Goal: Transaction & Acquisition: Purchase product/service

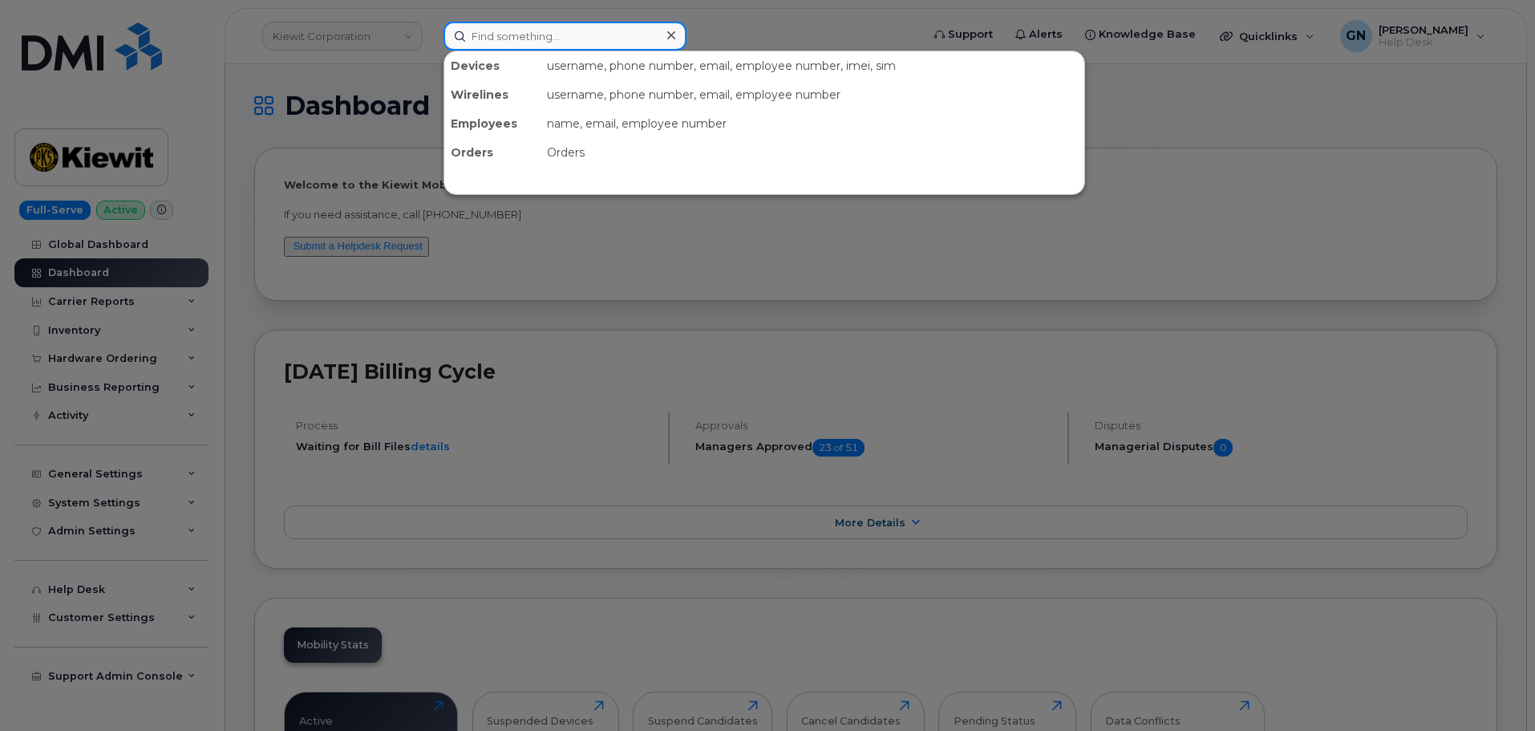
click at [512, 47] on input at bounding box center [565, 36] width 243 height 29
paste input "8142419172"
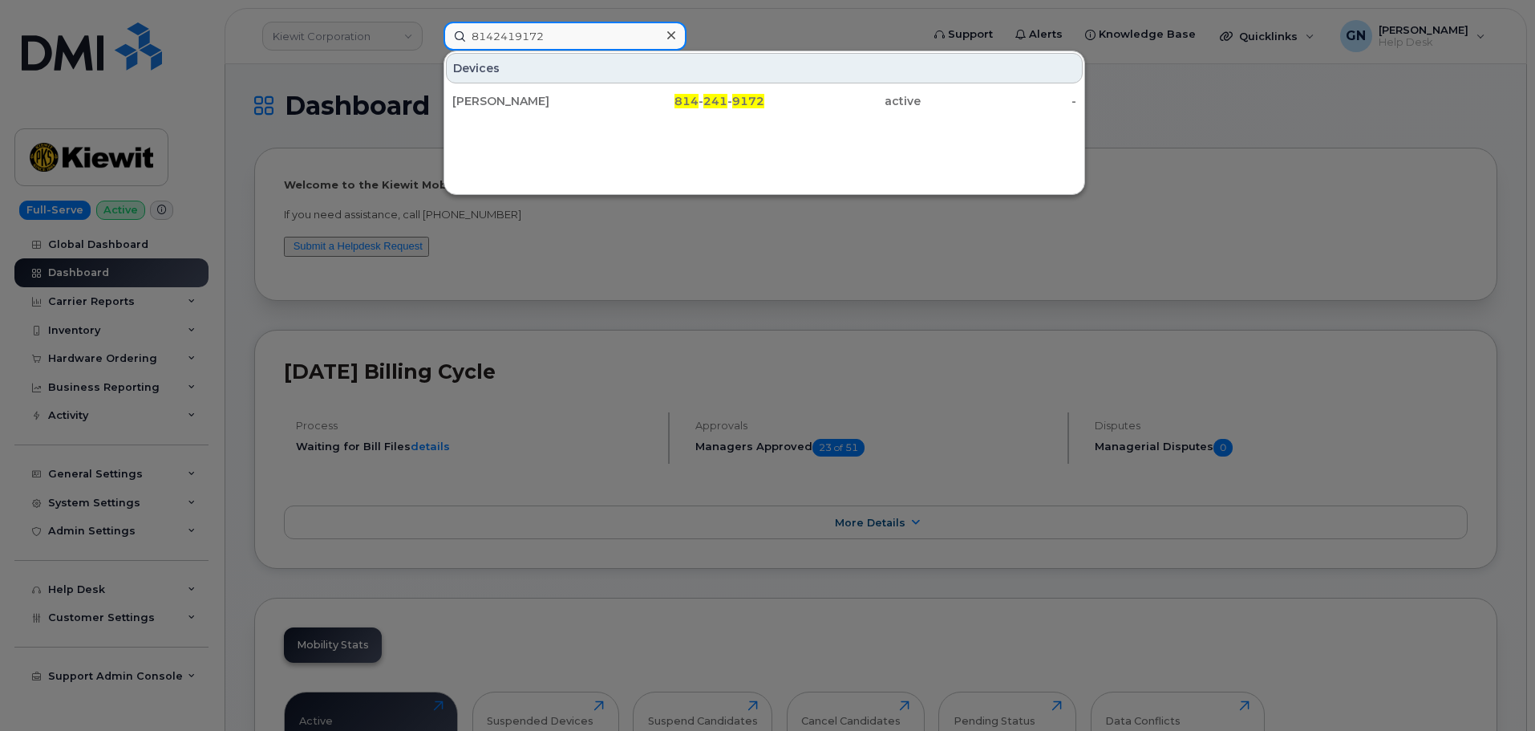
type input "8142419172"
click at [260, 79] on div at bounding box center [767, 365] width 1535 height 731
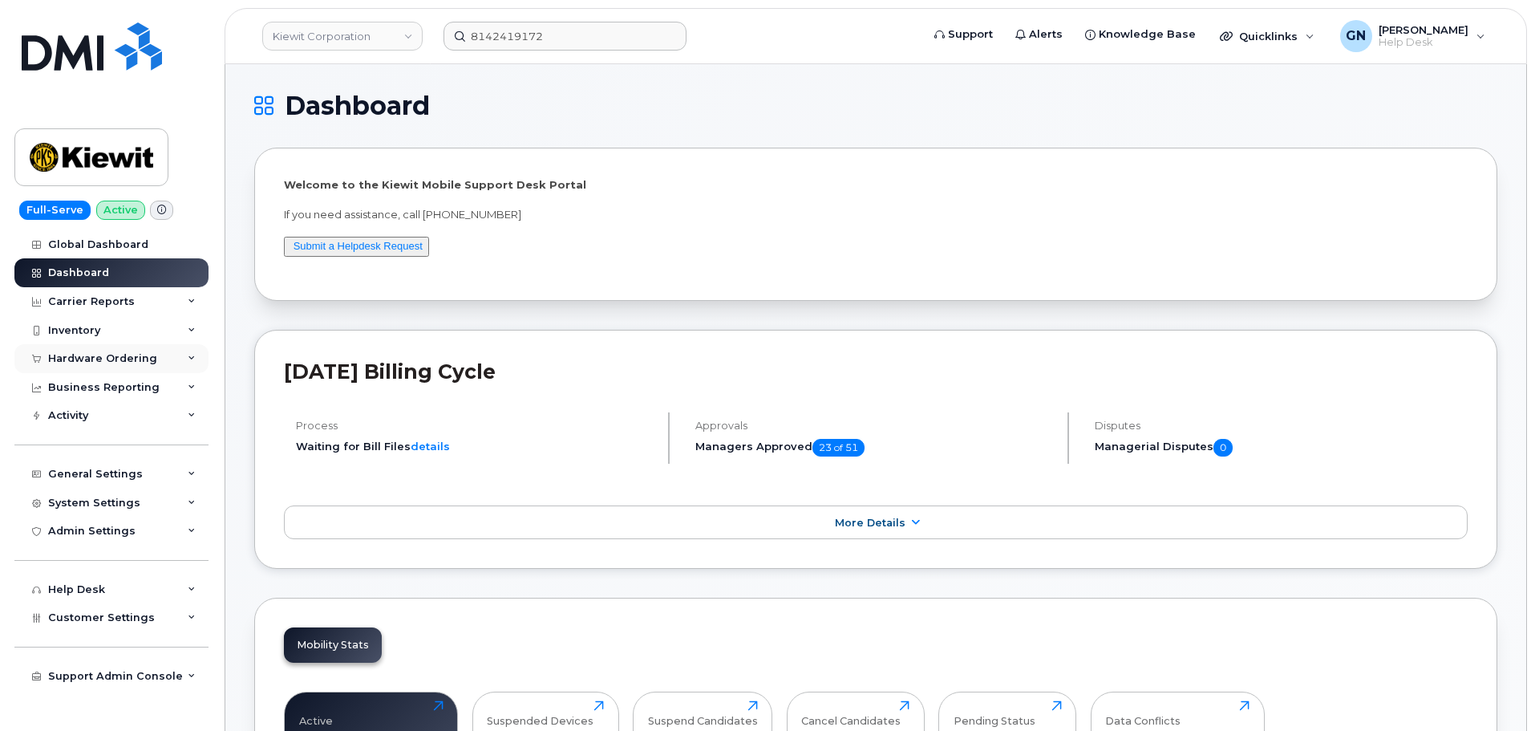
click at [86, 357] on div "Hardware Ordering" at bounding box center [102, 358] width 109 height 13
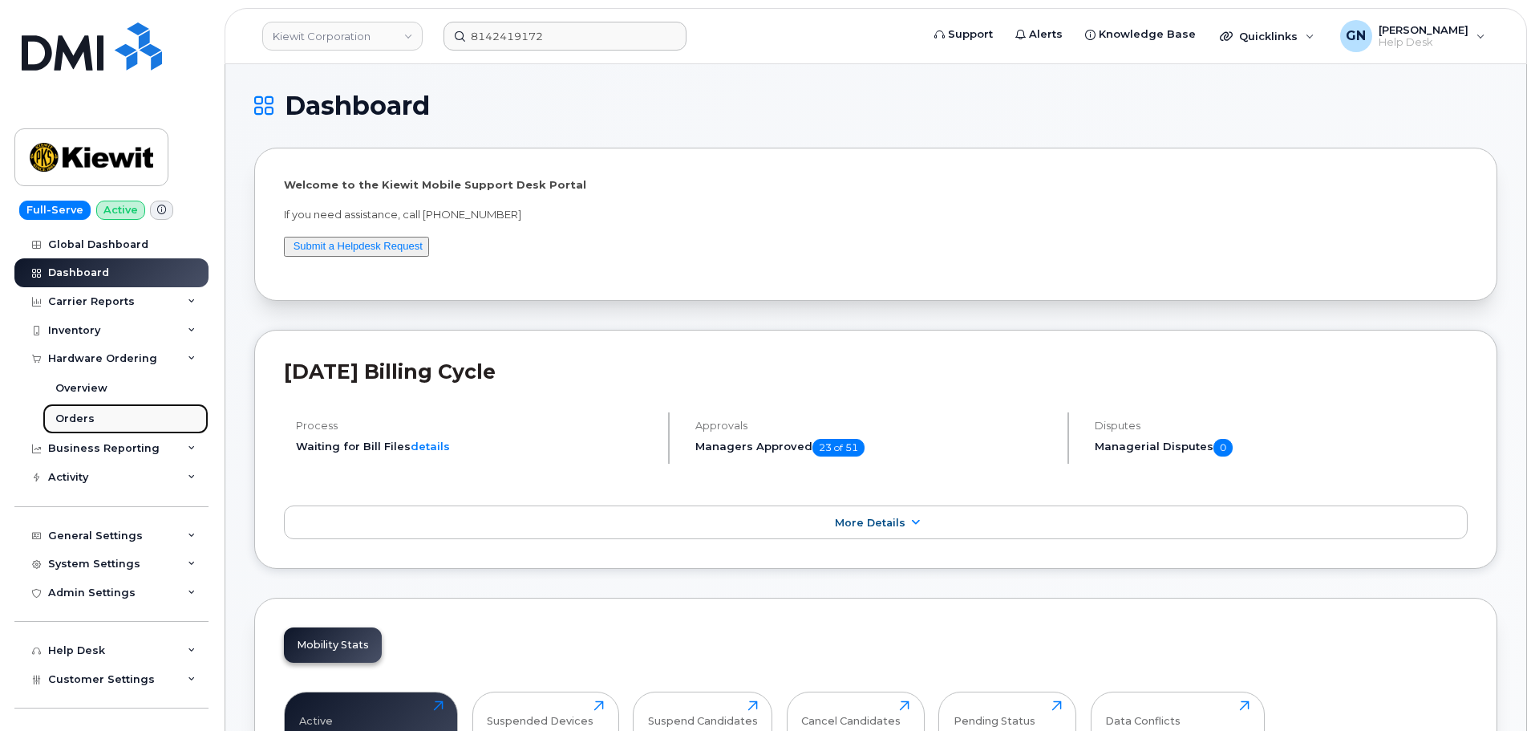
click at [77, 416] on div "Orders" at bounding box center [74, 419] width 39 height 14
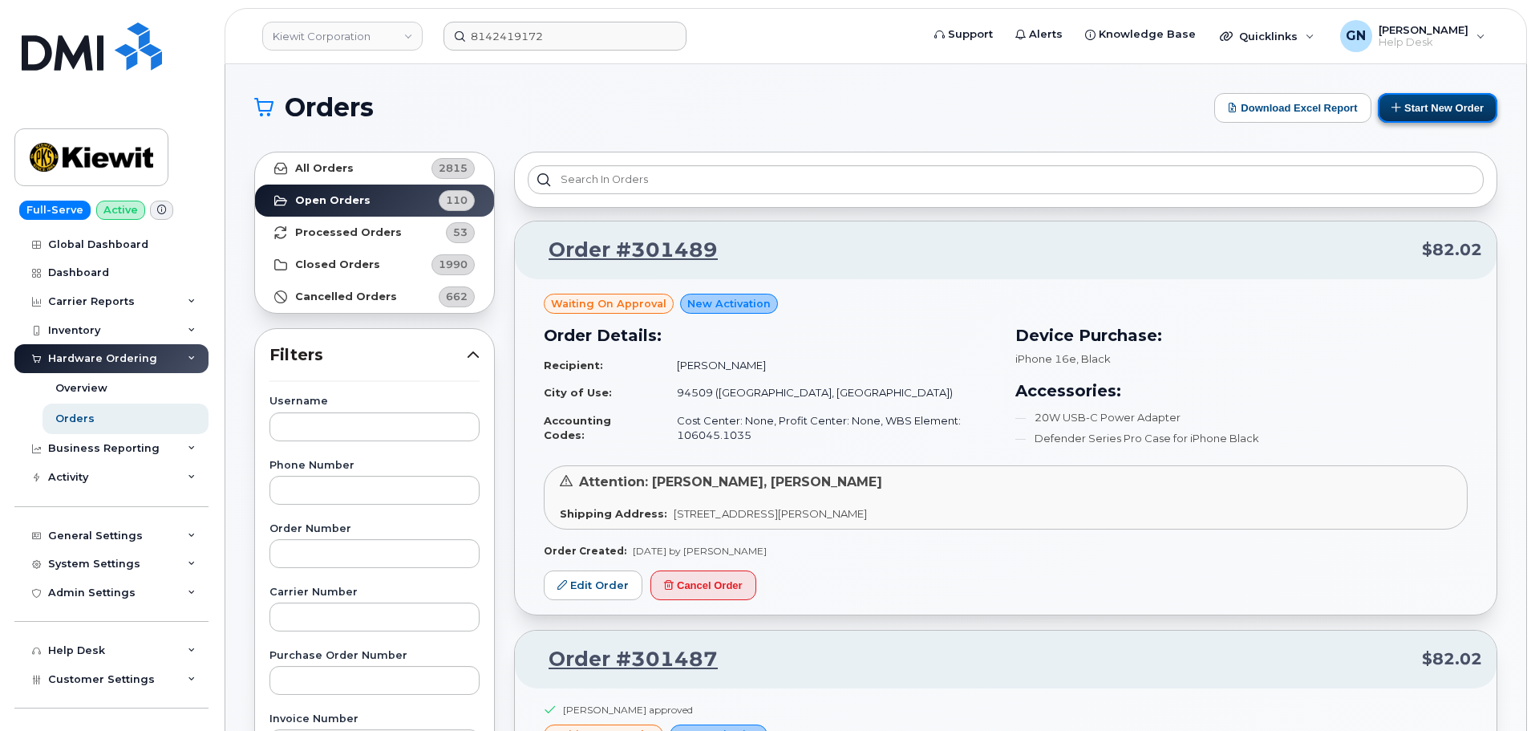
click at [1400, 117] on button "Start New Order" at bounding box center [1438, 108] width 120 height 30
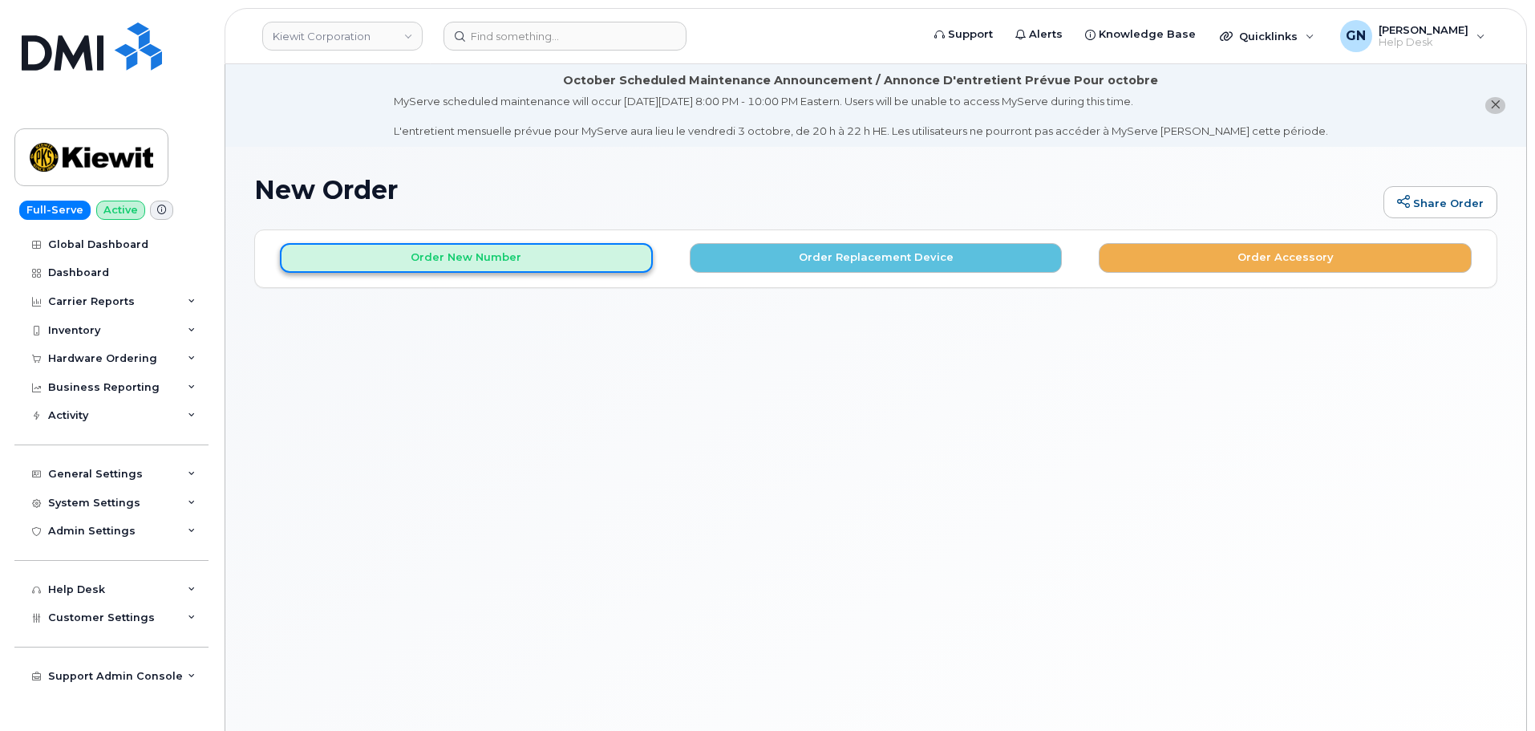
click at [515, 258] on button "Order New Number" at bounding box center [466, 258] width 373 height 30
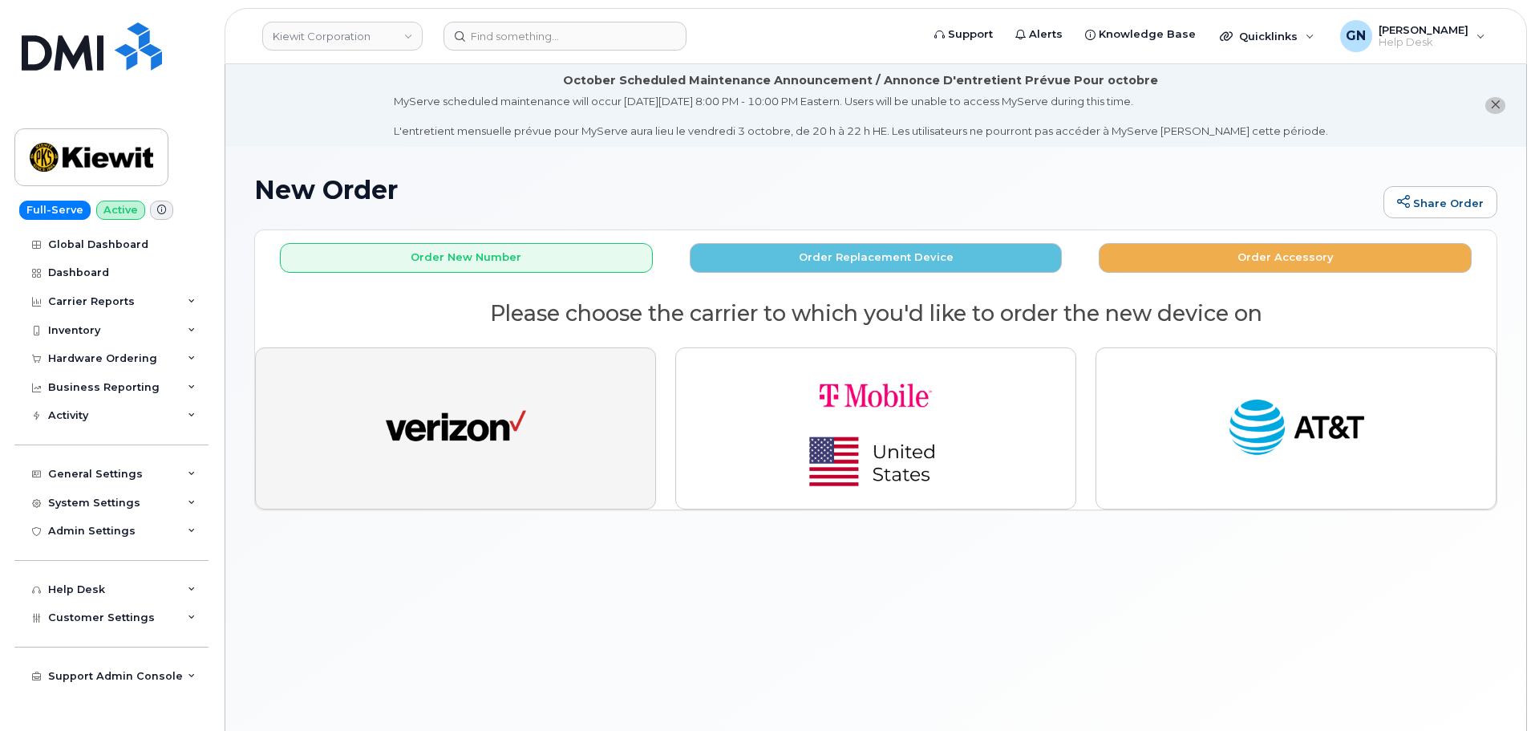
click at [509, 386] on button "button" at bounding box center [455, 428] width 401 height 162
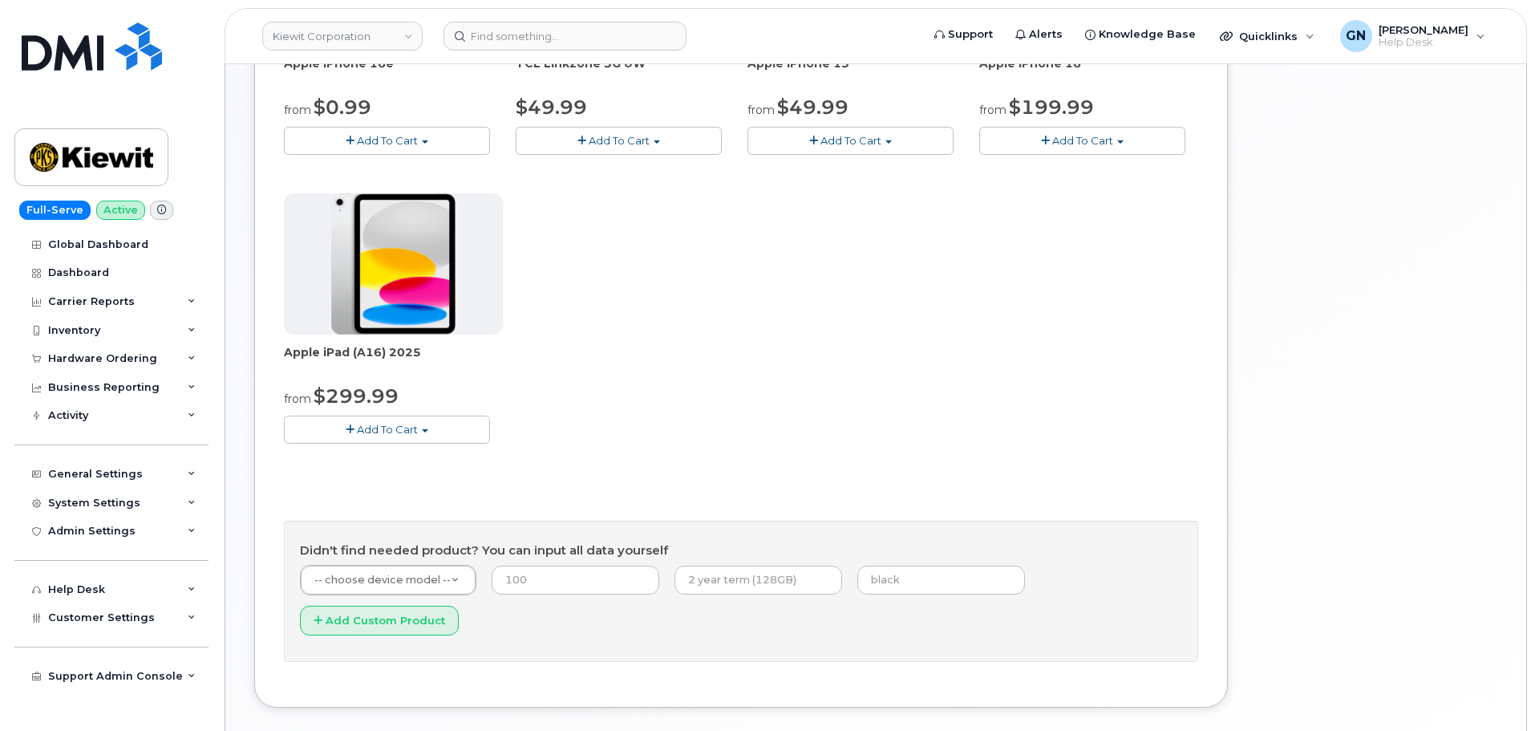
scroll to position [492, 0]
click at [391, 425] on span "Add To Cart" at bounding box center [387, 427] width 61 height 13
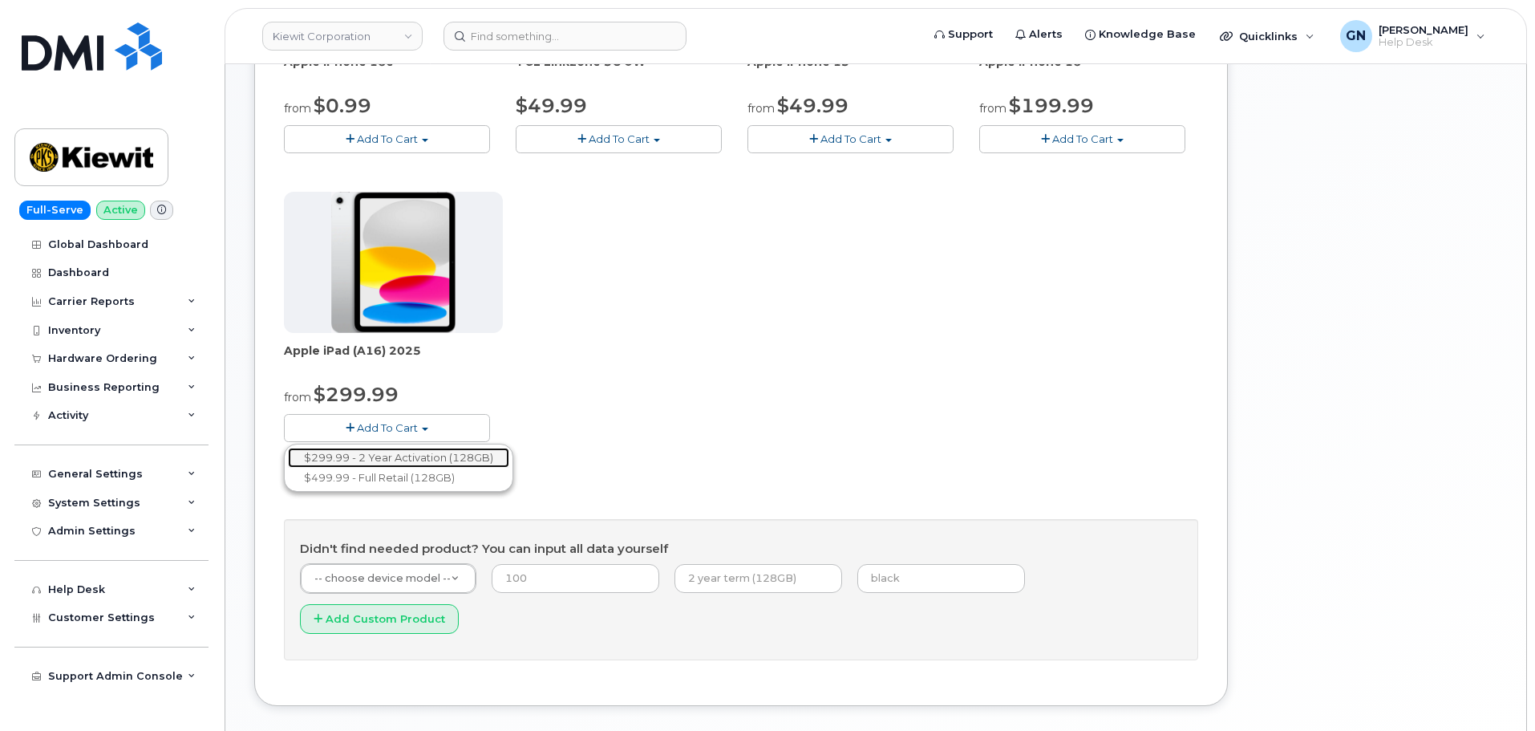
click at [396, 454] on link "$299.99 - 2 Year Activation (128GB)" at bounding box center [398, 458] width 221 height 20
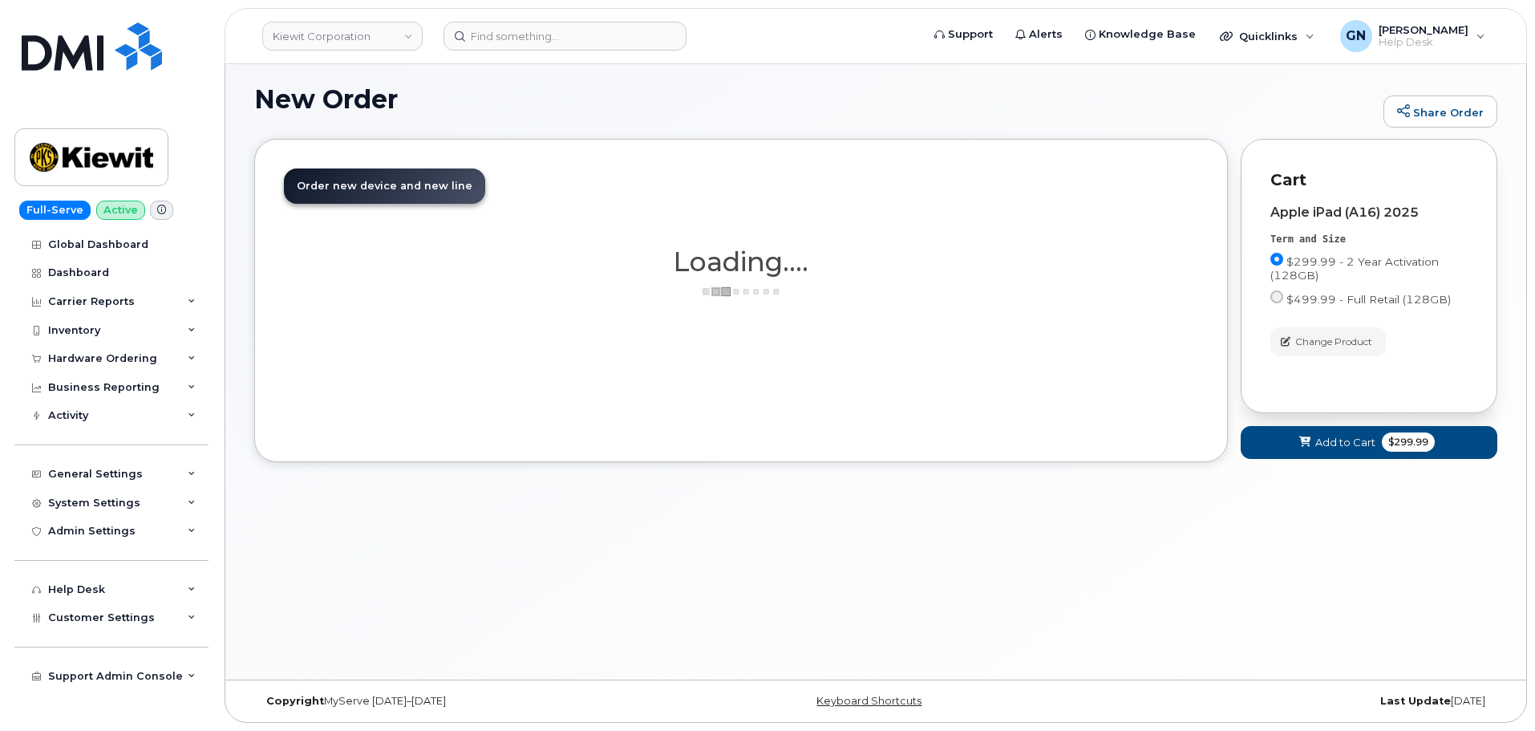
scroll to position [217, 0]
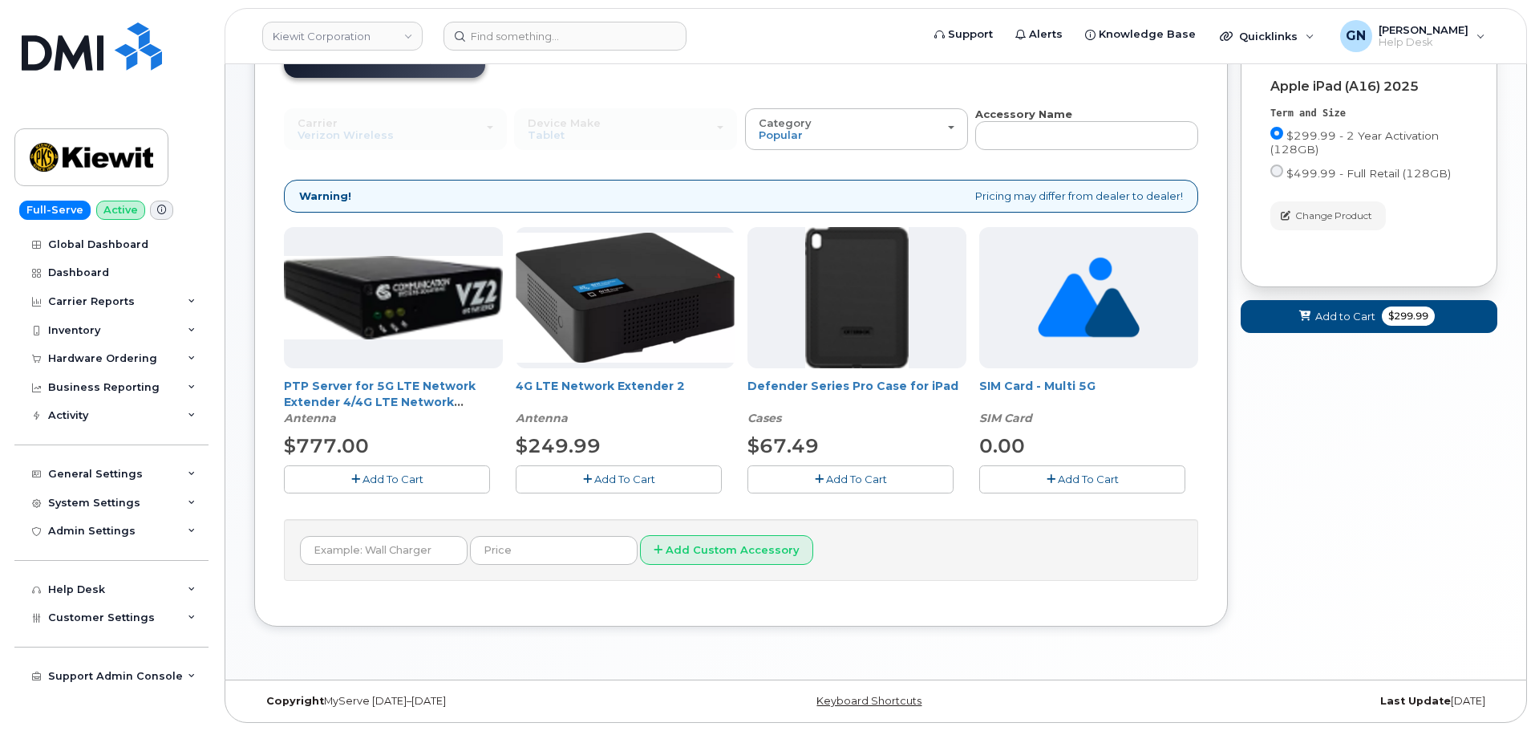
click at [852, 481] on span "Add To Cart" at bounding box center [856, 478] width 61 height 13
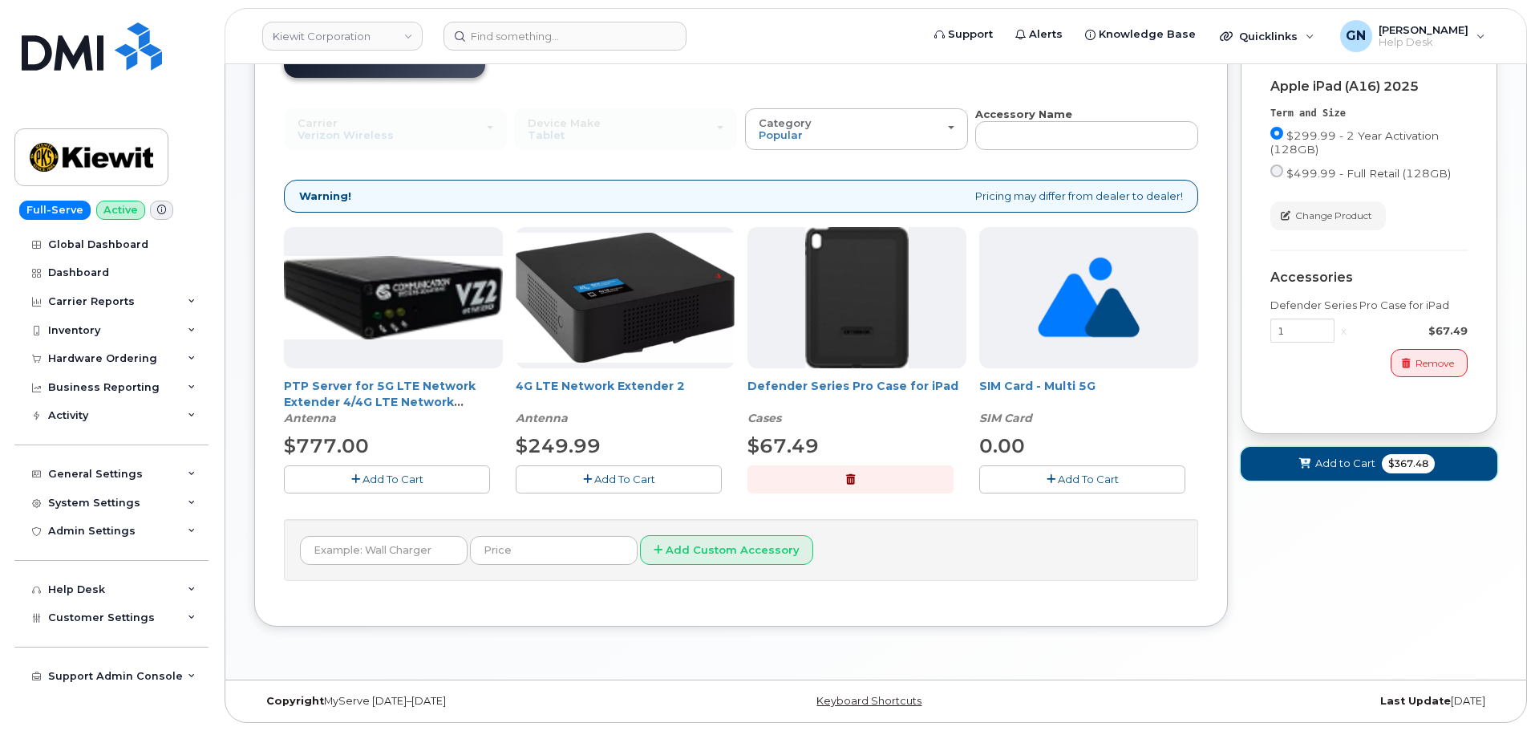
click at [1310, 472] on button "Add to Cart $367.48" at bounding box center [1369, 463] width 257 height 33
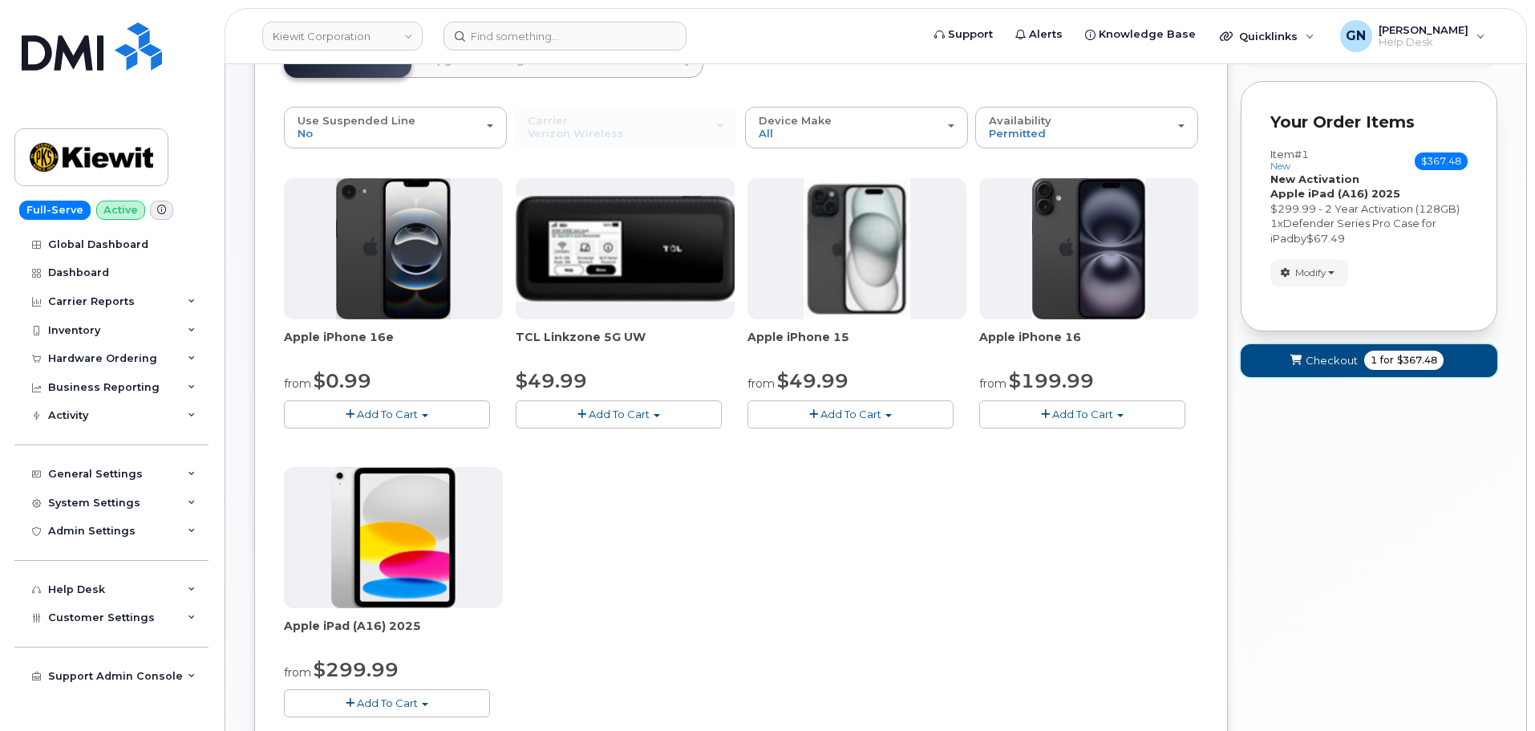
click at [1311, 359] on span "Checkout" at bounding box center [1332, 360] width 52 height 15
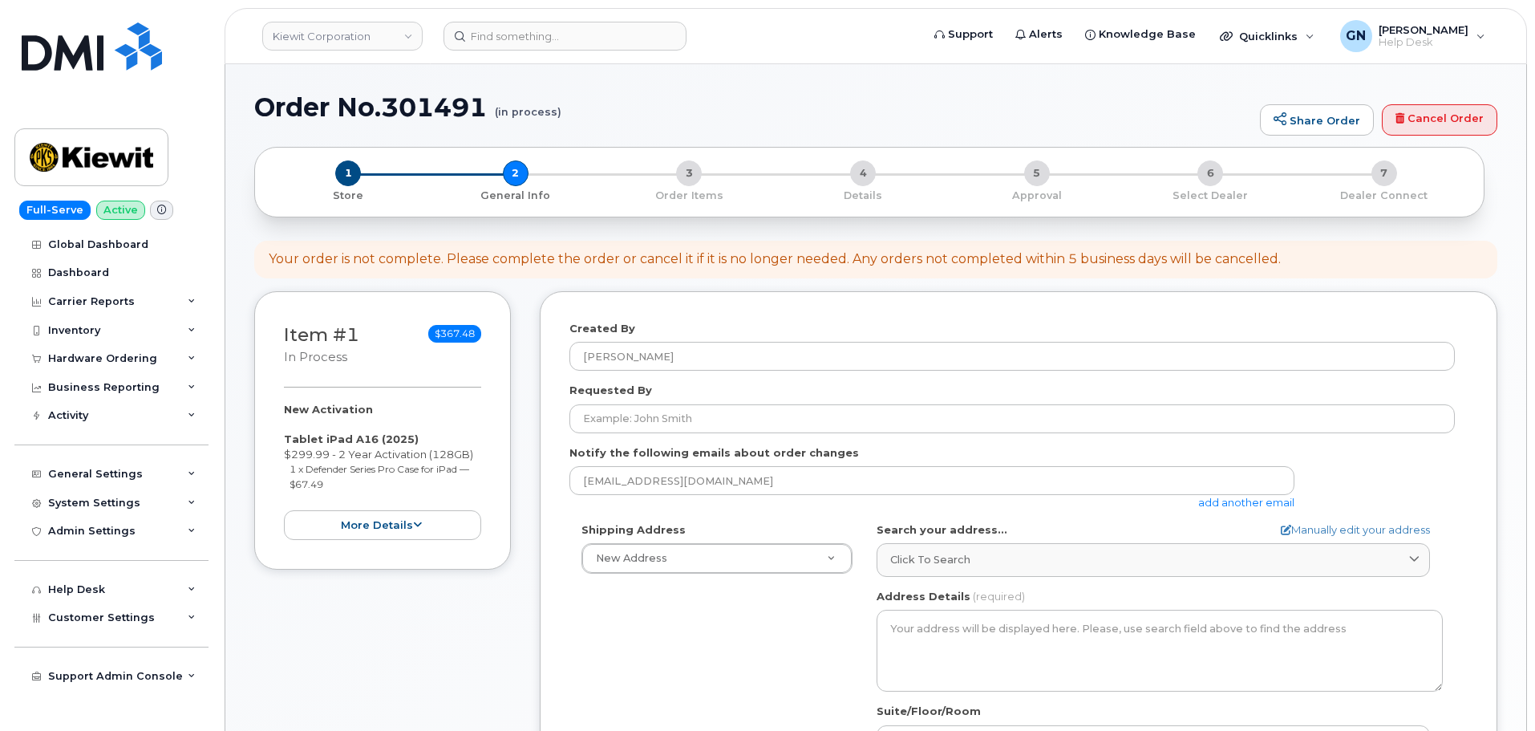
select select
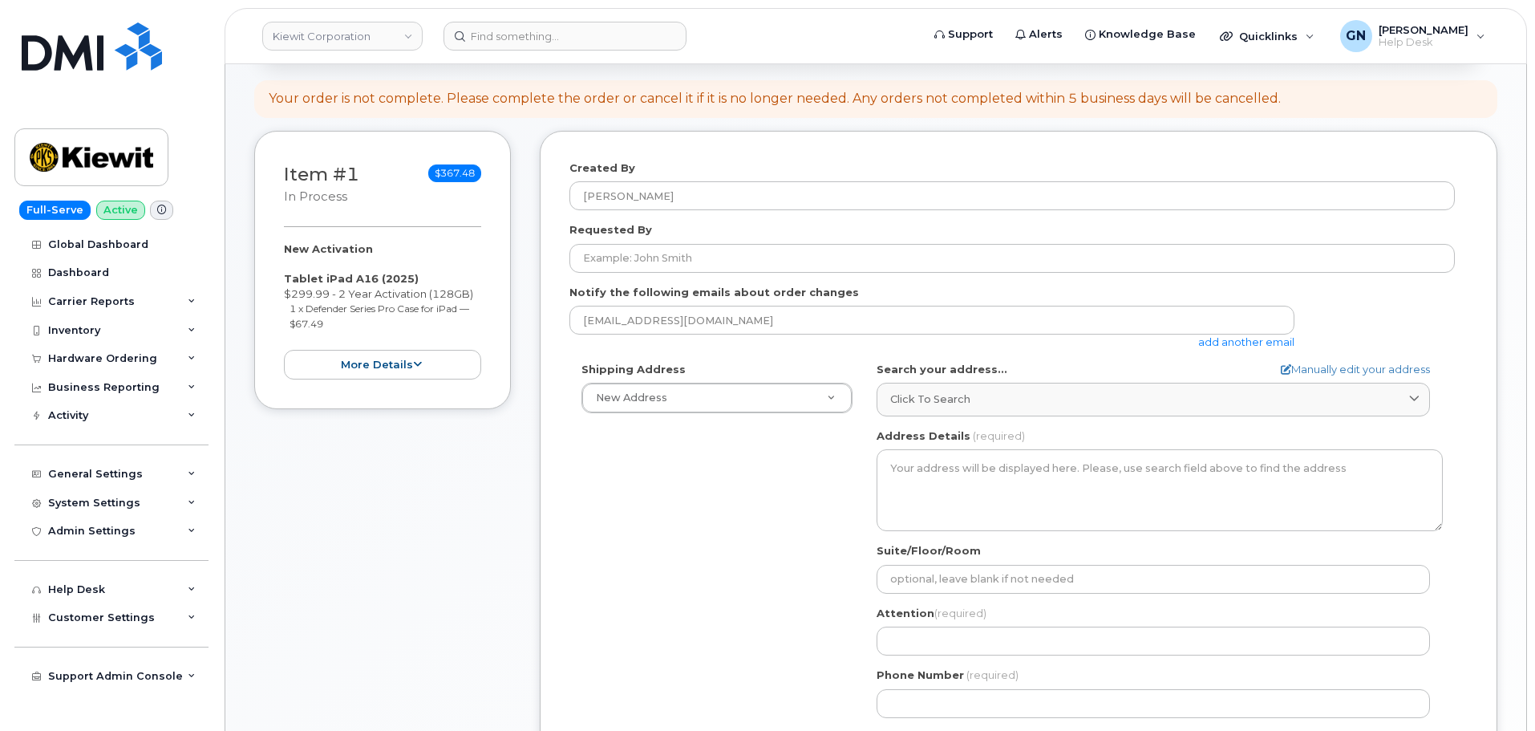
scroll to position [243, 0]
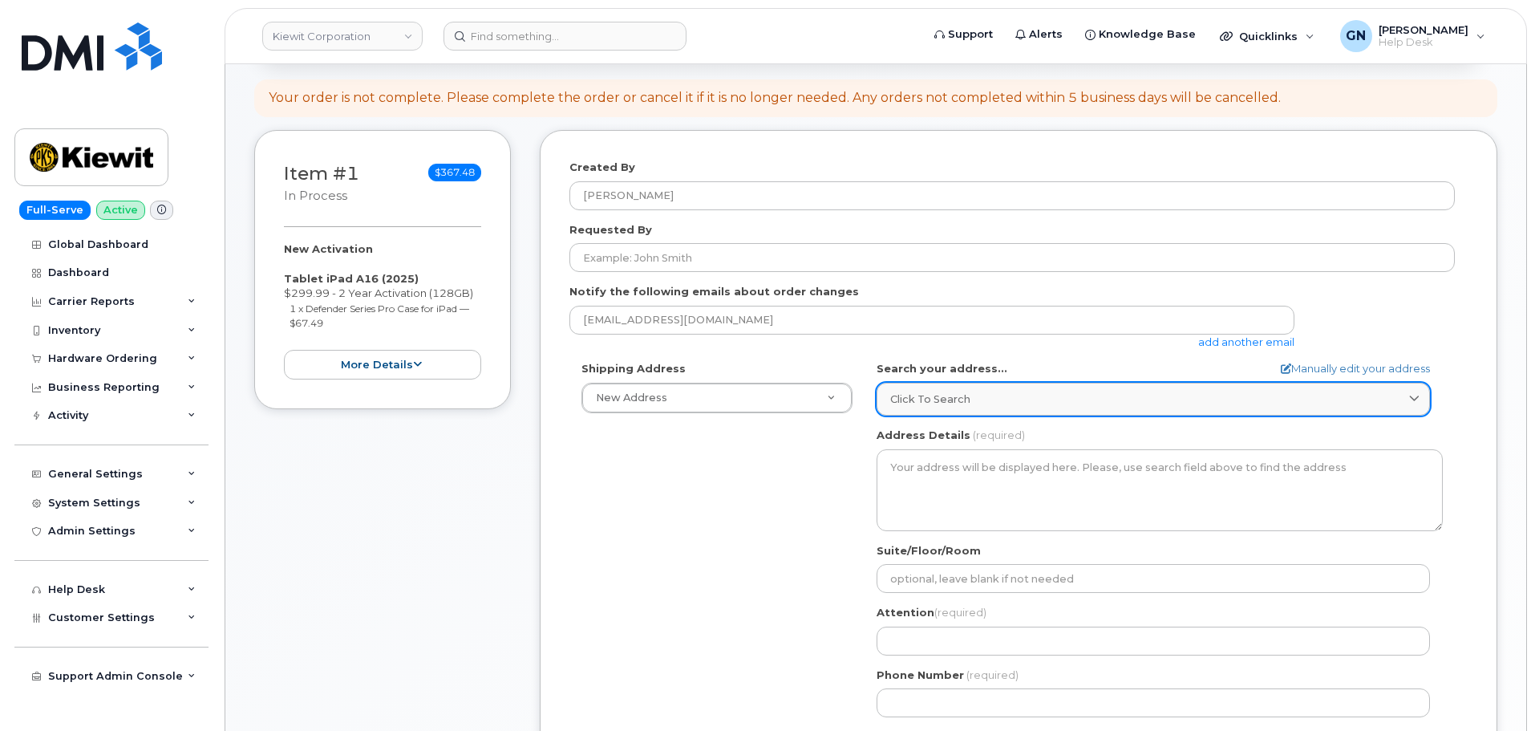
click at [939, 394] on span "Click to search" at bounding box center [930, 398] width 80 height 15
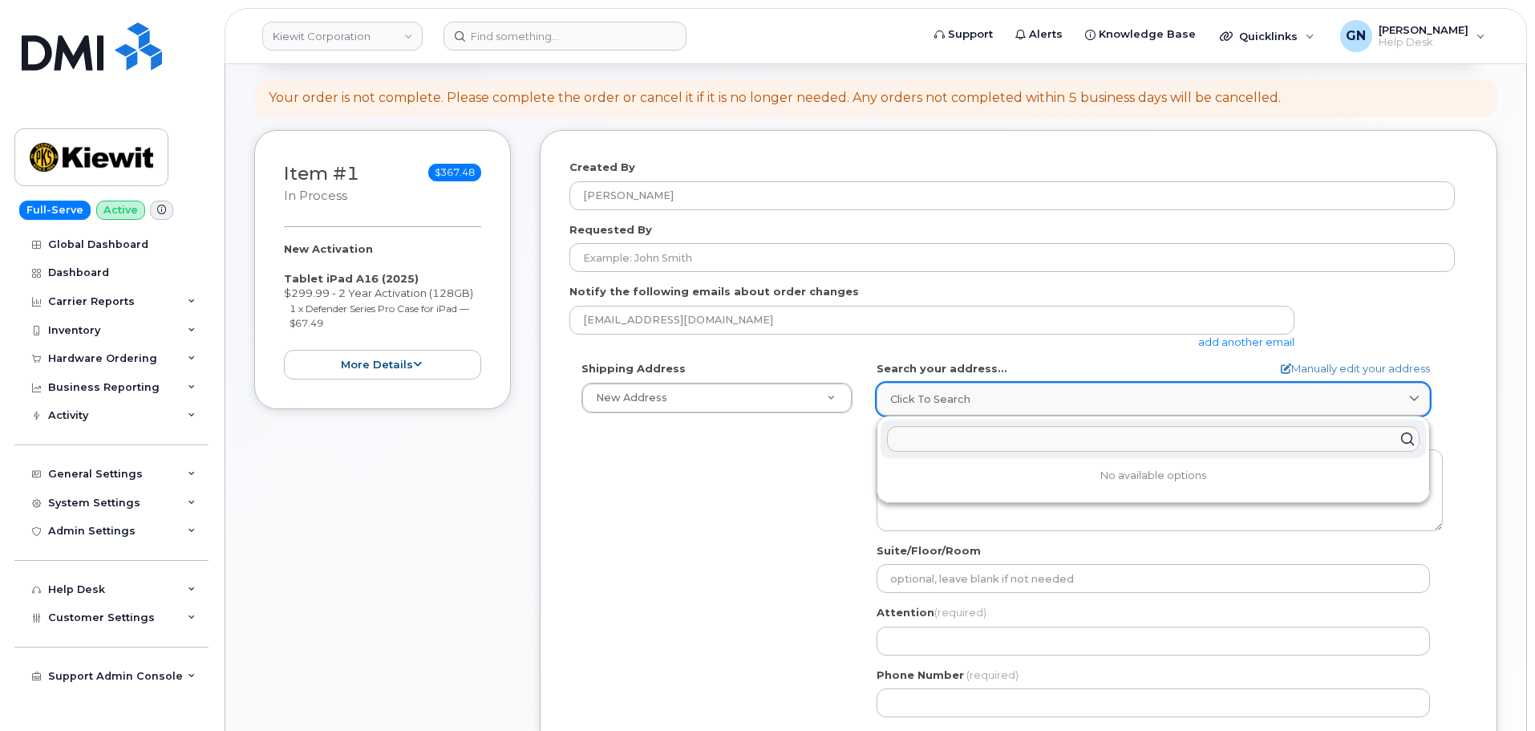
paste input "[STREET_ADDRESS]"
type input "[STREET_ADDRESS]"
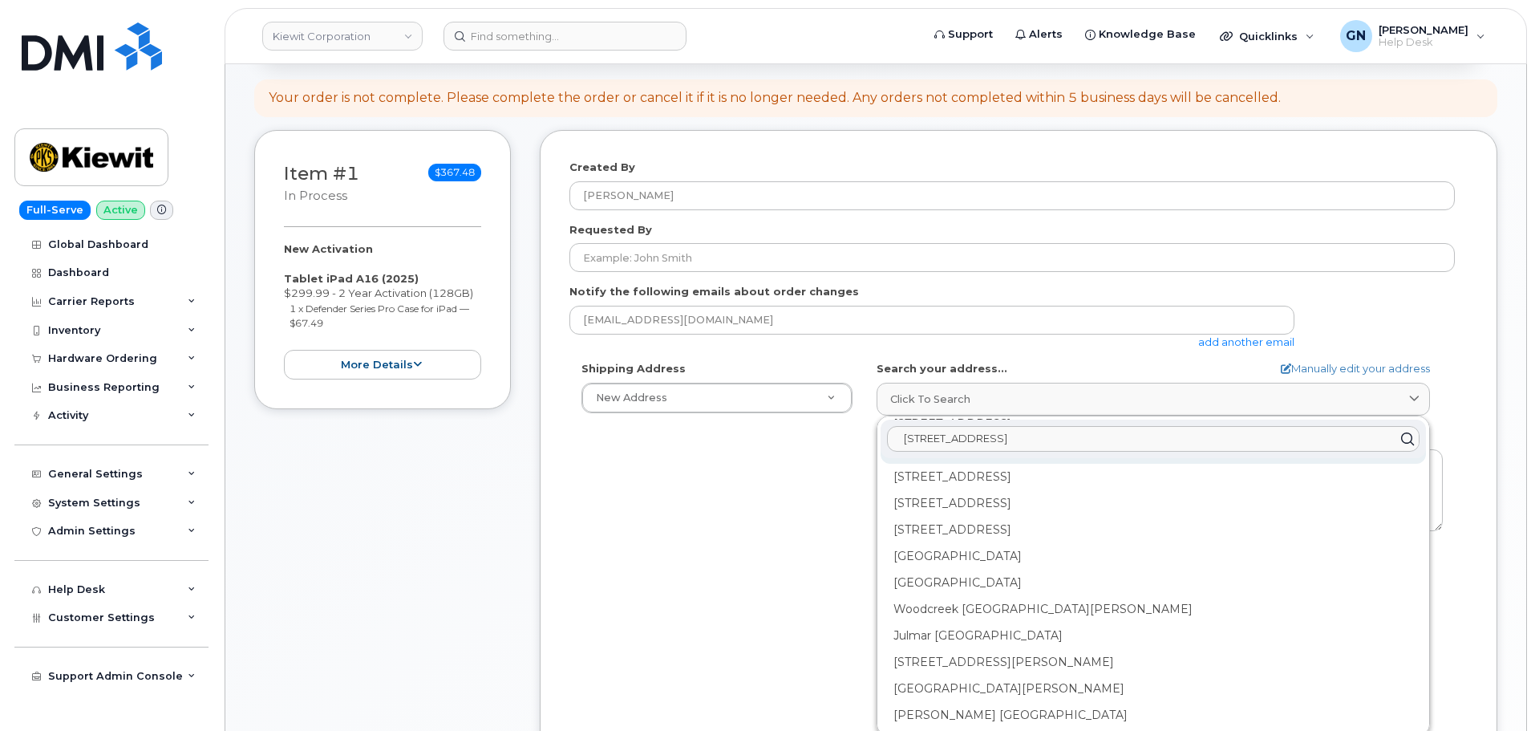
scroll to position [0, 0]
click at [1065, 436] on input "[STREET_ADDRESS]" at bounding box center [1153, 439] width 533 height 26
click at [969, 444] on input "text" at bounding box center [1153, 439] width 533 height 26
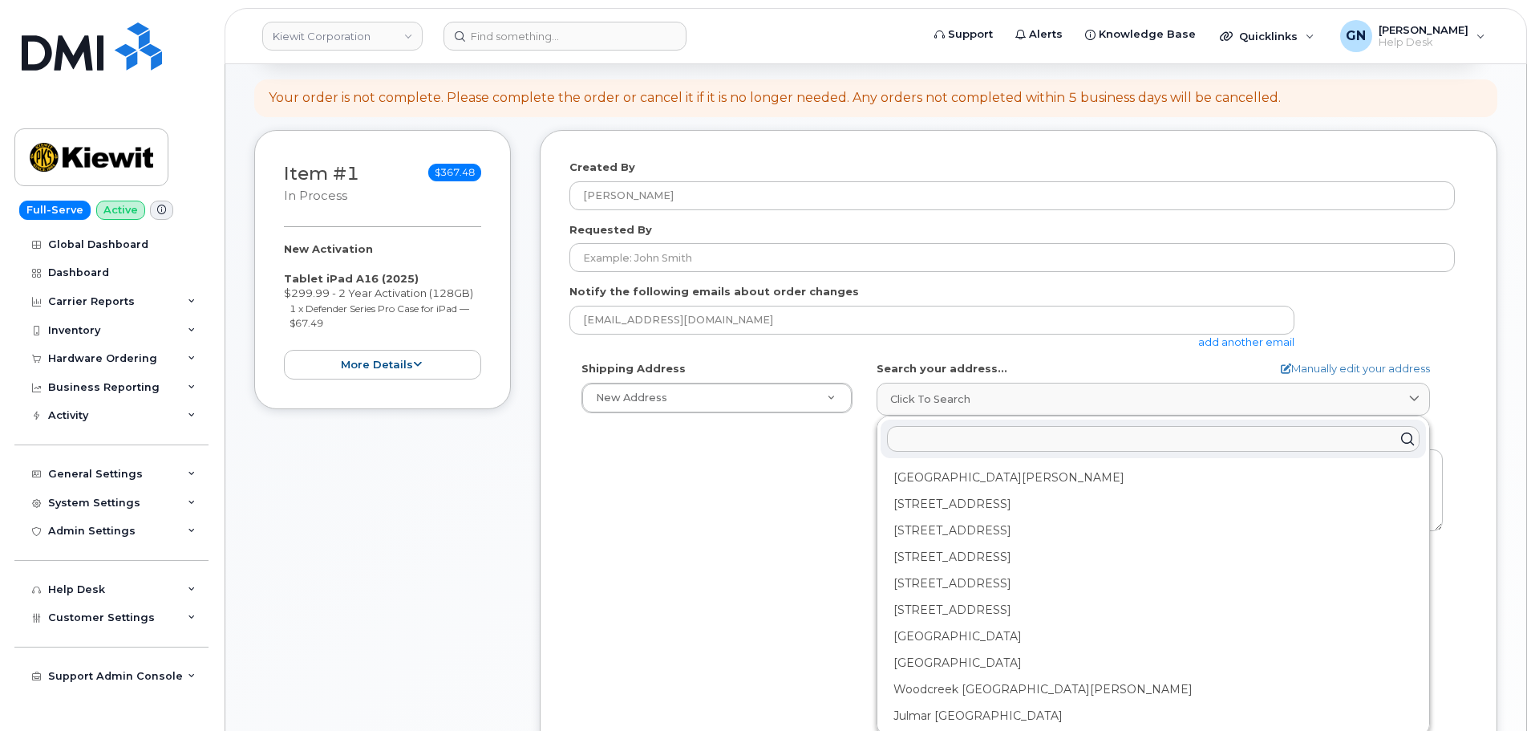
paste input "[STREET_ADDRESS]"
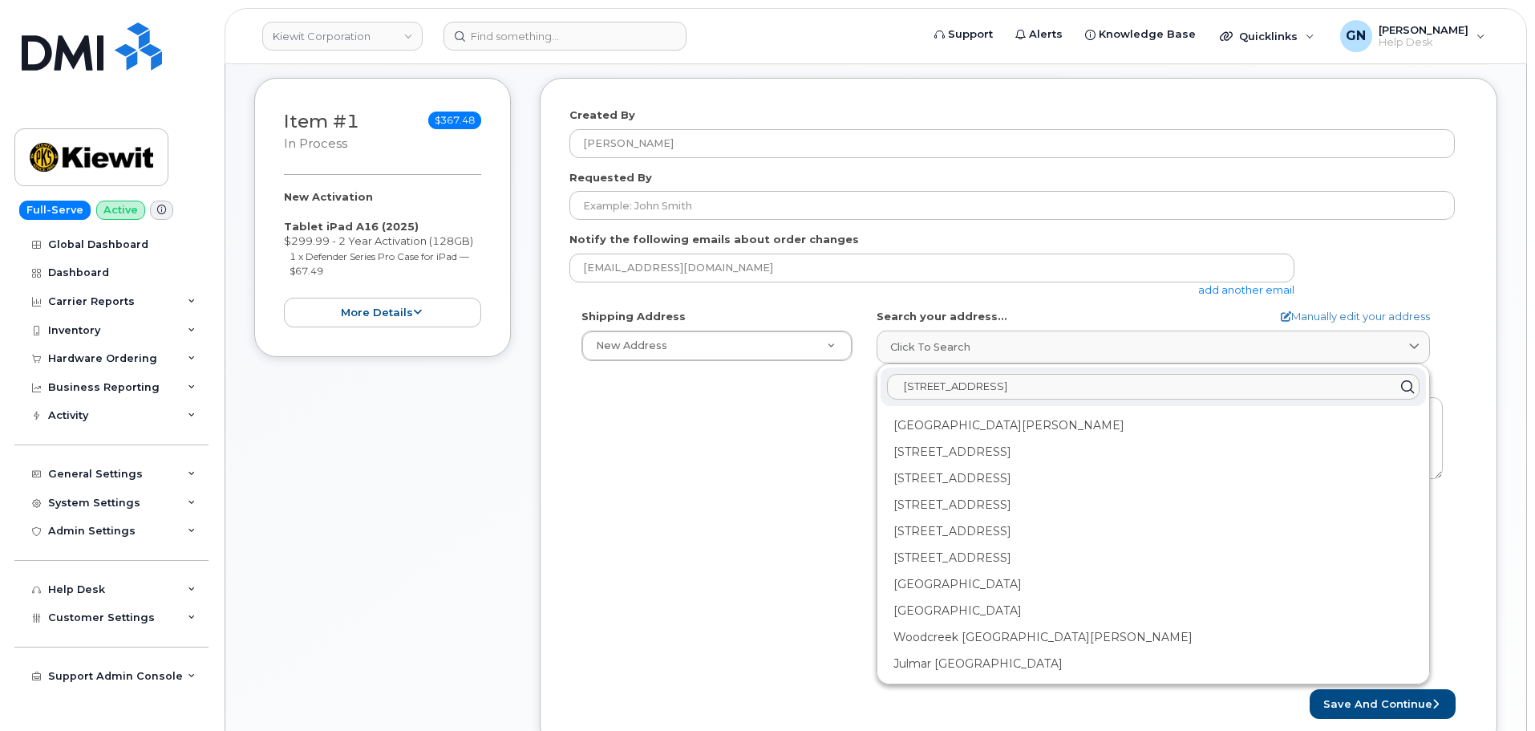
scroll to position [323, 0]
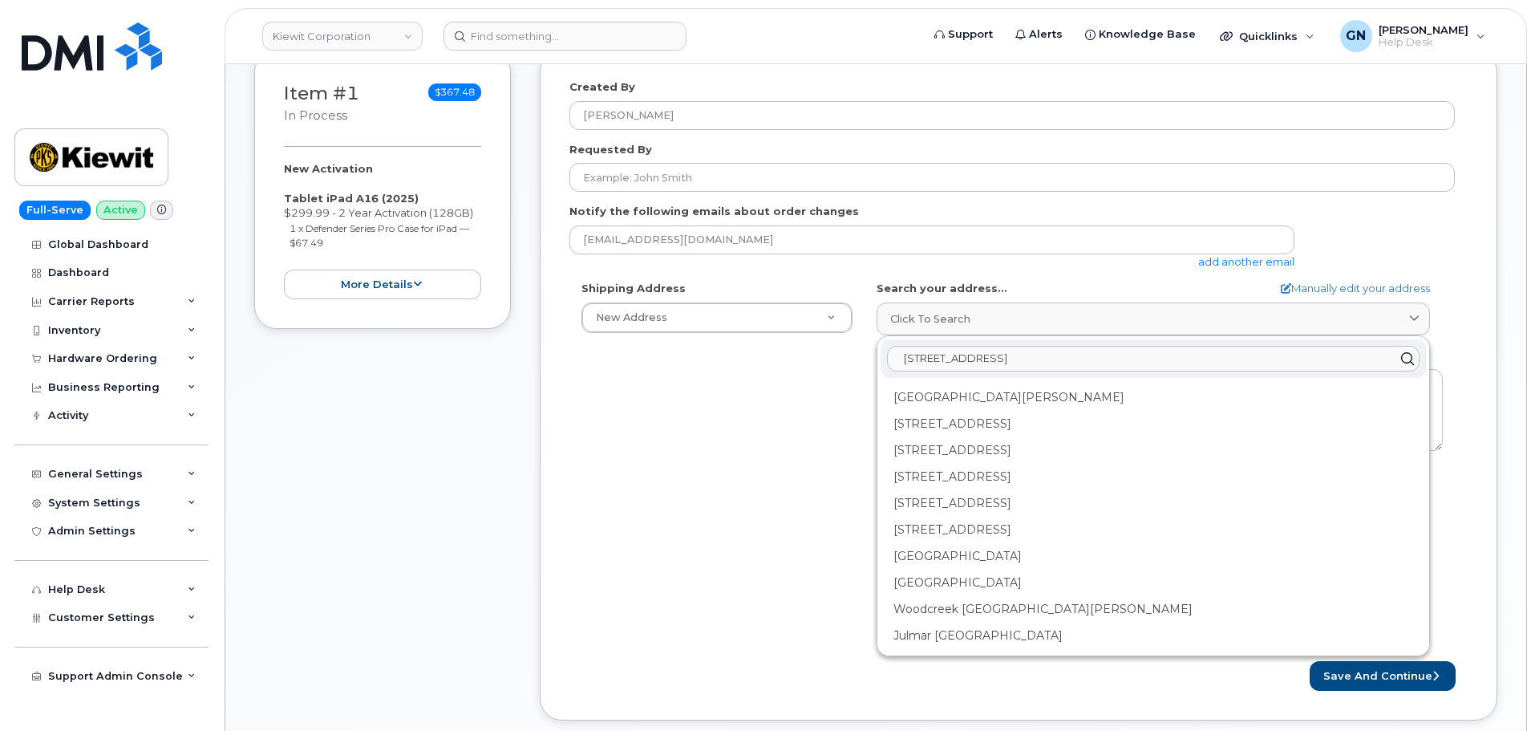
type input "[STREET_ADDRESS]"
click at [792, 386] on div "Shipping Address New Address New Address 1521 N 37th St Apt 146 2306 foreman rd…" at bounding box center [1013, 465] width 886 height 368
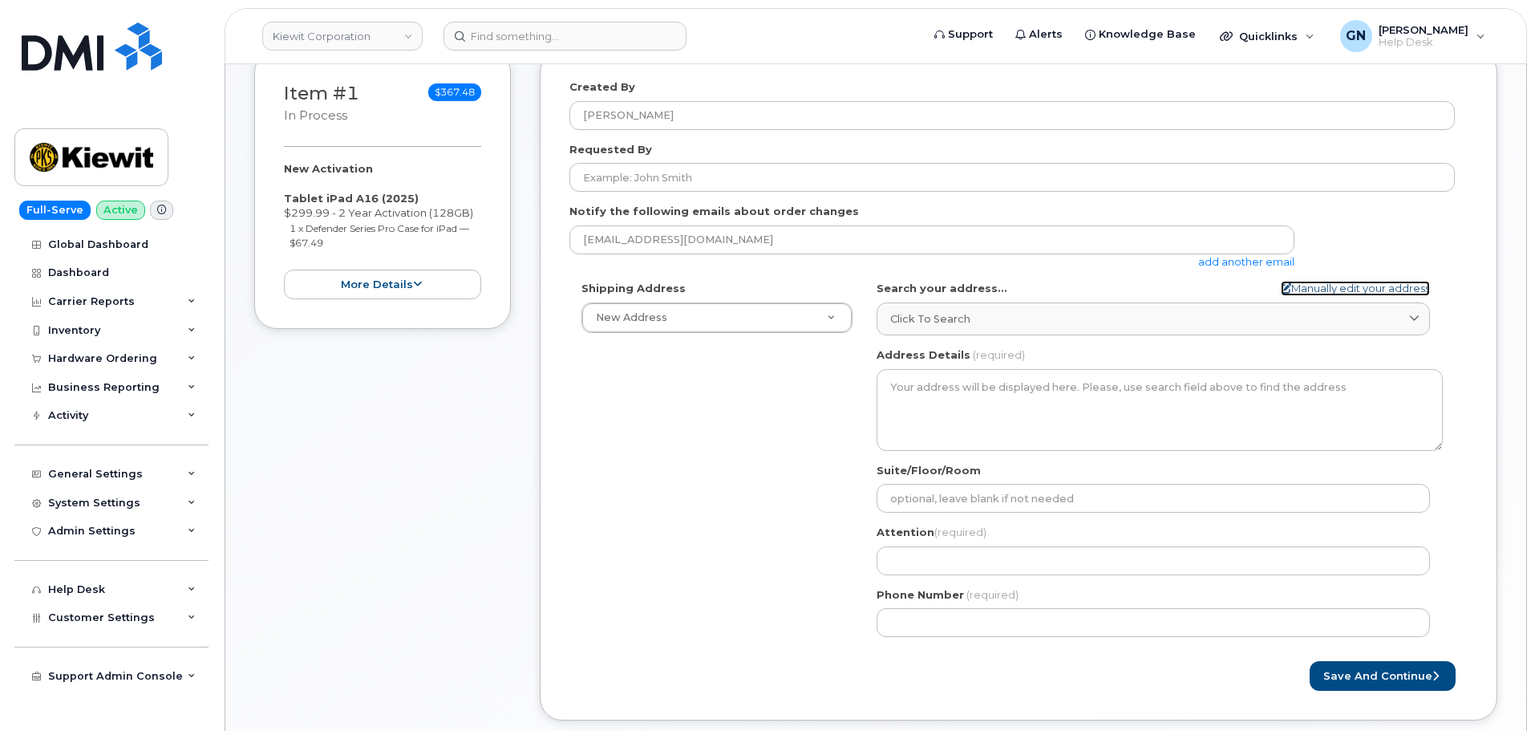
click at [1320, 291] on link "Manually edit your address" at bounding box center [1355, 288] width 149 height 15
select select
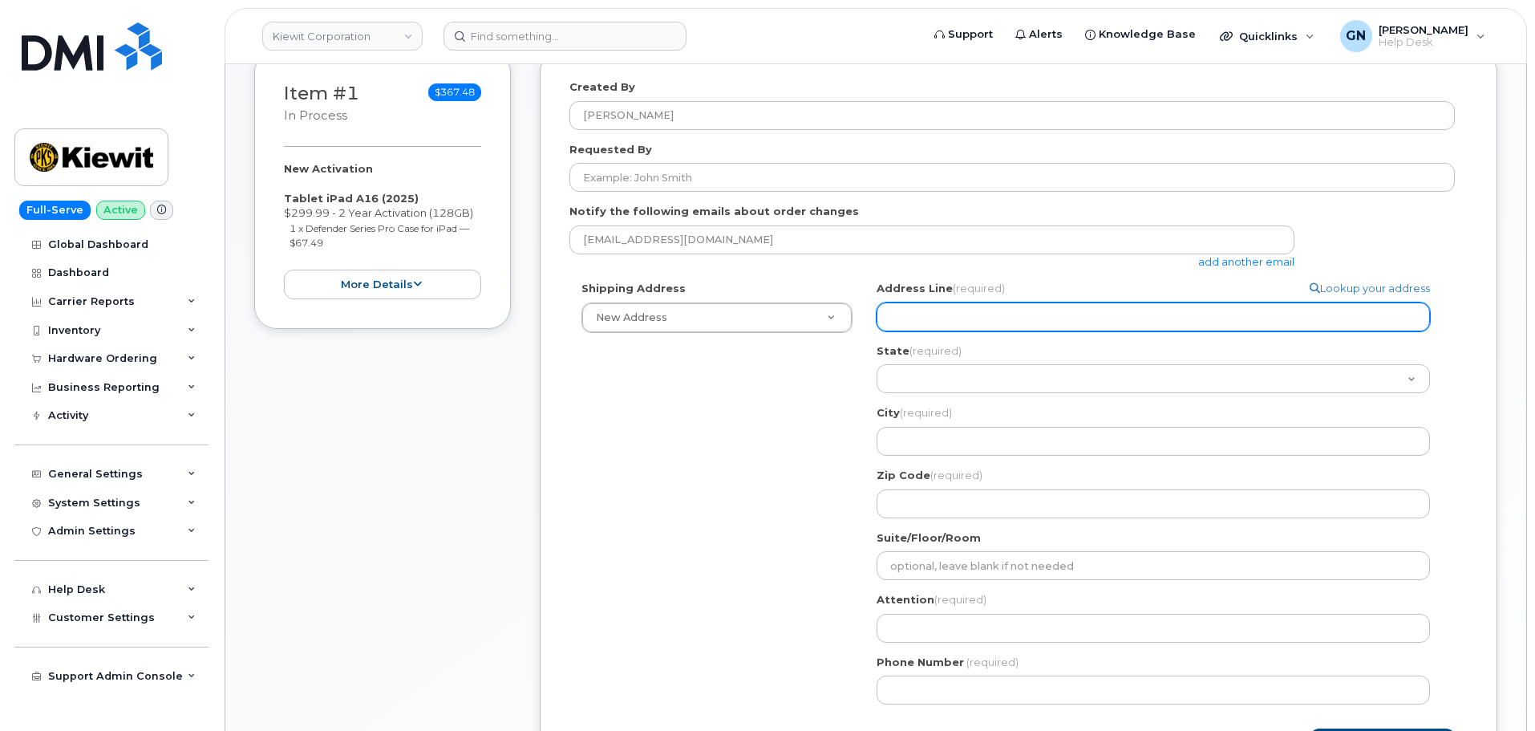
click at [951, 320] on input "Address Line (required)" at bounding box center [1154, 316] width 554 height 29
paste input "4033 Suisun PKWY"
select select
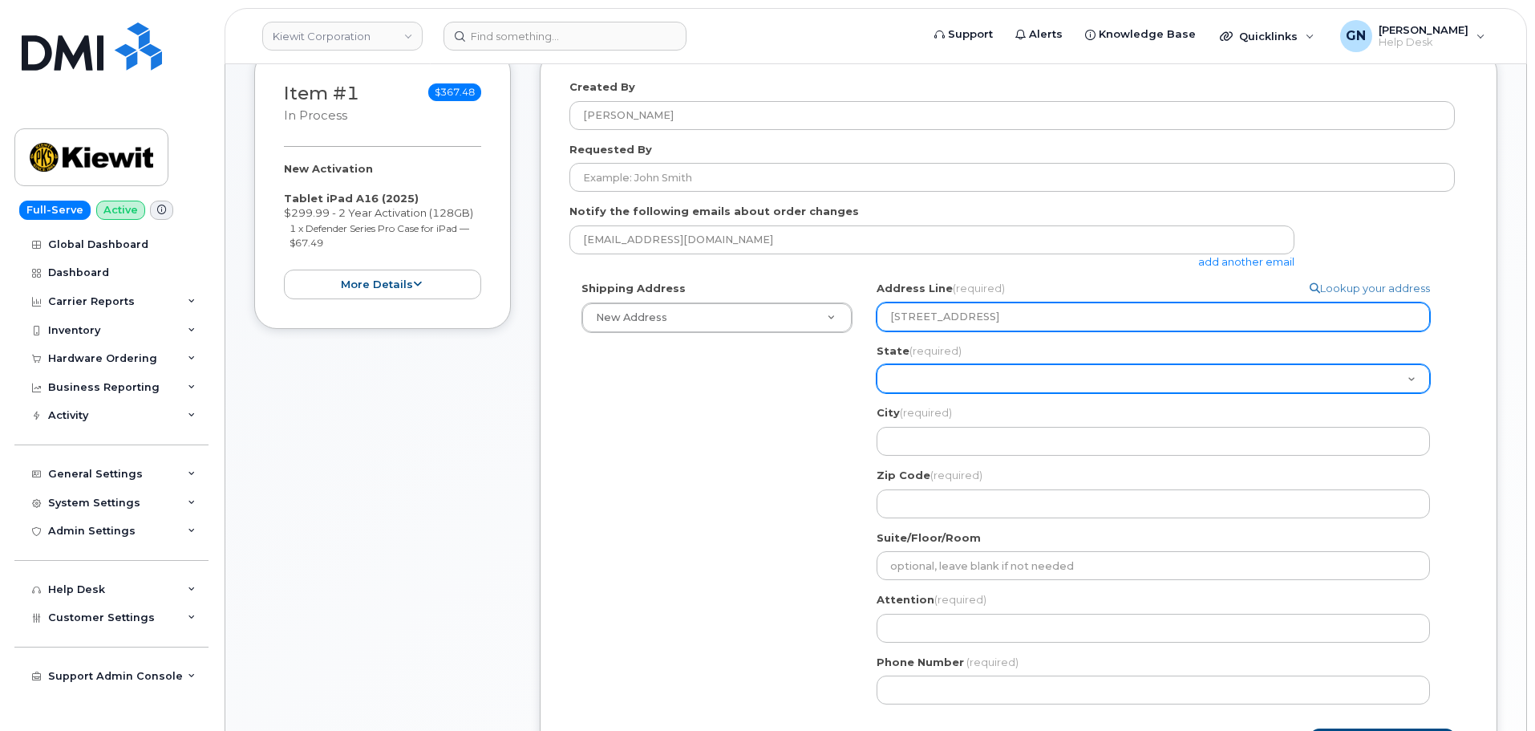
type input "4033 Suisun PKWY"
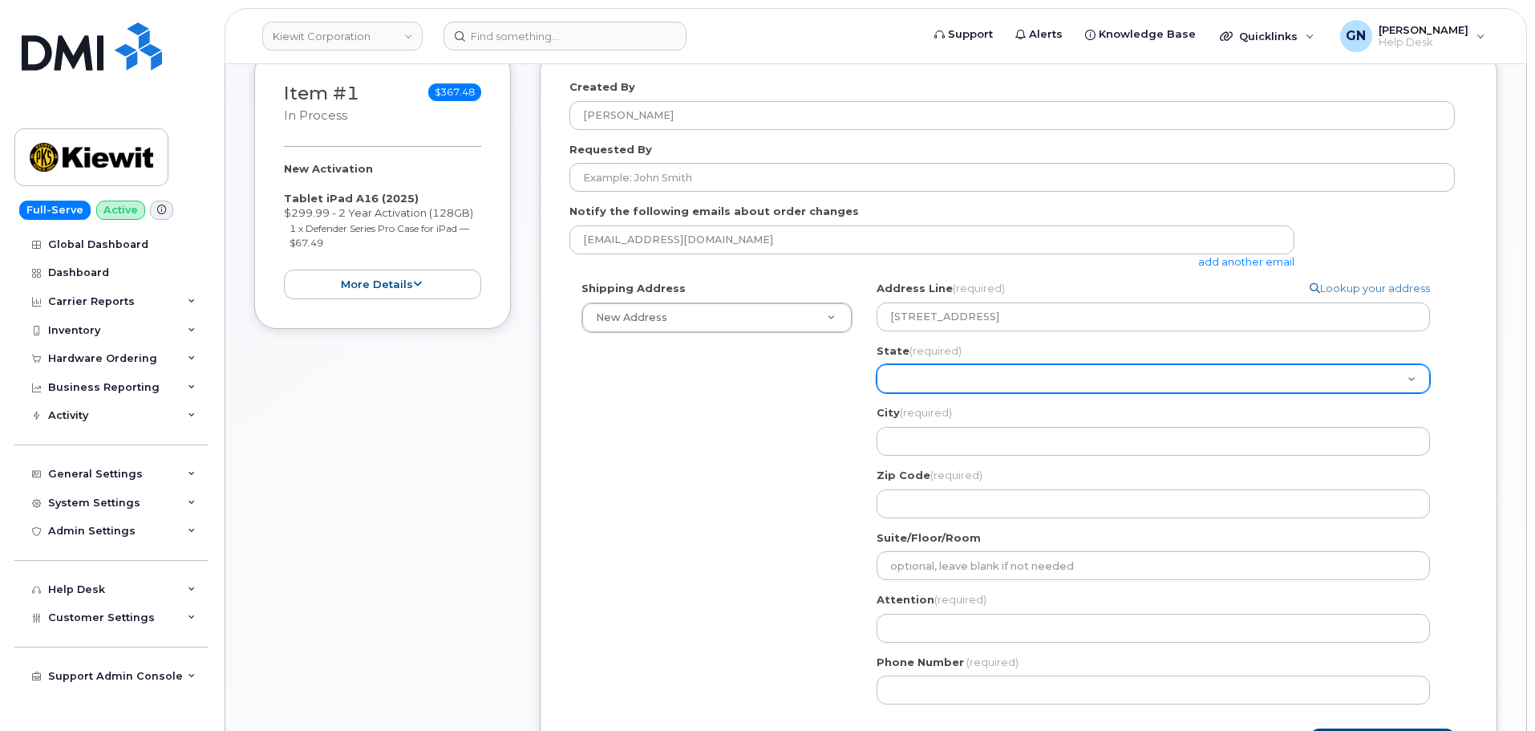
click at [929, 378] on select "Alabama Alaska American Samoa Arizona Arkansas California Colorado Connecticut …" at bounding box center [1154, 378] width 554 height 29
select select "CA"
click at [877, 364] on select "Alabama Alaska American Samoa Arizona Arkansas California Colorado Connecticut …" at bounding box center [1154, 378] width 554 height 29
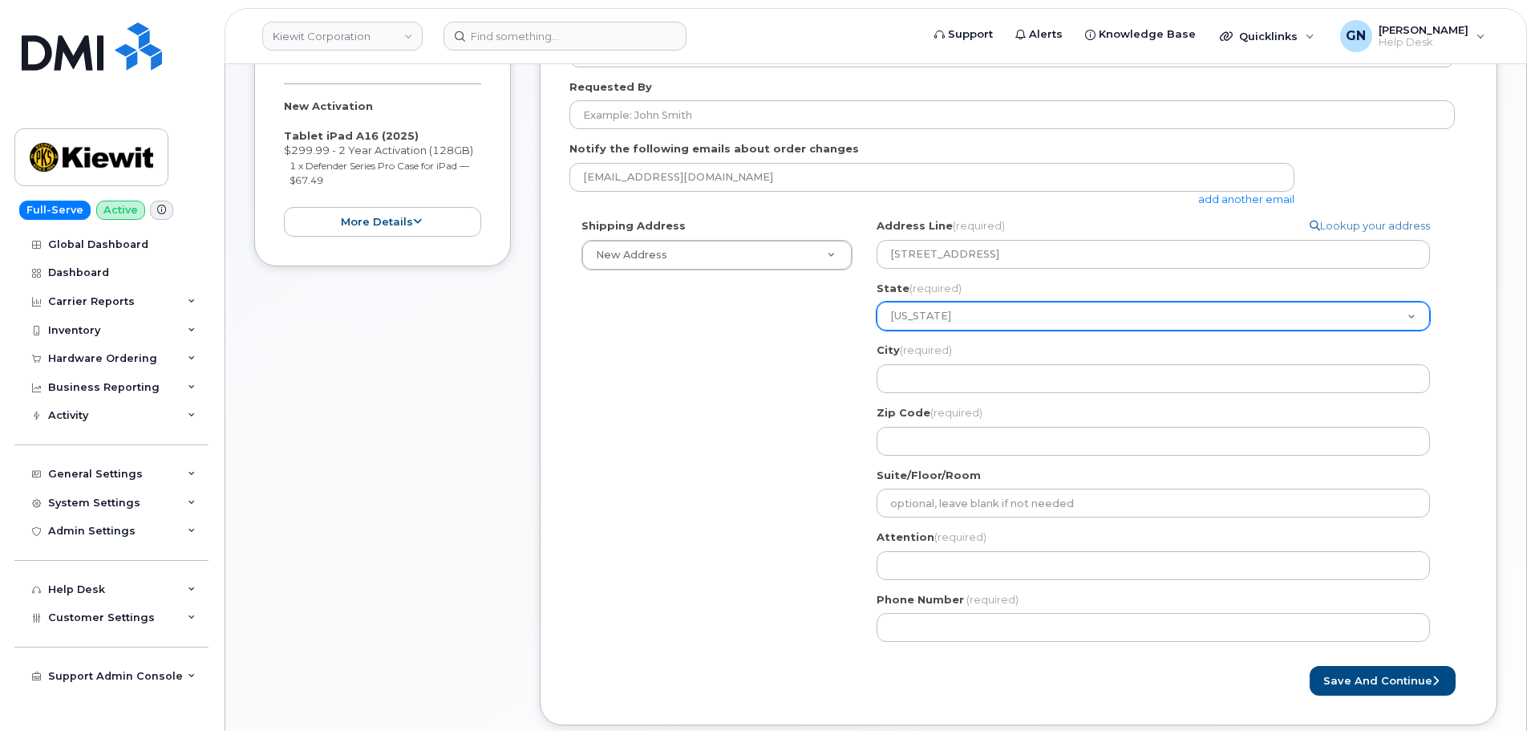
scroll to position [484, 0]
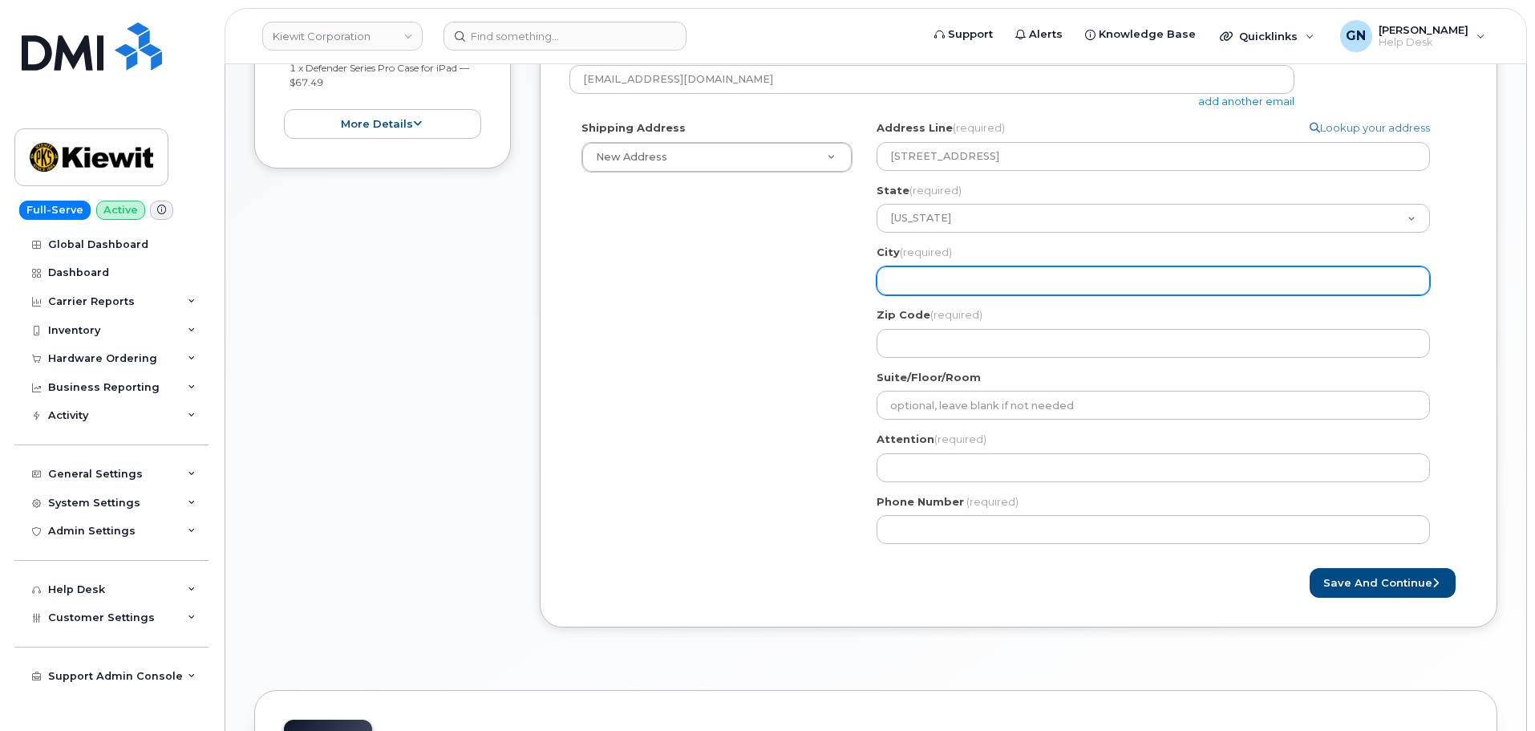
click at [932, 286] on input "City (required)" at bounding box center [1154, 280] width 554 height 29
paste input "Fairfield"
select select
type input "Fairfield"
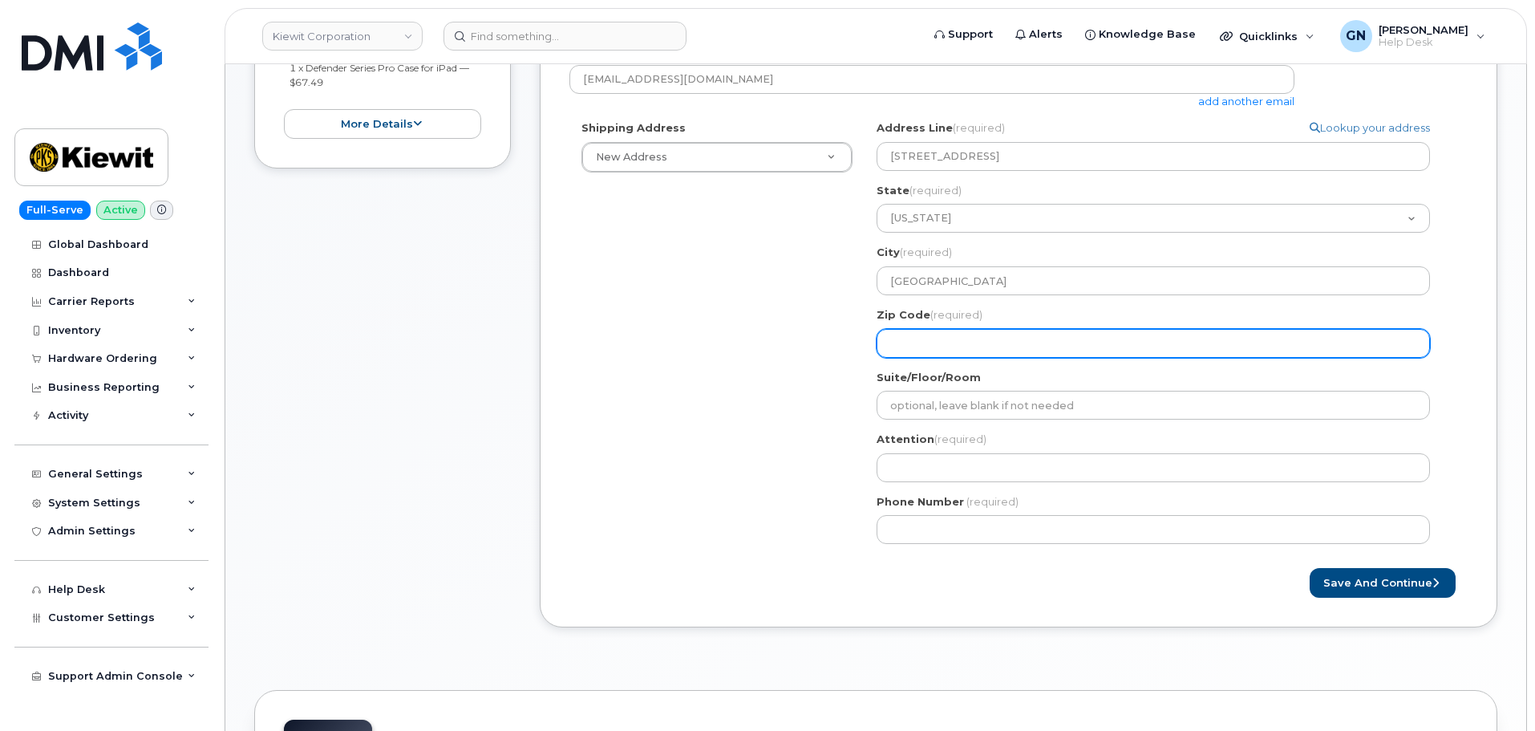
click at [1001, 347] on input "Zip Code (required)" at bounding box center [1154, 343] width 554 height 29
paste input "94534"
select select
type input "94534"
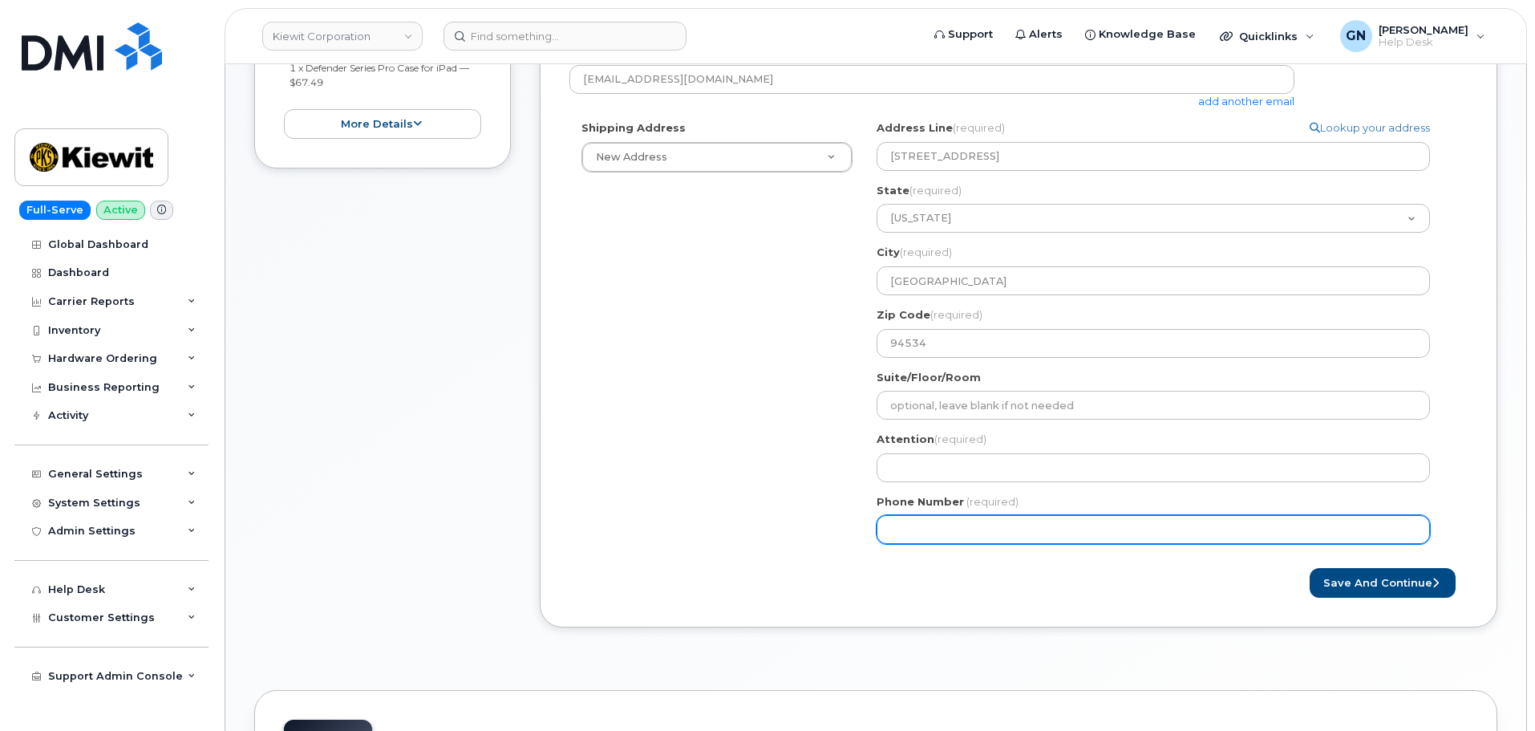
click at [692, 453] on div "Shipping Address New Address New Address 1521 N 37th St Apt 146 2306 foreman rd…" at bounding box center [1013, 338] width 886 height 436
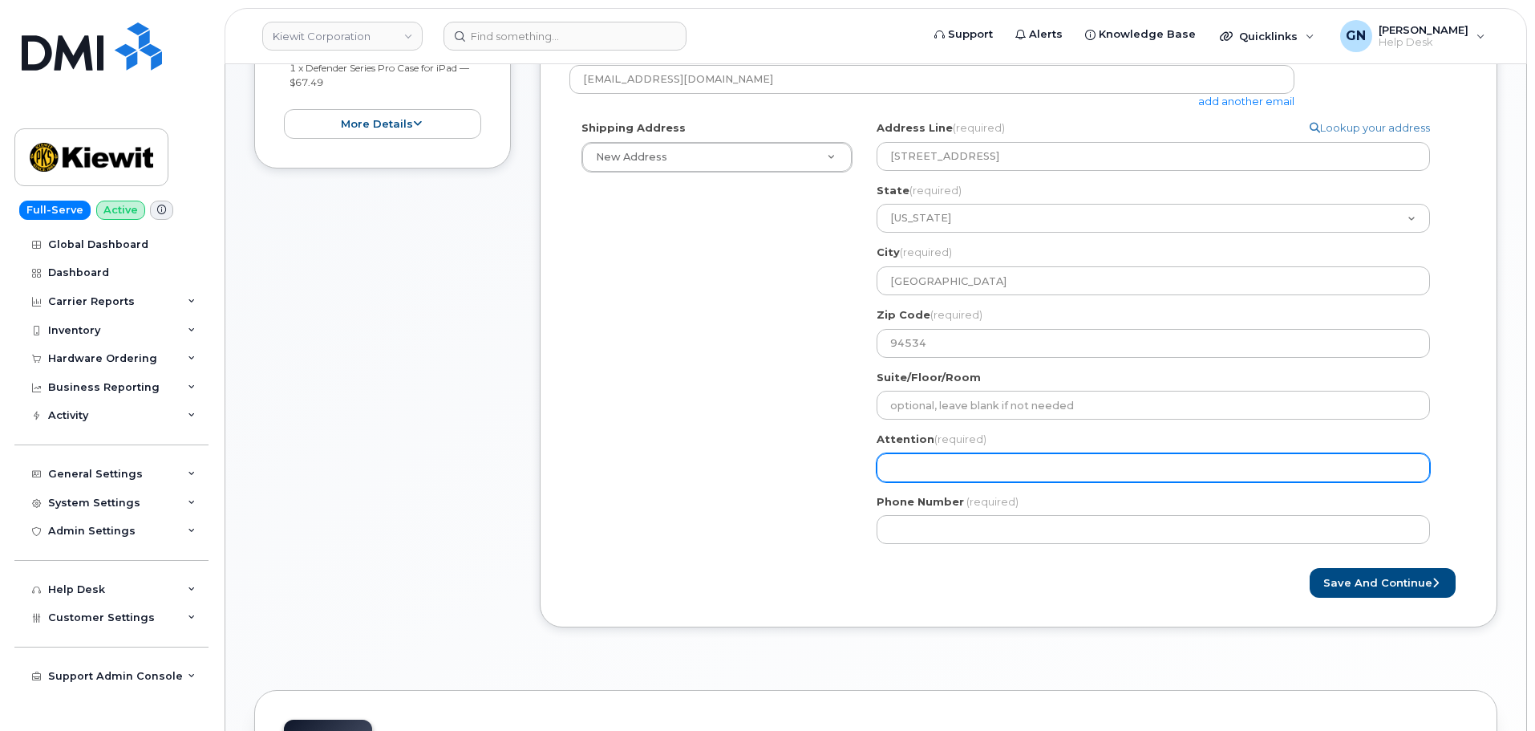
click at [906, 472] on input "Attention (required)" at bounding box center [1154, 467] width 554 height 29
paste input "William Kirby"
select select
type input "William Kirby"
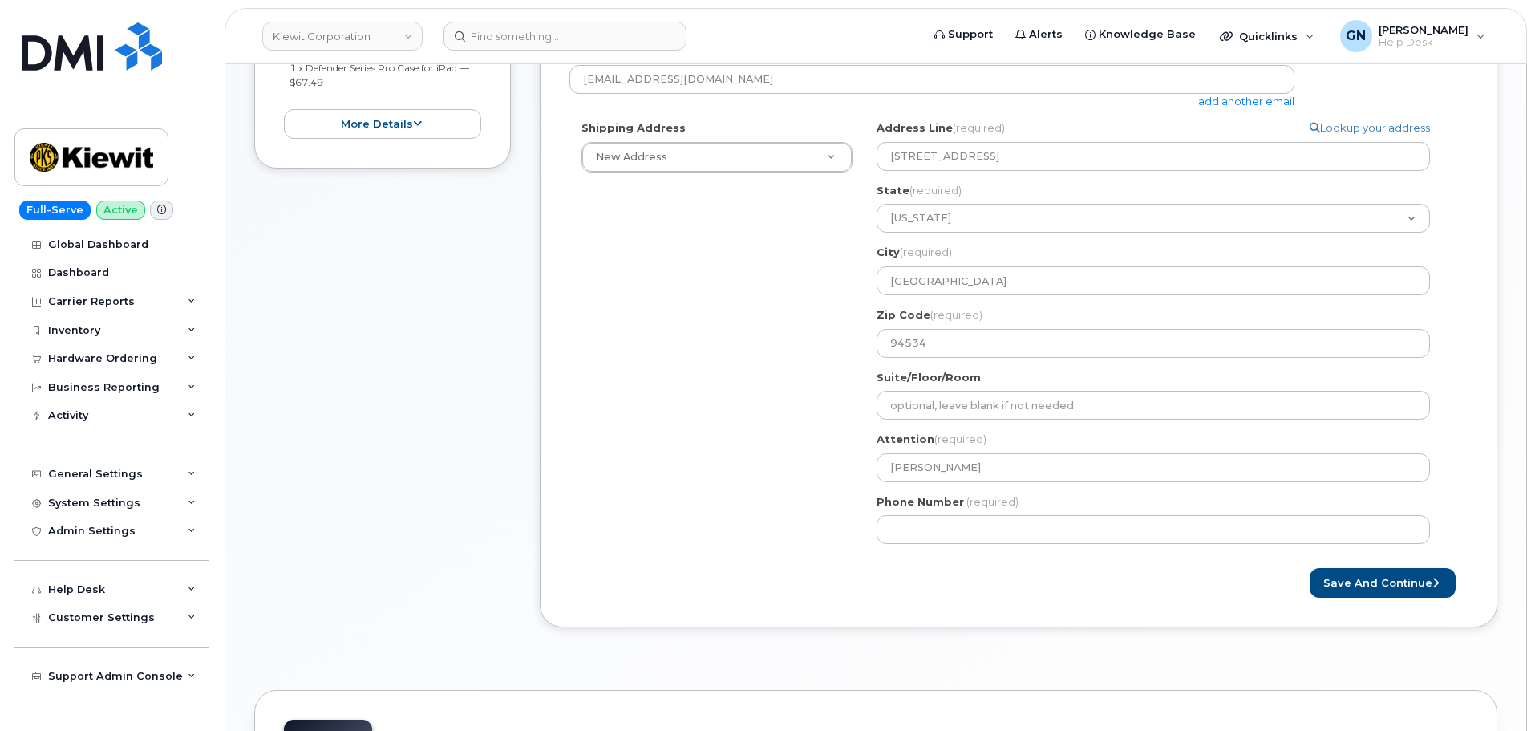
click at [817, 546] on div "Shipping Address New Address New Address 1521 N 37th St Apt 146 2306 foreman rd…" at bounding box center [1013, 338] width 886 height 436
click at [1132, 514] on div "Phone Number (required)" at bounding box center [1160, 519] width 566 height 51
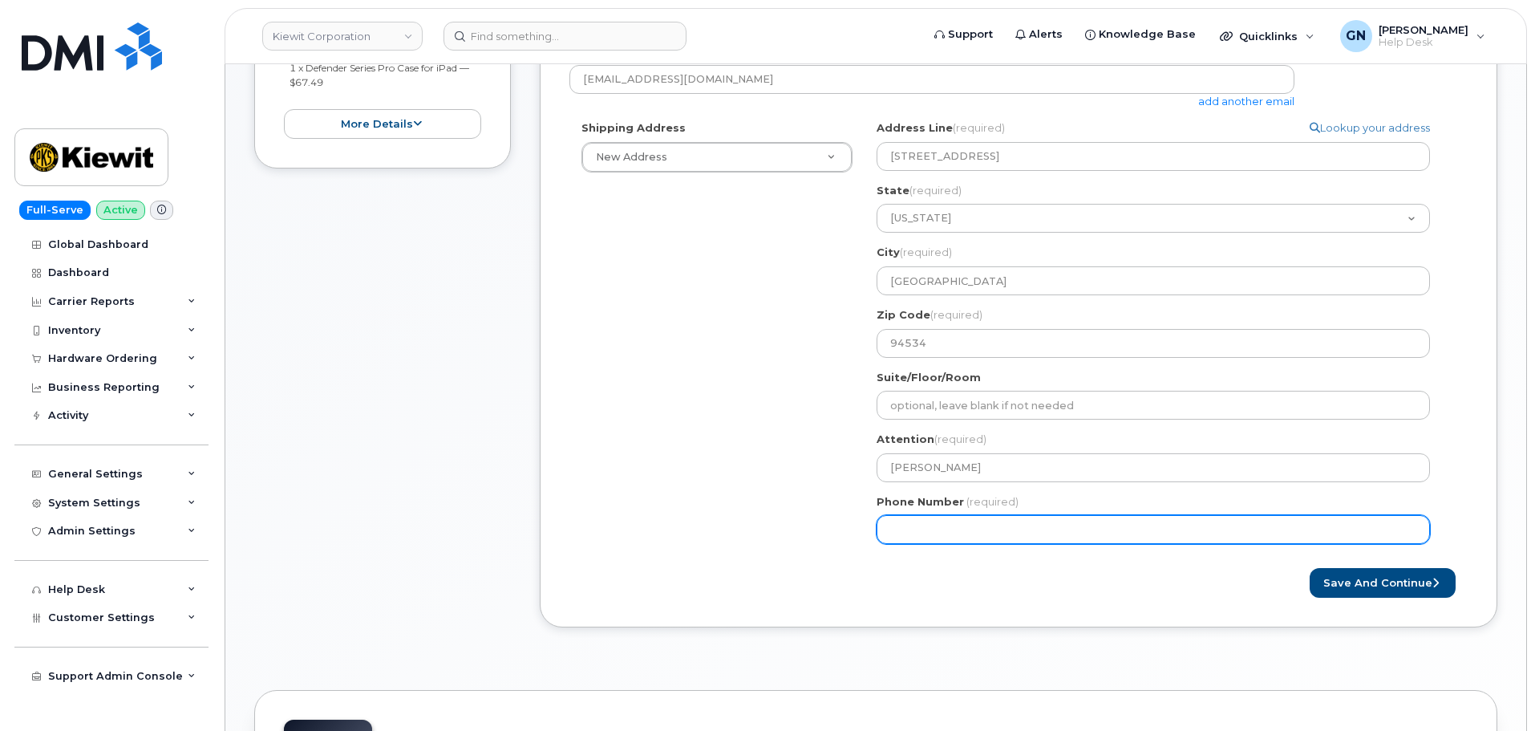
click at [1132, 522] on input "Phone Number" at bounding box center [1154, 529] width 554 height 29
paste input "7812275752"
select select
type input "7812275752"
select select
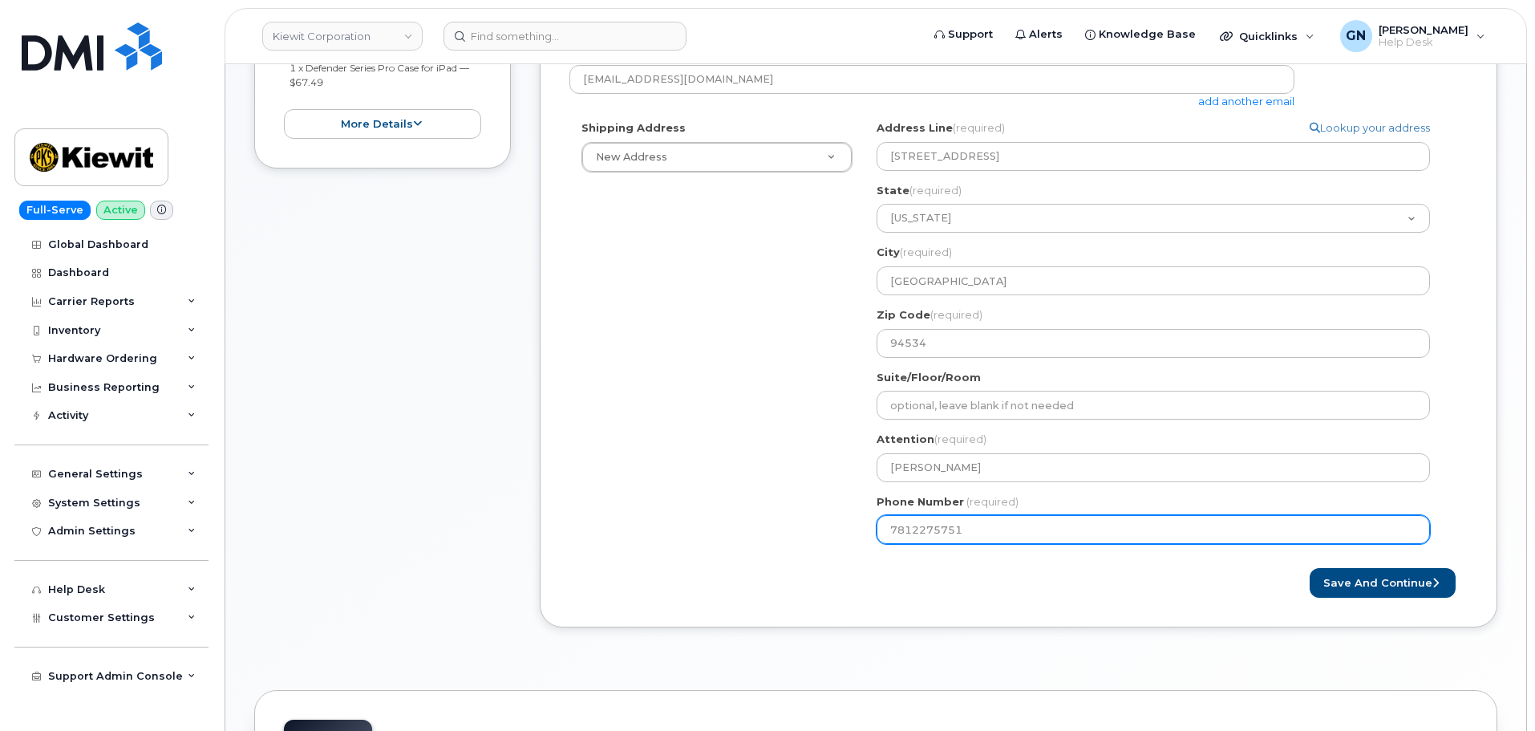
scroll to position [564, 0]
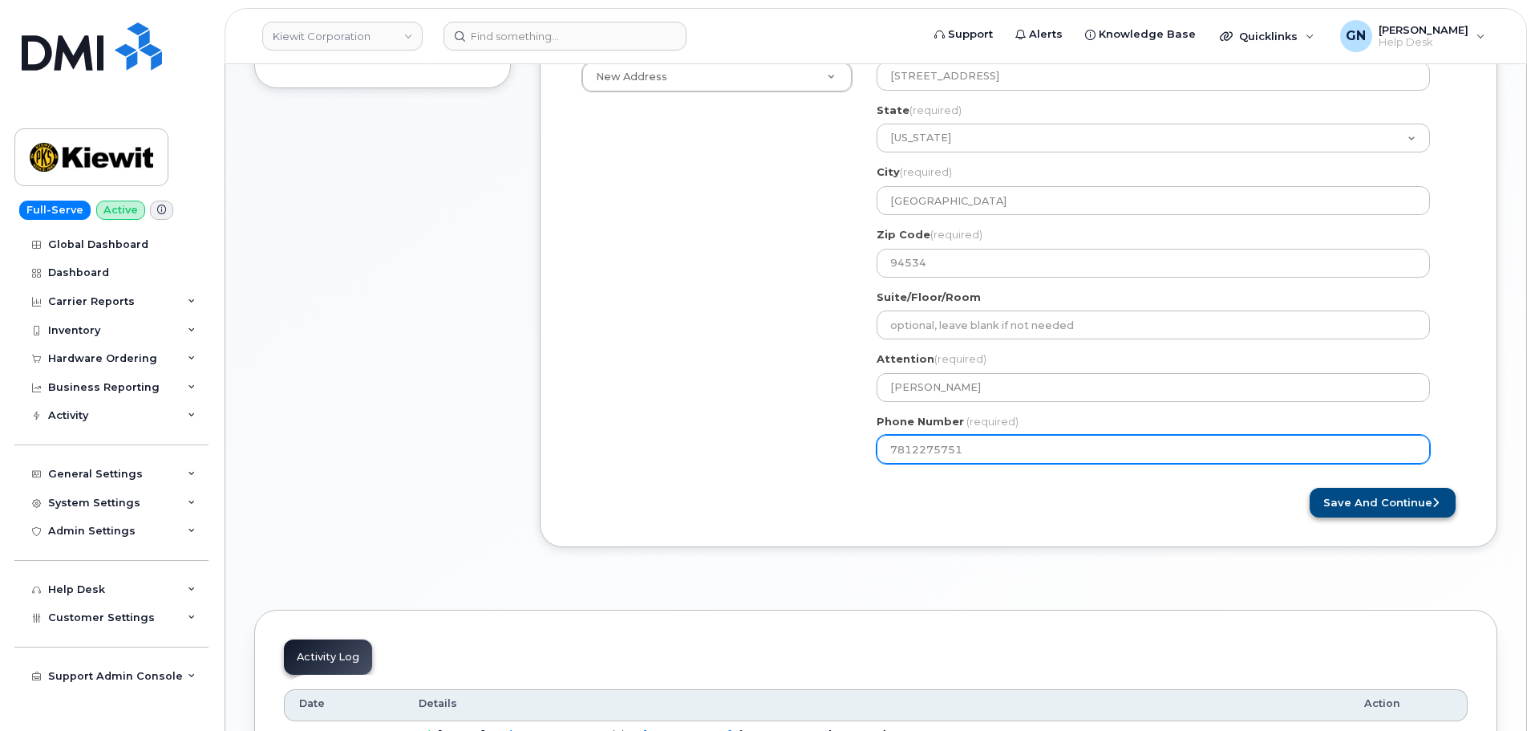
type input "7812275751"
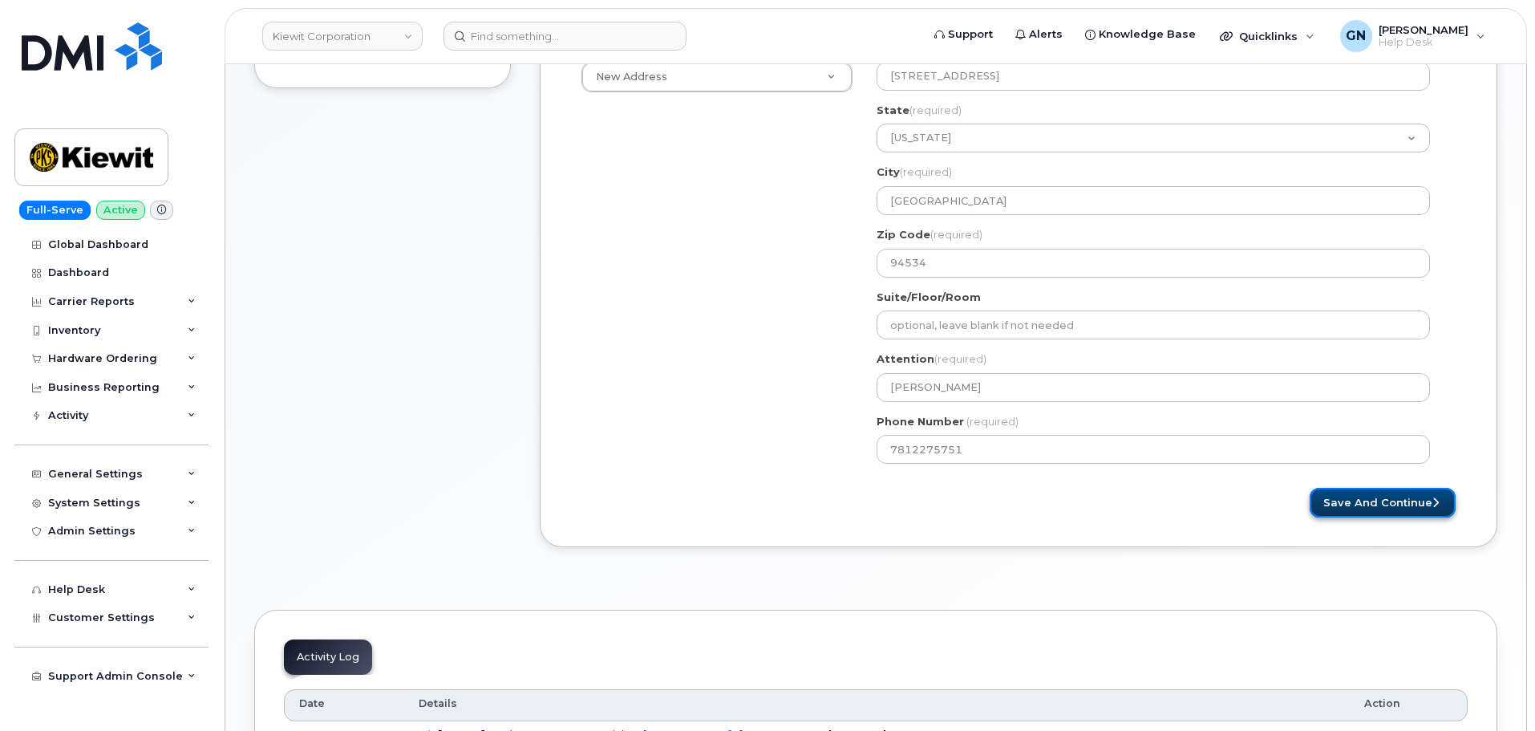
click at [1336, 504] on button "Save and Continue" at bounding box center [1383, 503] width 146 height 30
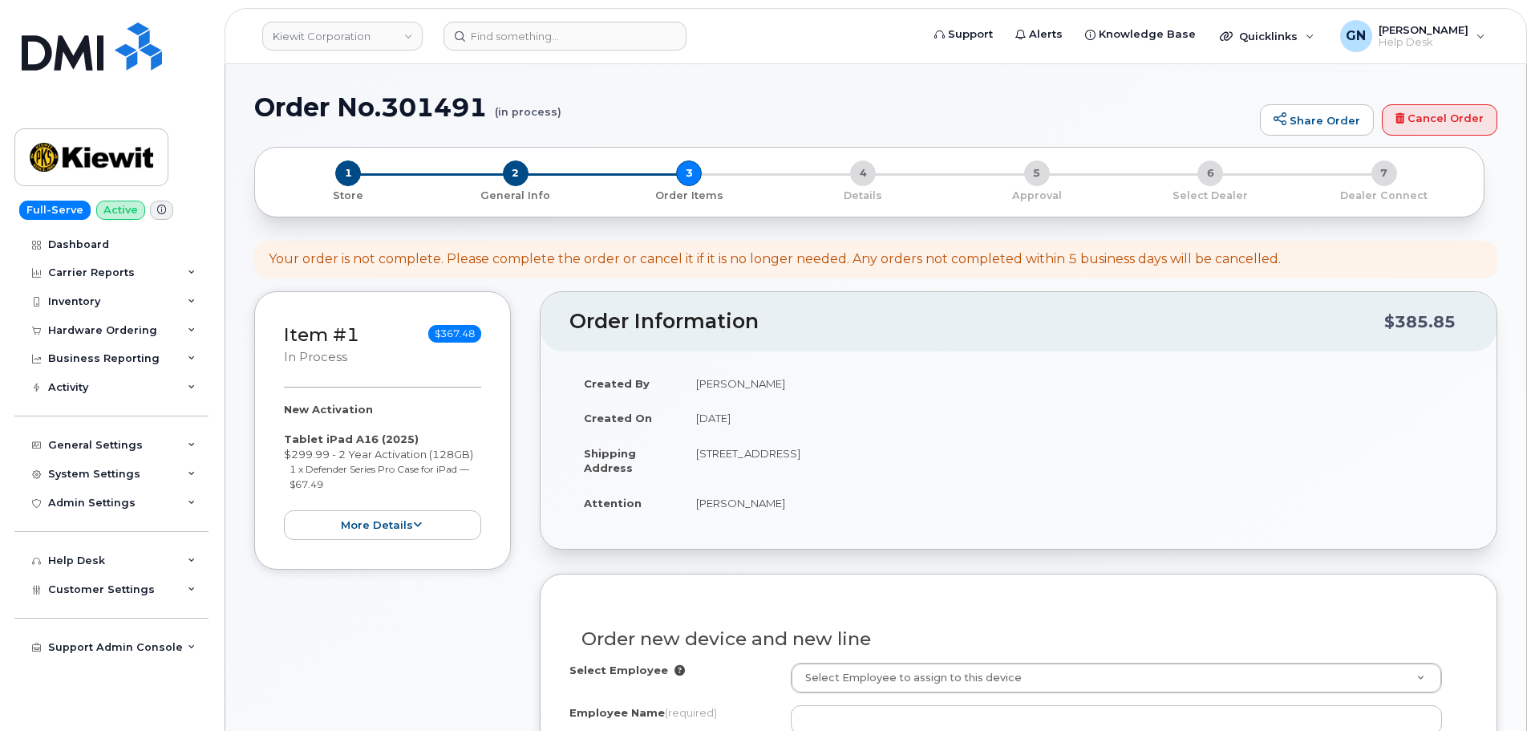
select select
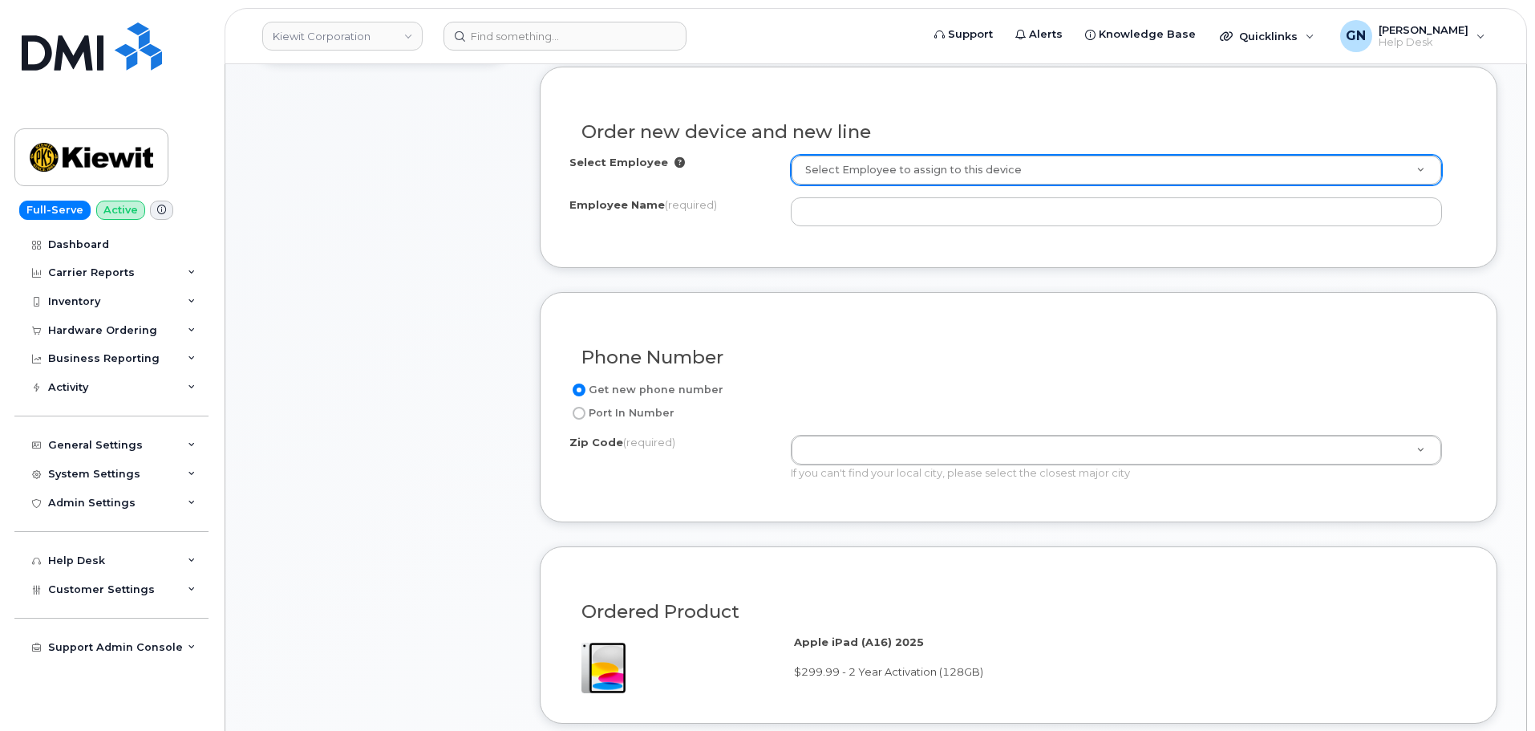
scroll to position [562, 0]
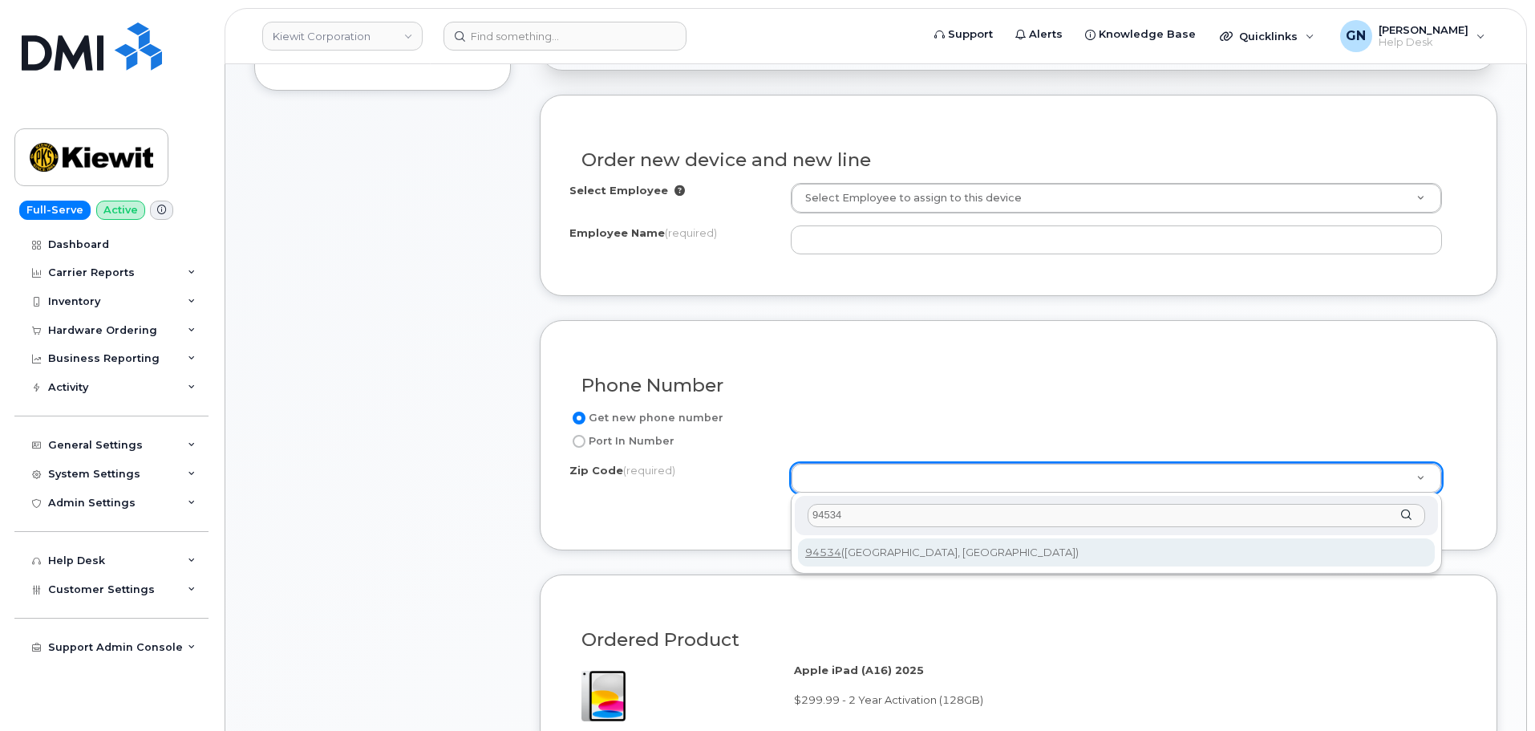
type input "94534"
type input "94534 (Fairfield, CA)"
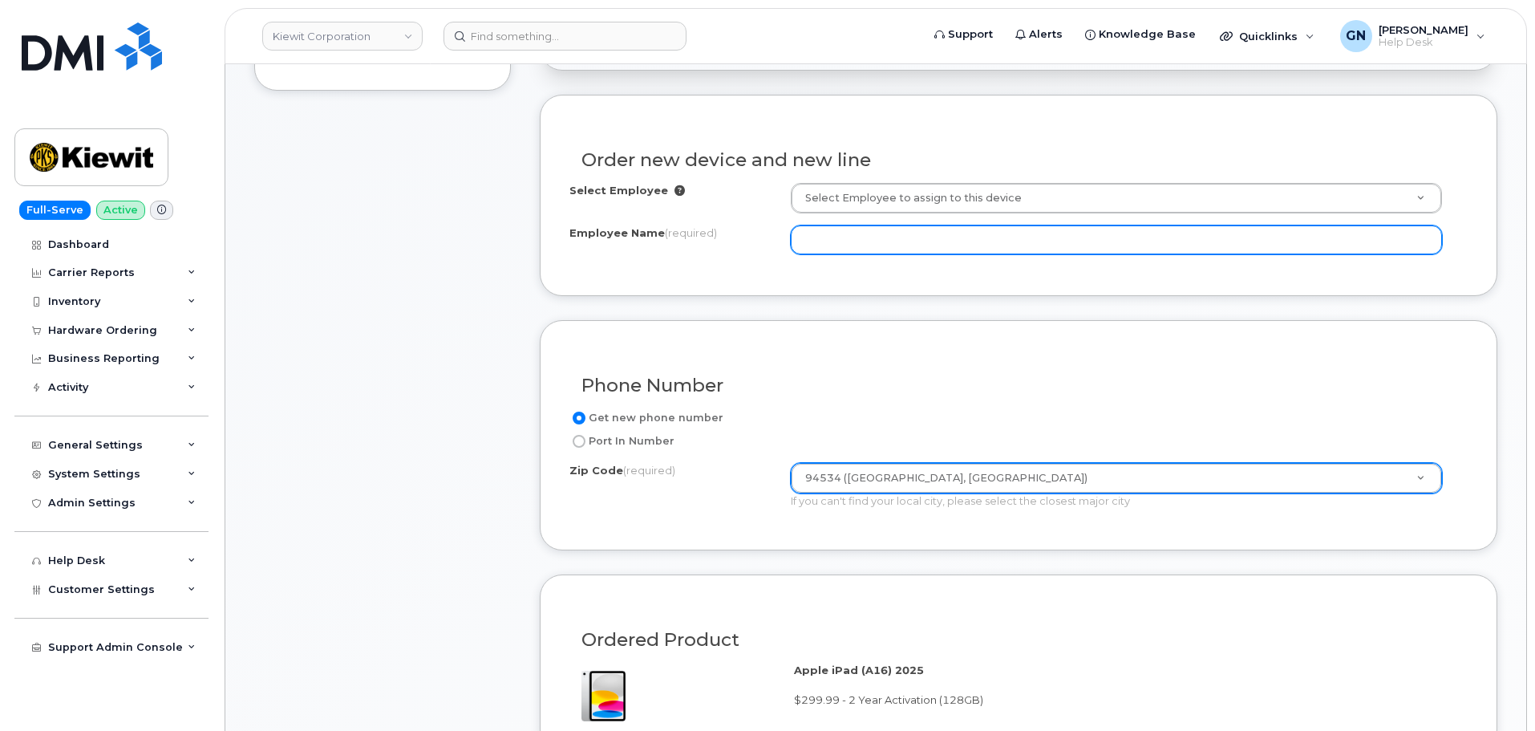
click at [962, 245] on input "Employee Name (required)" at bounding box center [1116, 239] width 651 height 29
paste input "Mauricio Arriola perez"
type input "Mauricio Arriola perez"
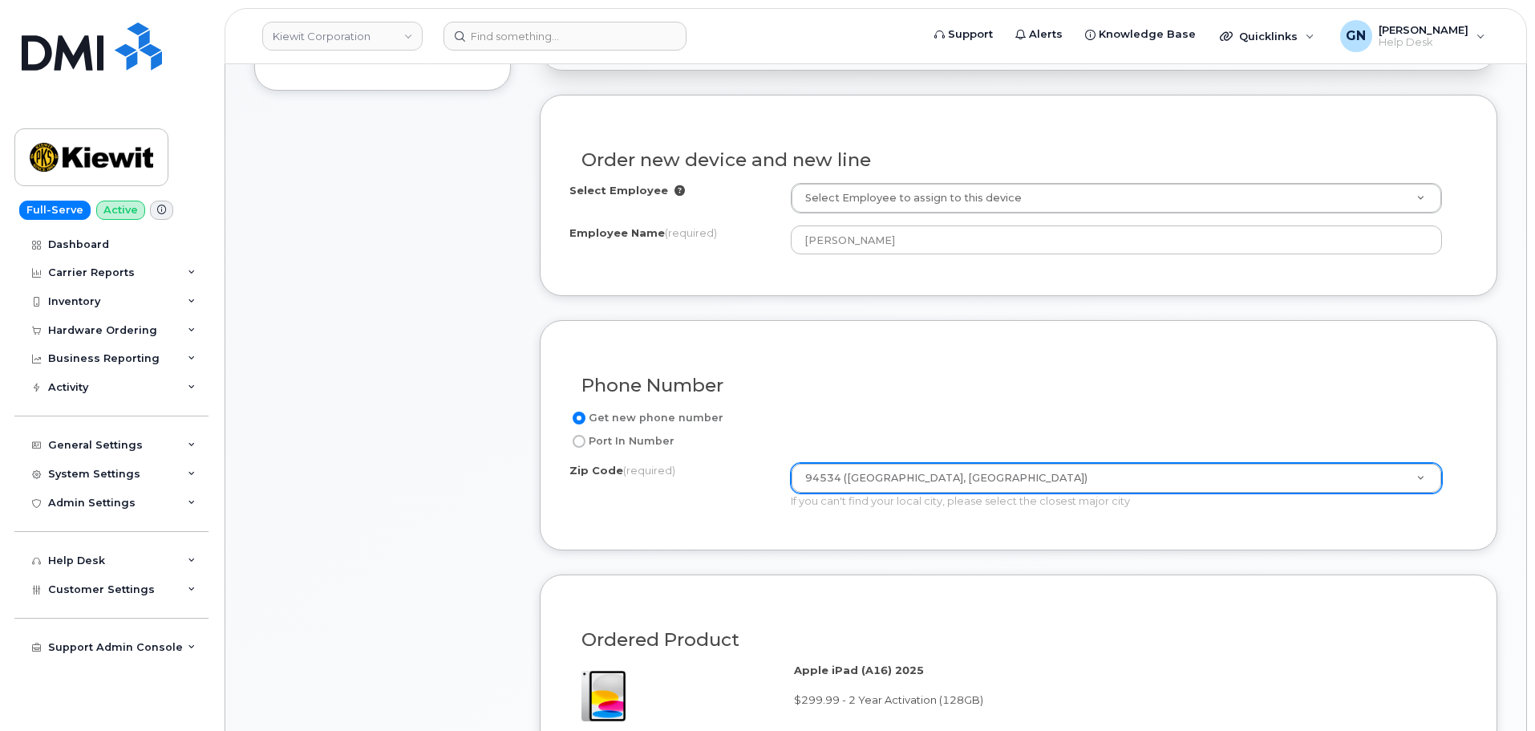
click at [915, 377] on h3 "Phone Number" at bounding box center [1019, 385] width 874 height 20
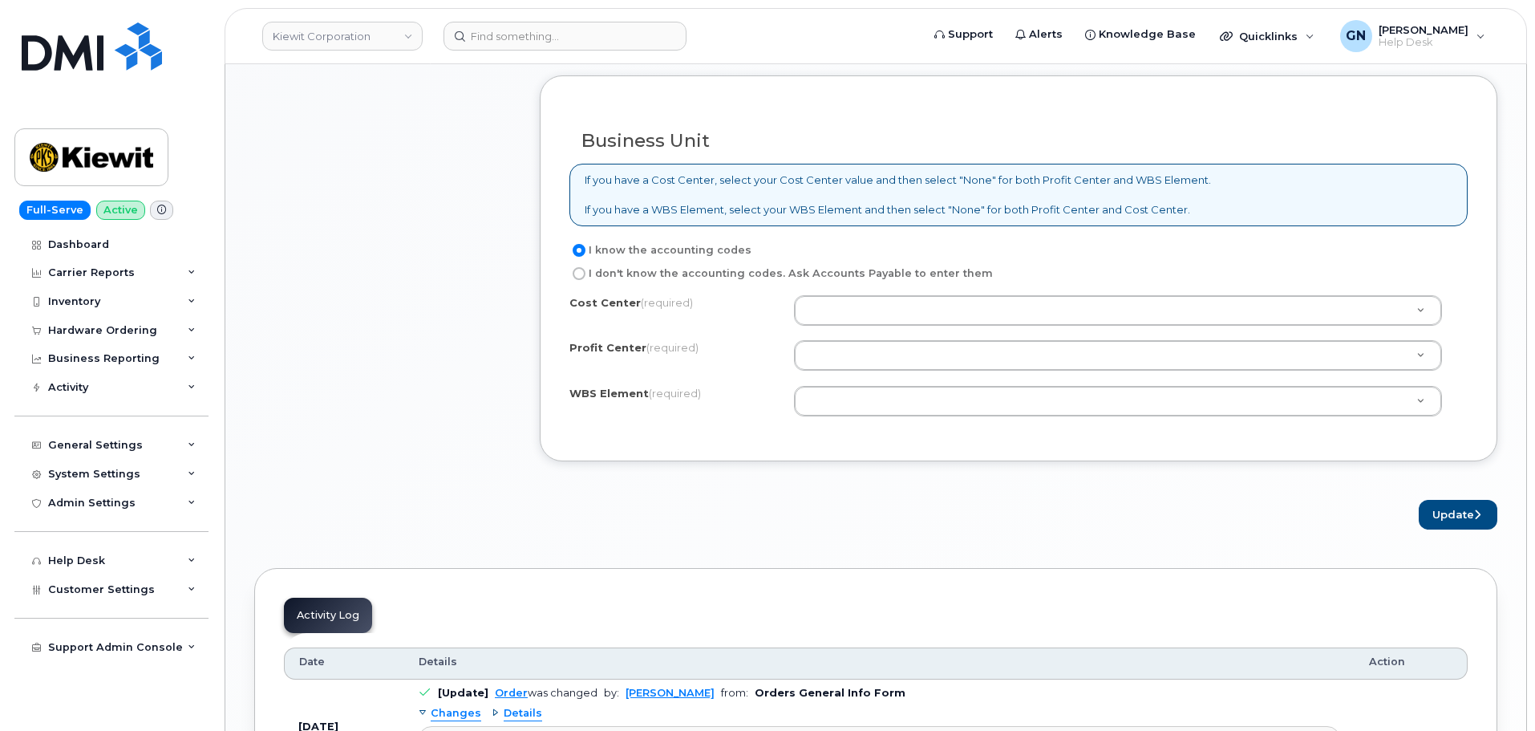
scroll to position [1284, 0]
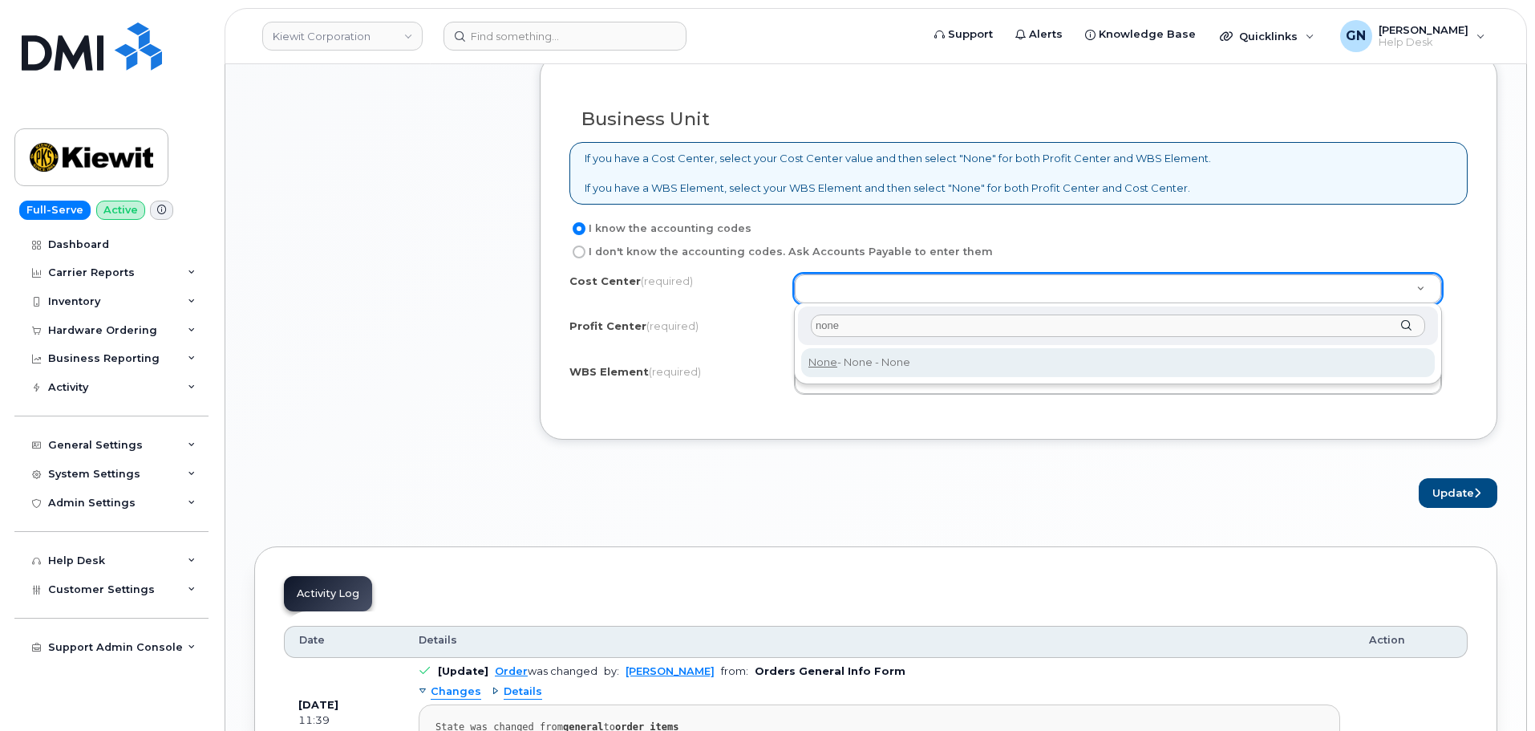
type input "none"
type input "None"
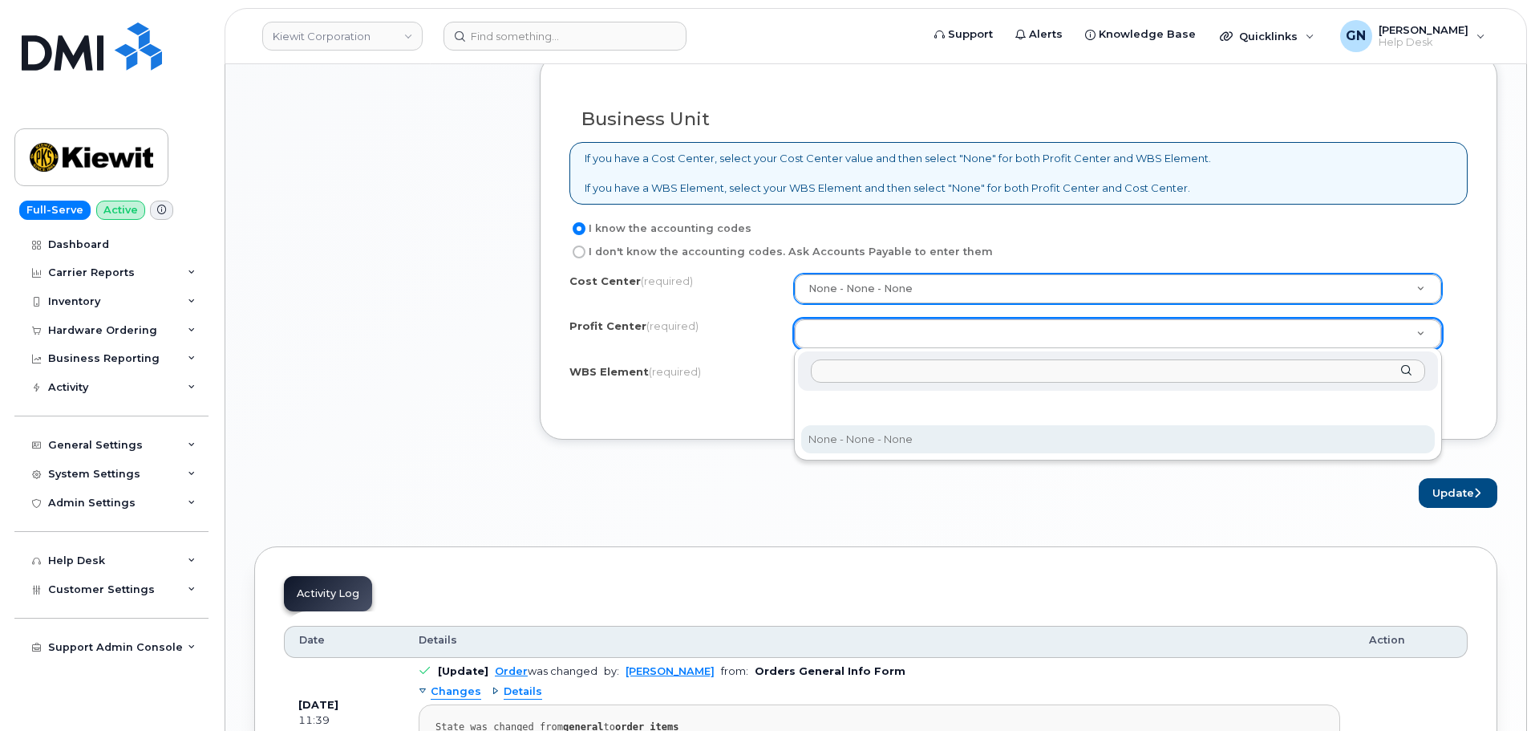
select select "None"
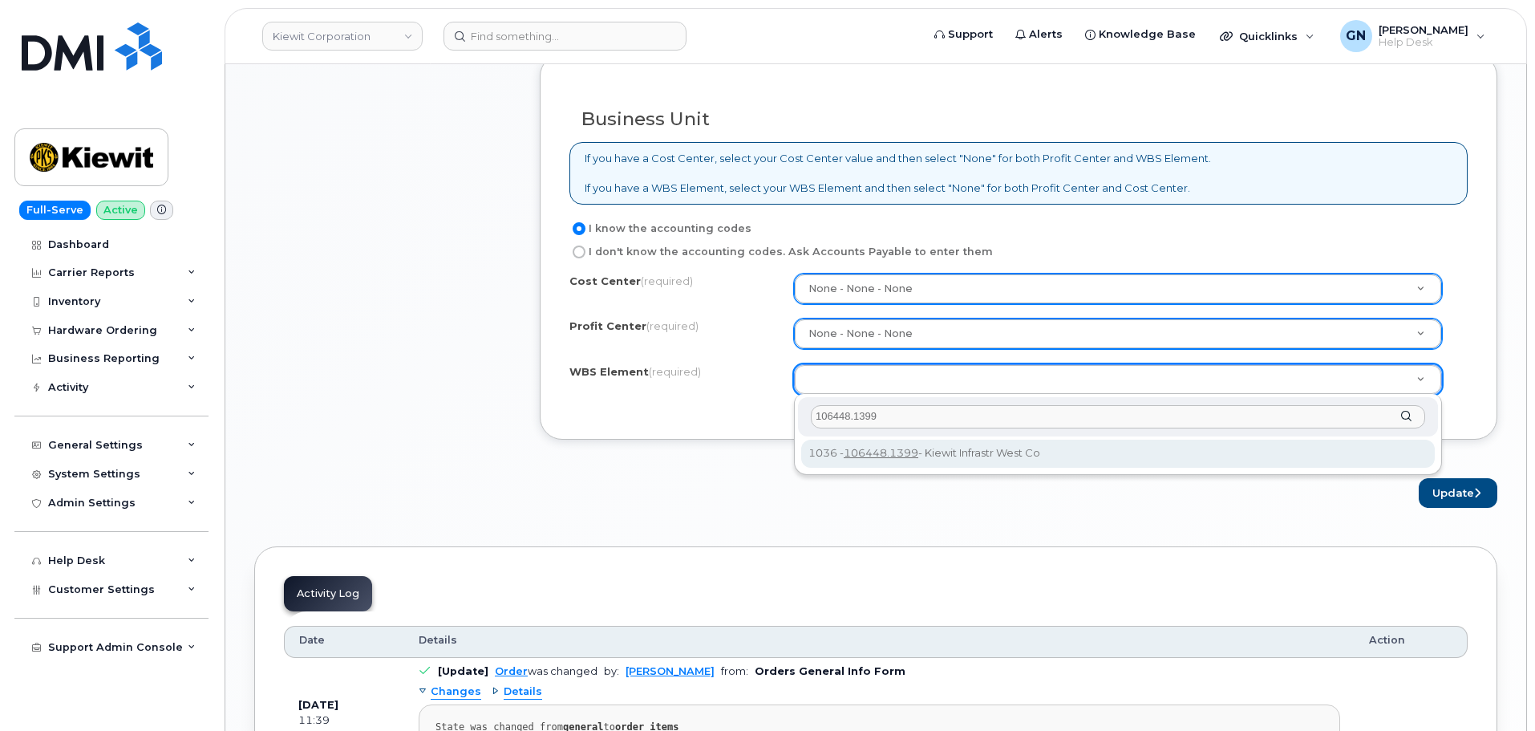
type input "106448.1399"
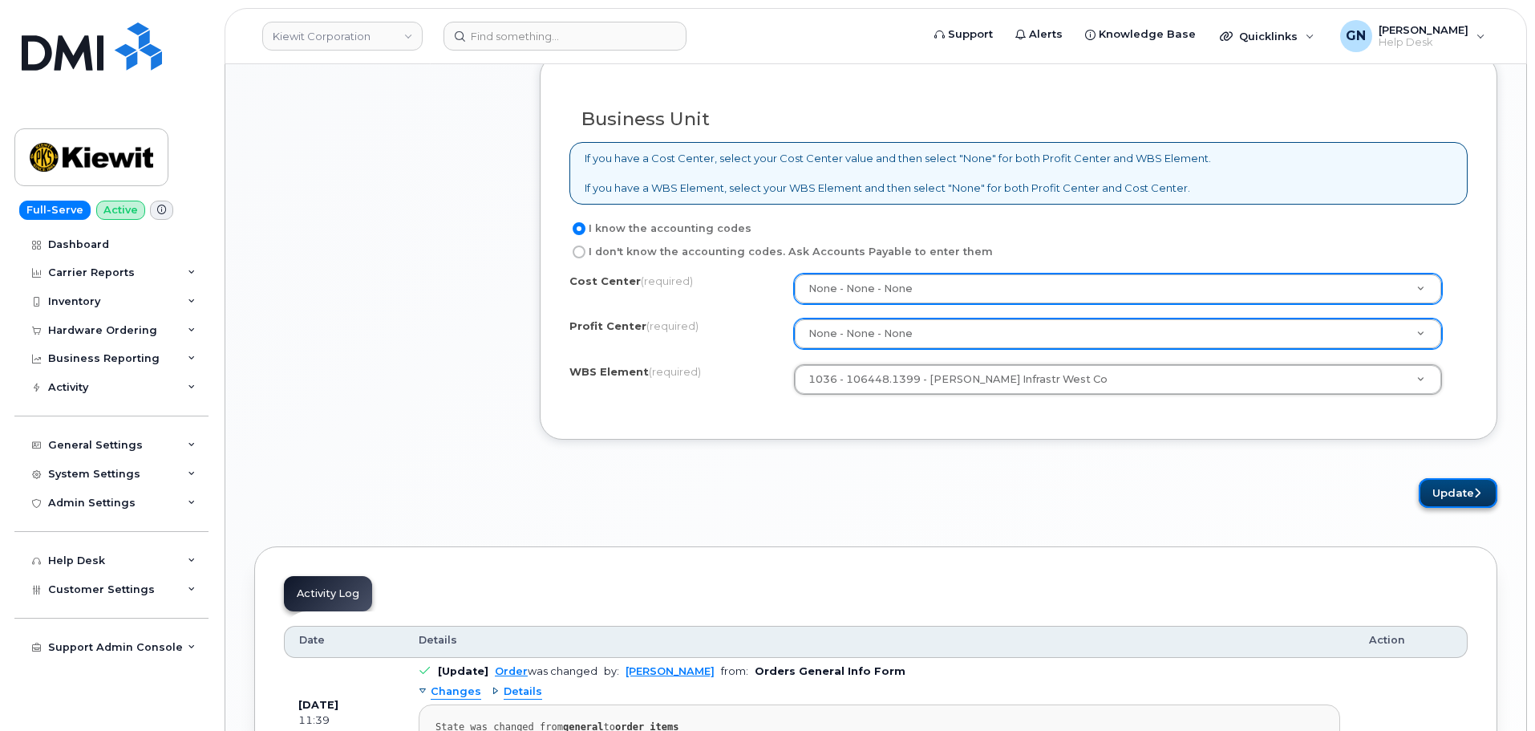
click at [1484, 497] on button "Update" at bounding box center [1458, 493] width 79 height 30
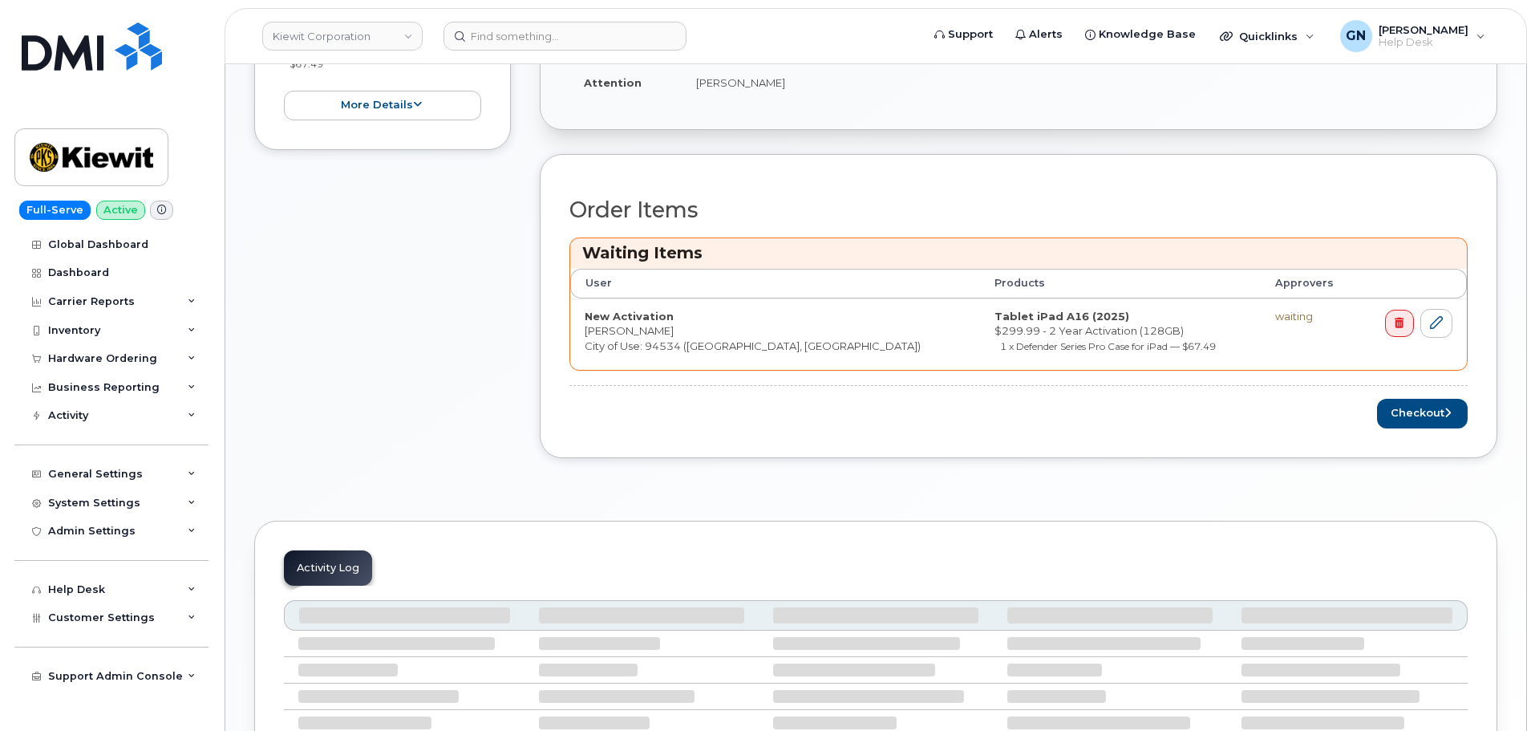
scroll to position [643, 0]
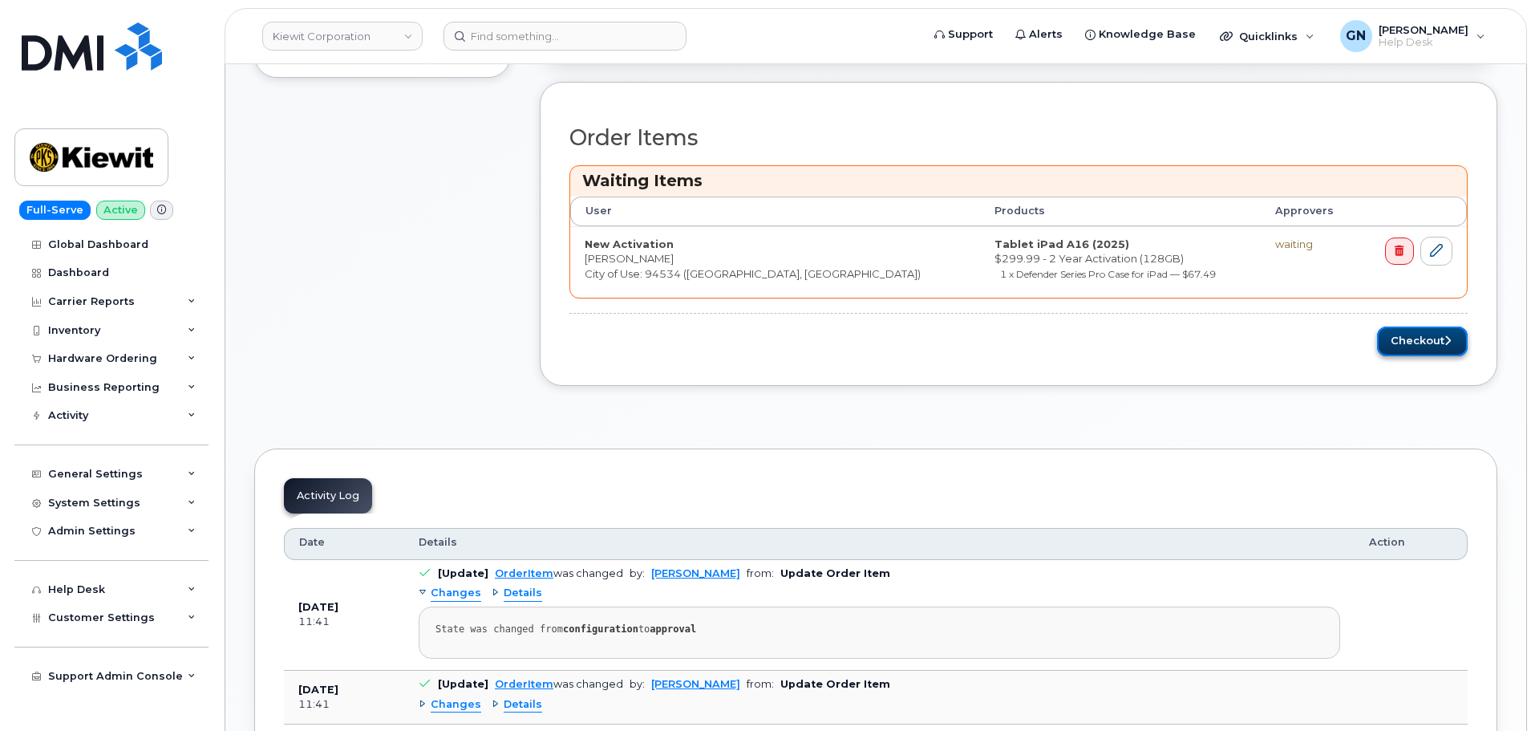
click at [1393, 344] on button "Checkout" at bounding box center [1422, 341] width 91 height 30
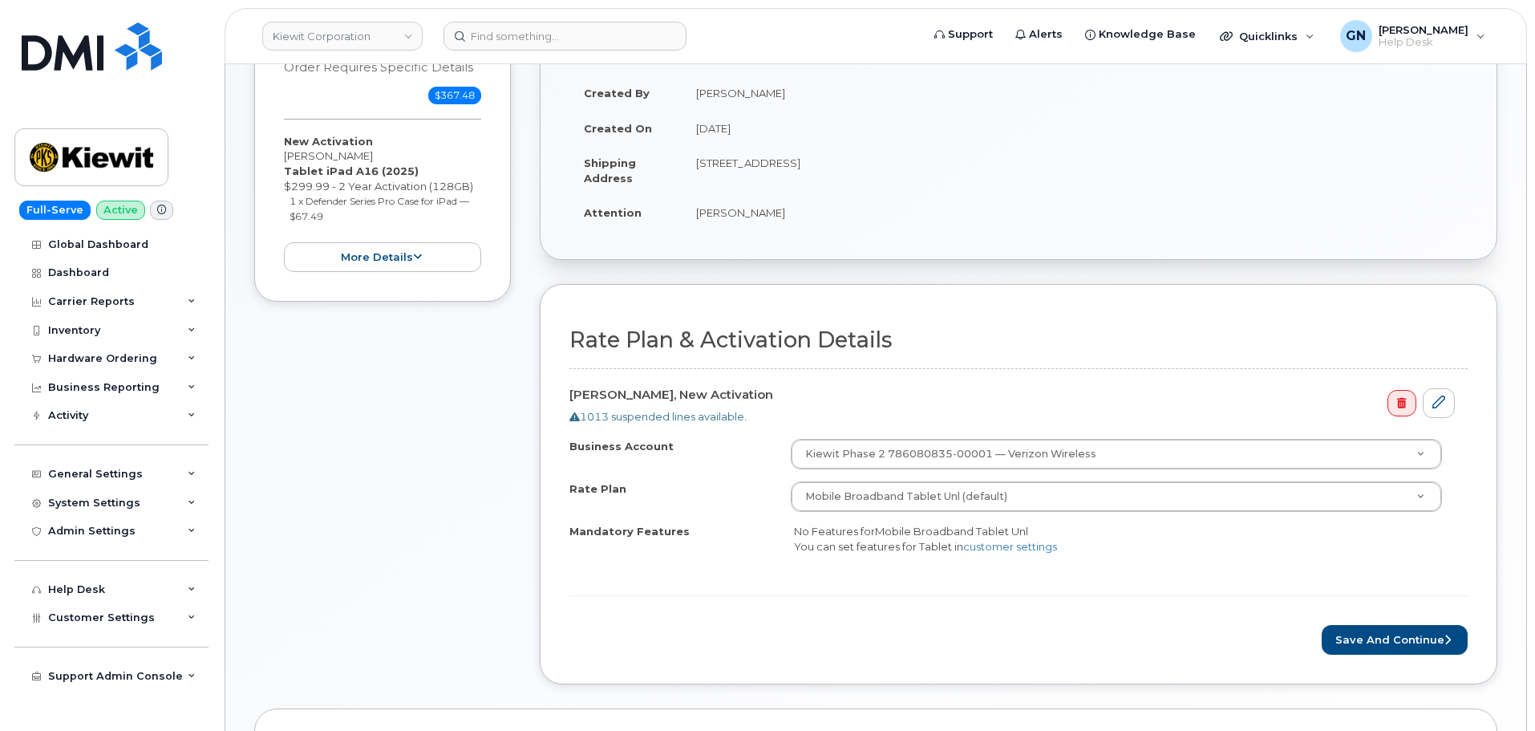
scroll to position [564, 0]
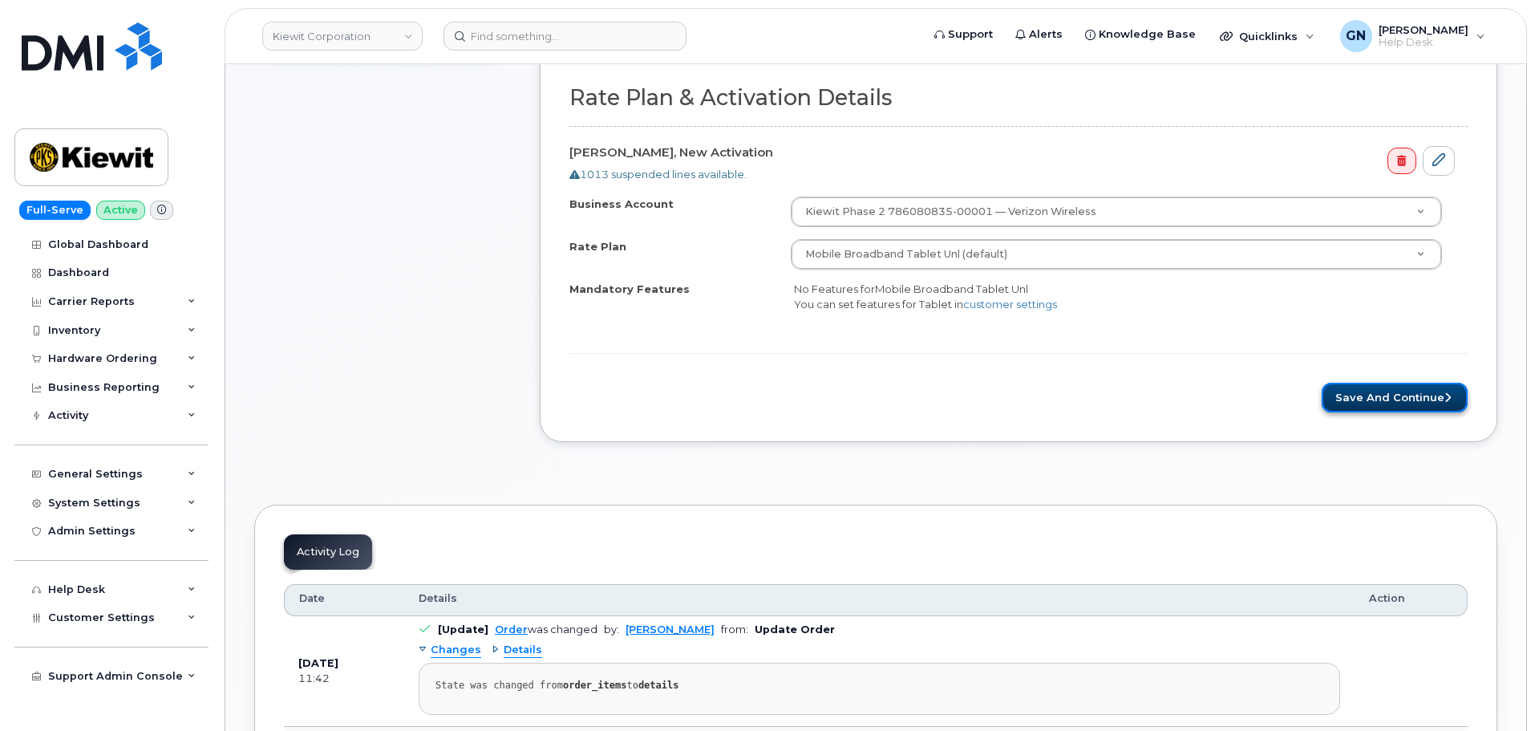
click at [1353, 403] on button "Save and Continue" at bounding box center [1395, 398] width 146 height 30
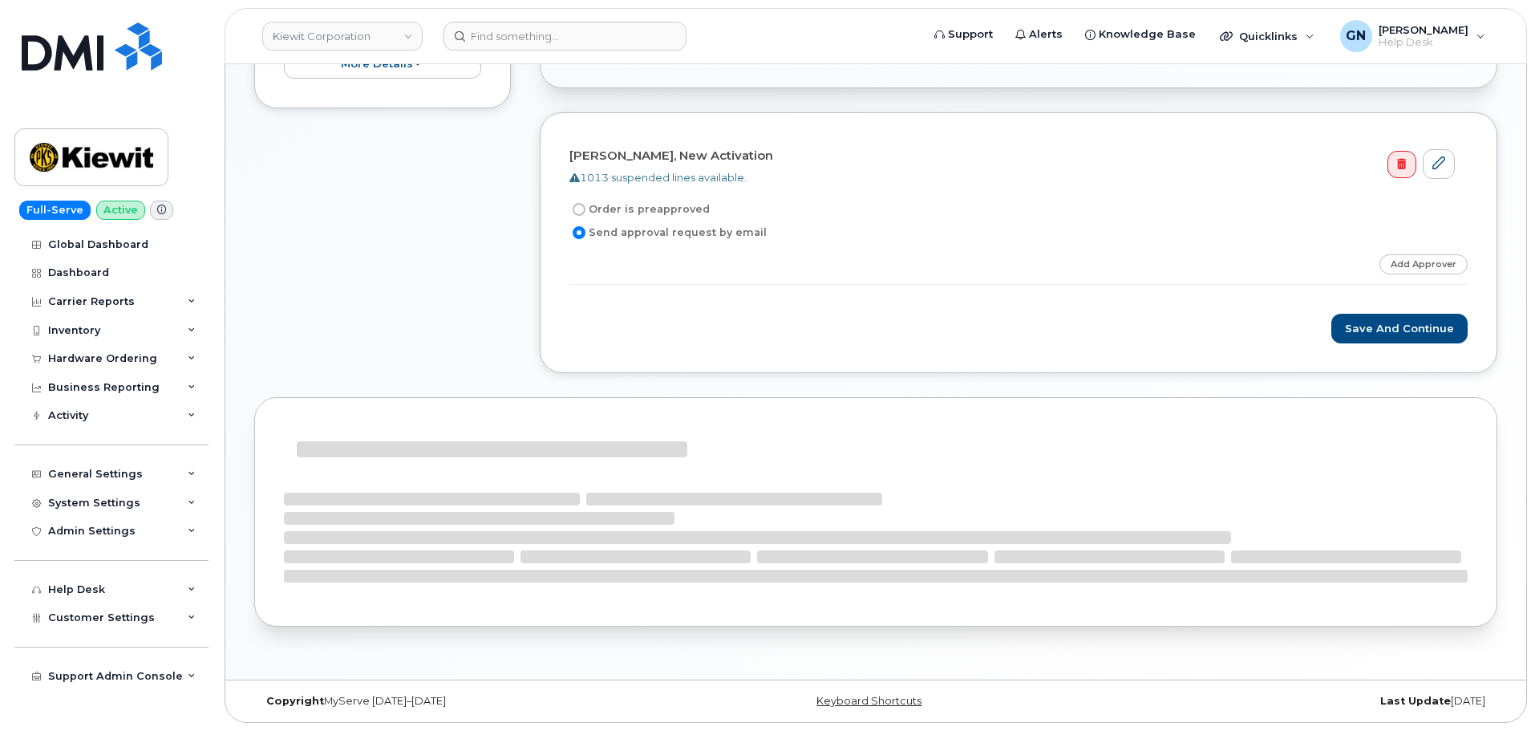
scroll to position [484, 0]
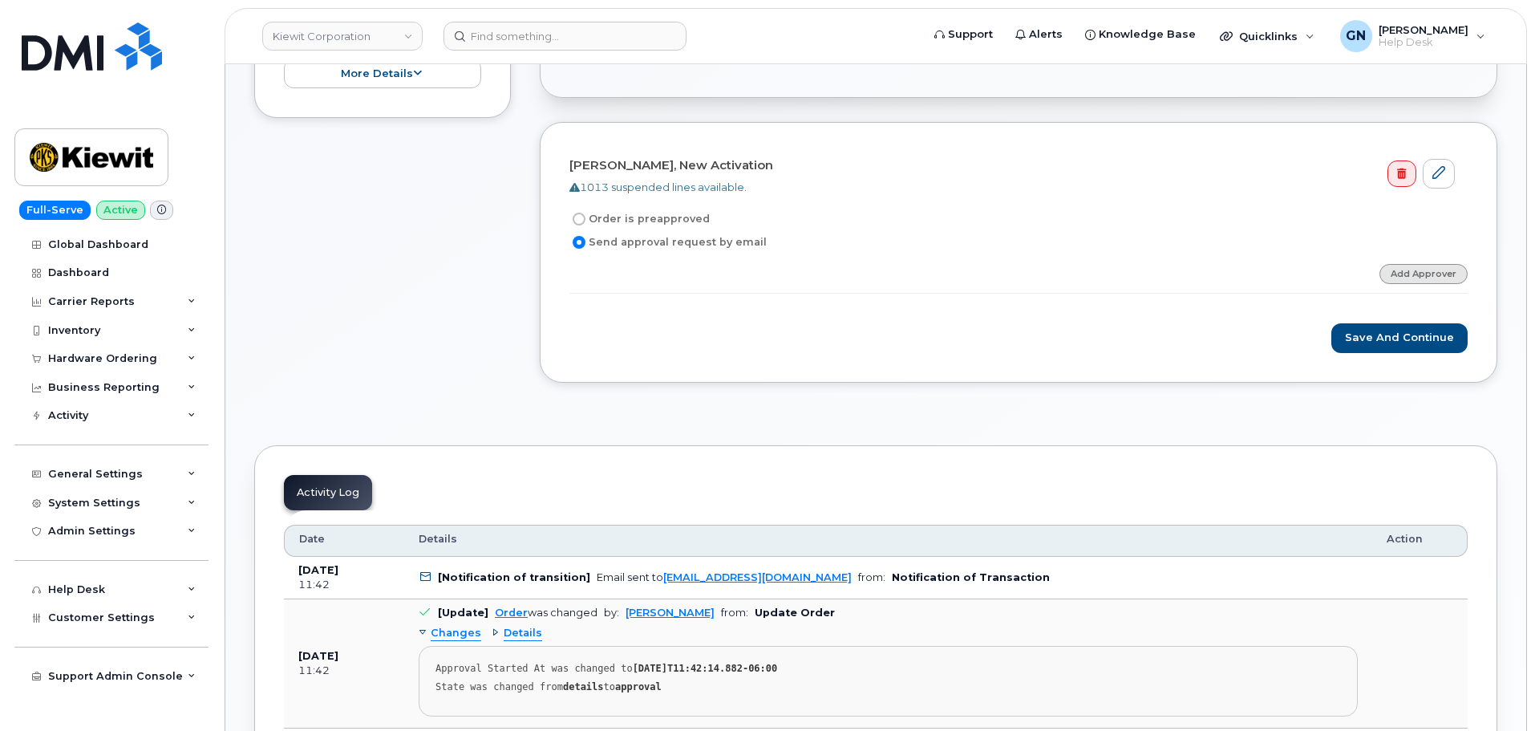
click at [1436, 274] on link "Add Approver" at bounding box center [1424, 274] width 88 height 20
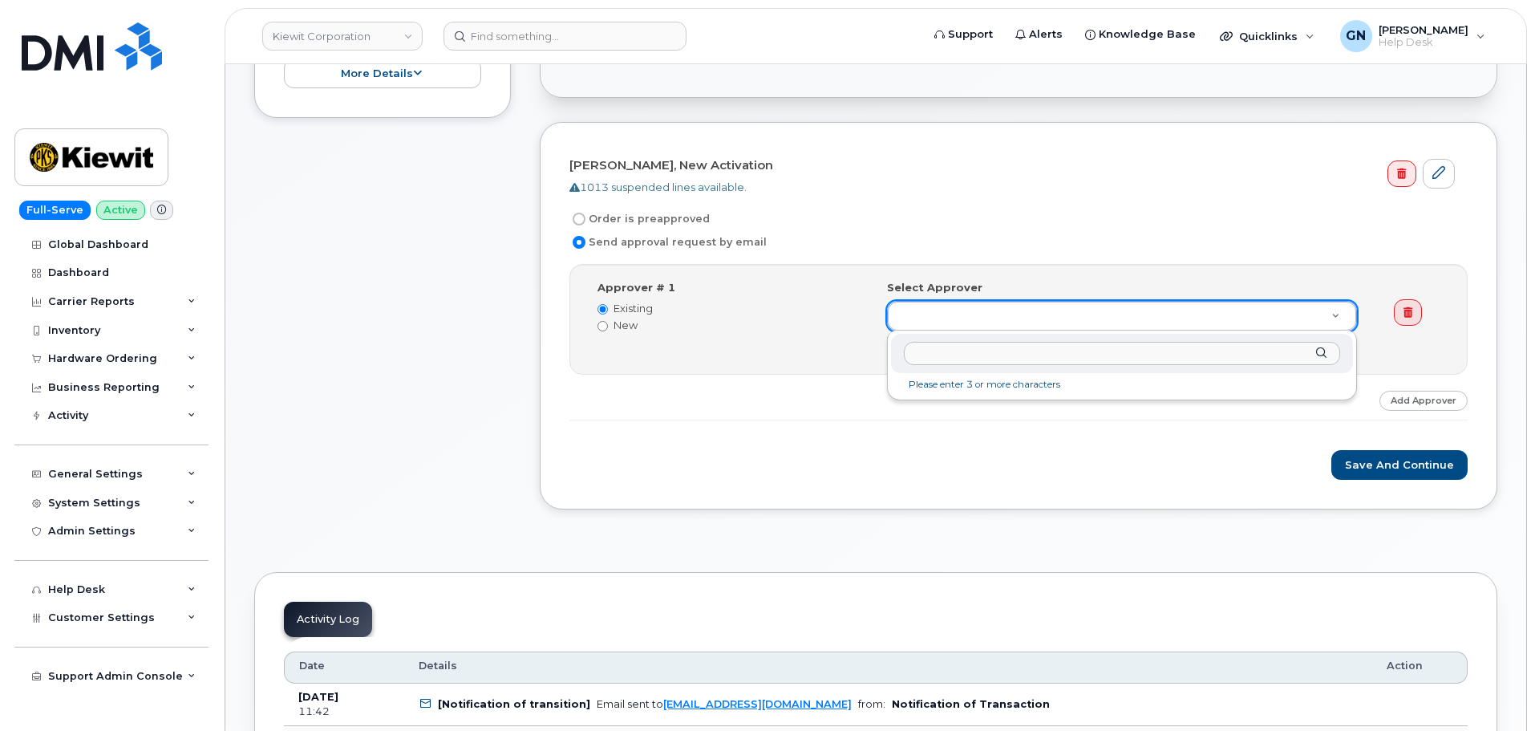
type input "[PERSON_NAME][EMAIL_ADDRESS][PERSON_NAME][PERSON_NAME][DOMAIN_NAME]"
drag, startPoint x: 1055, startPoint y: 355, endPoint x: 900, endPoint y: 351, distance: 154.9
click at [900, 351] on div "[PERSON_NAME][EMAIL_ADDRESS][PERSON_NAME][PERSON_NAME][DOMAIN_NAME]" at bounding box center [1122, 353] width 462 height 39
click at [935, 357] on input "text" at bounding box center [1122, 353] width 436 height 23
paste input "[PERSON_NAME]"
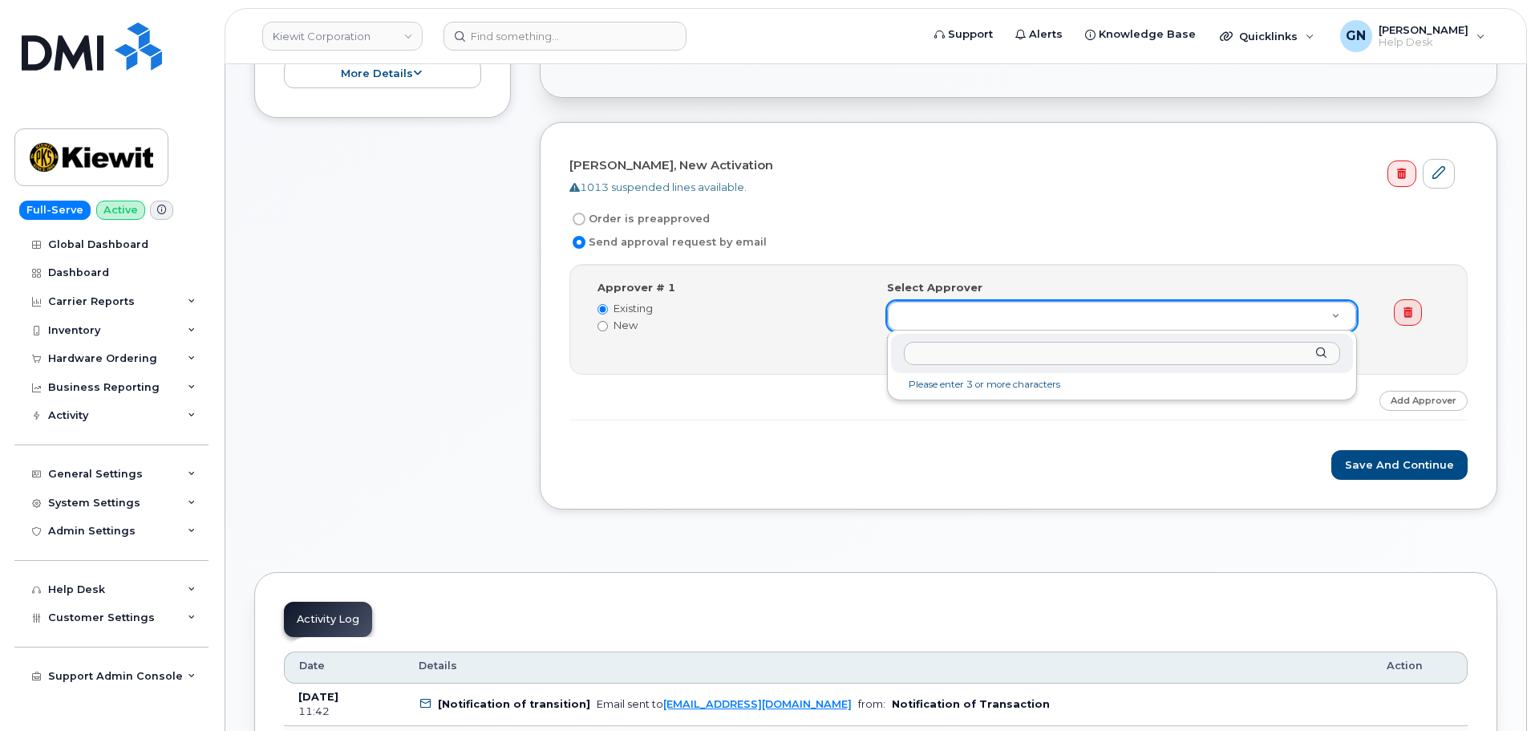
type input "[PERSON_NAME]"
drag, startPoint x: 964, startPoint y: 354, endPoint x: 893, endPoint y: 354, distance: 71.4
click at [893, 354] on div "[PERSON_NAME]" at bounding box center [1122, 353] width 462 height 39
paste input "[PERSON_NAME]"
type input "[PERSON_NAME]"
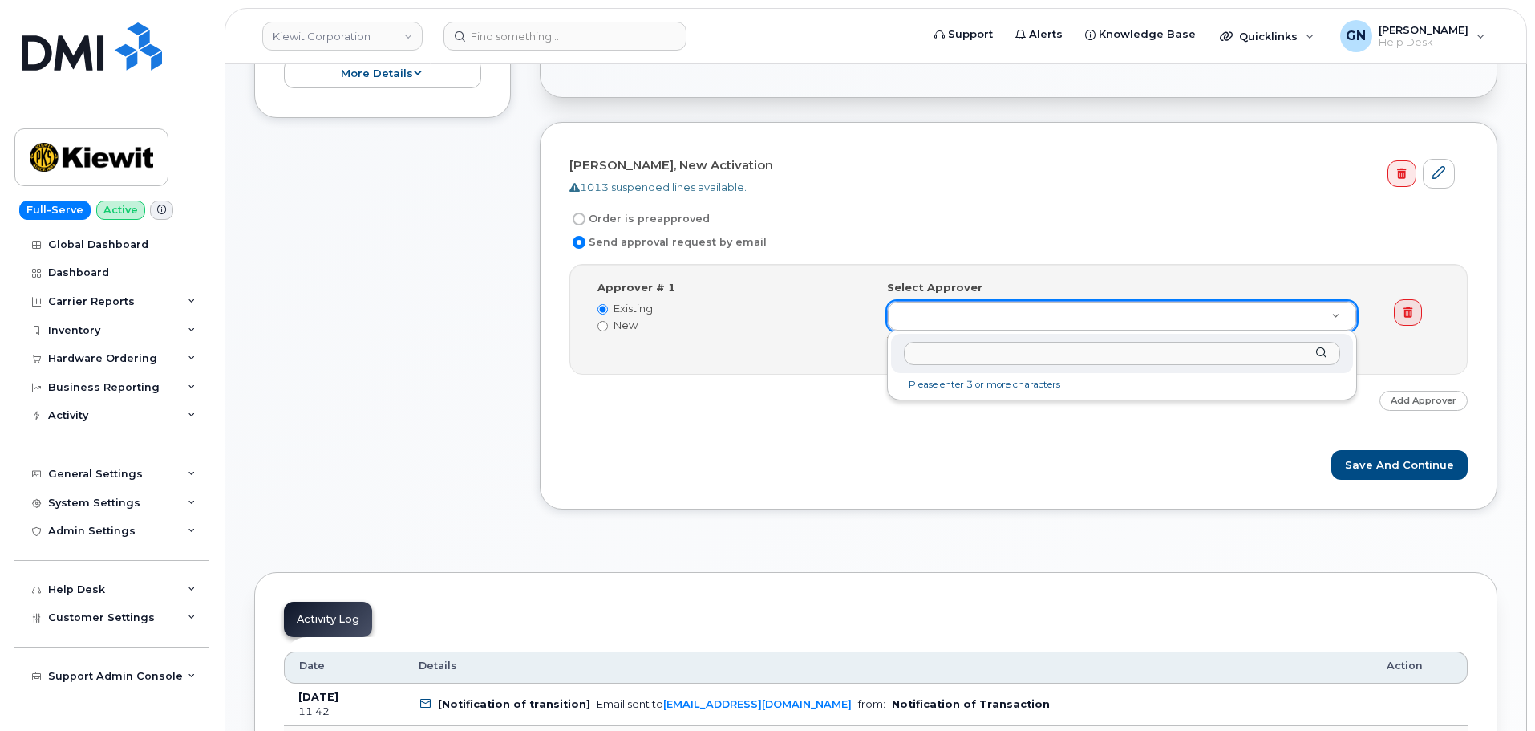
click at [996, 360] on input "text" at bounding box center [1122, 353] width 436 height 23
paste input "[PERSON_NAME]"
click at [1032, 345] on input "[PERSON_NAME]" at bounding box center [1122, 353] width 436 height 23
click at [1031, 345] on input "[PERSON_NAME]" at bounding box center [1122, 353] width 436 height 23
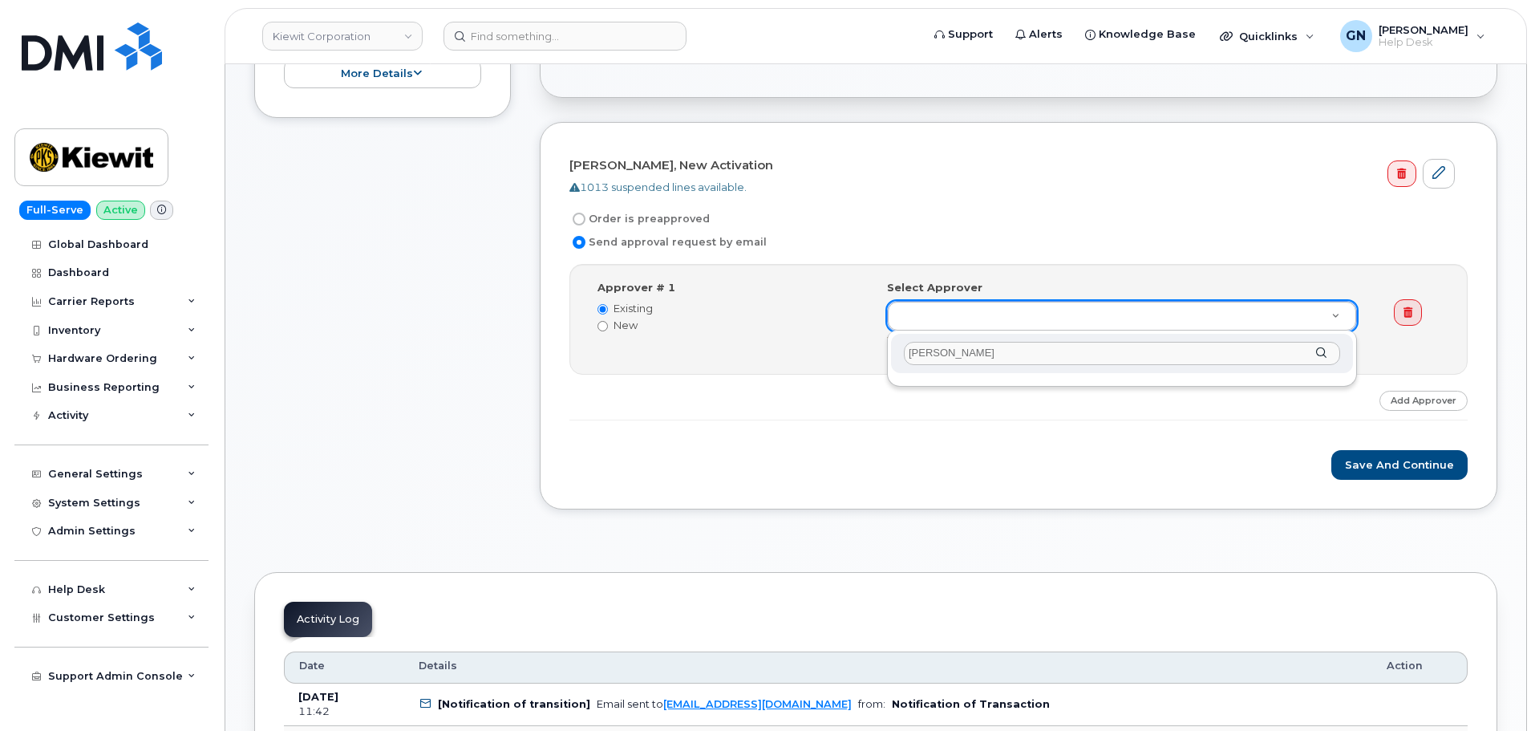
paste input "Brandon Risso"
type input "Brandon Risso"
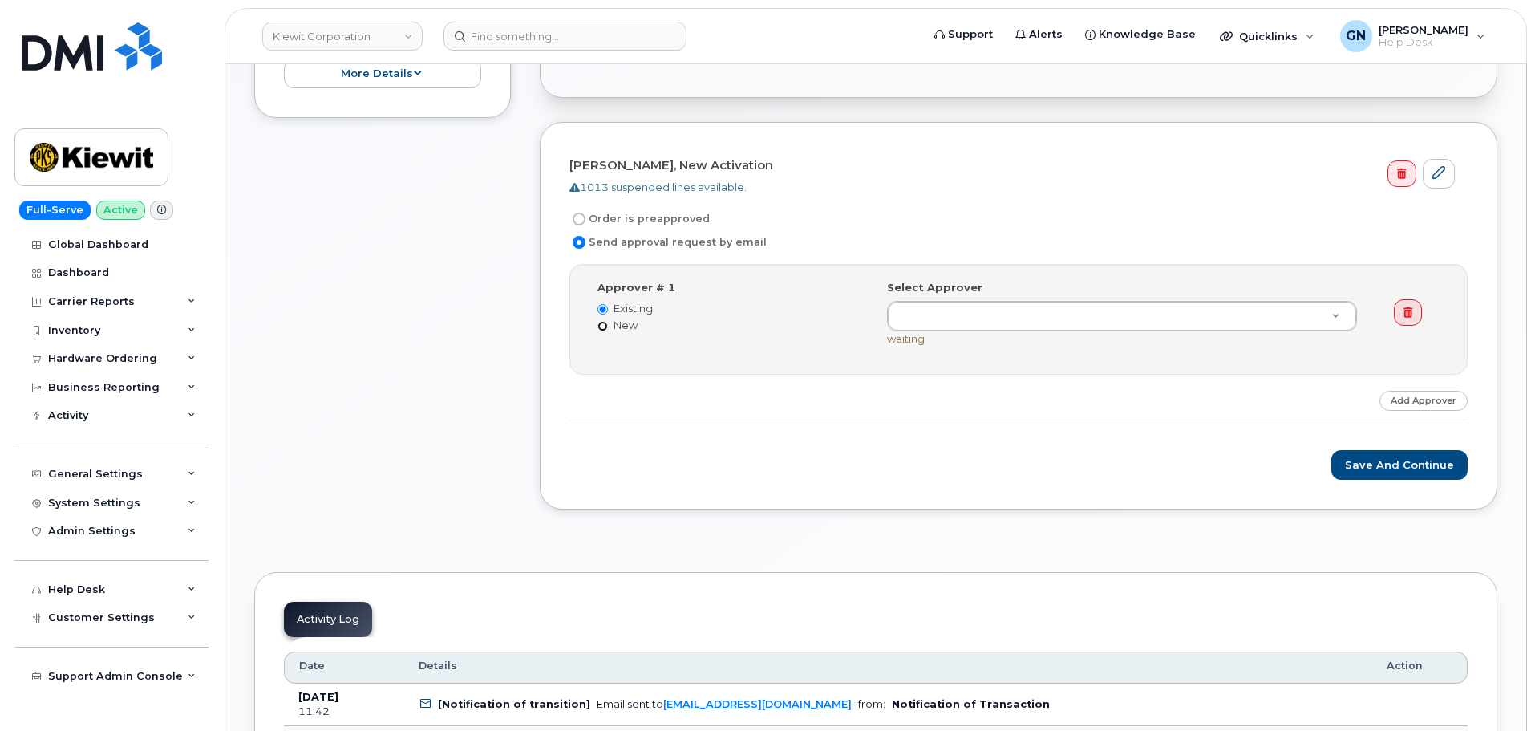
click at [602, 327] on input "New" at bounding box center [603, 326] width 10 height 10
radio input "true"
radio input "false"
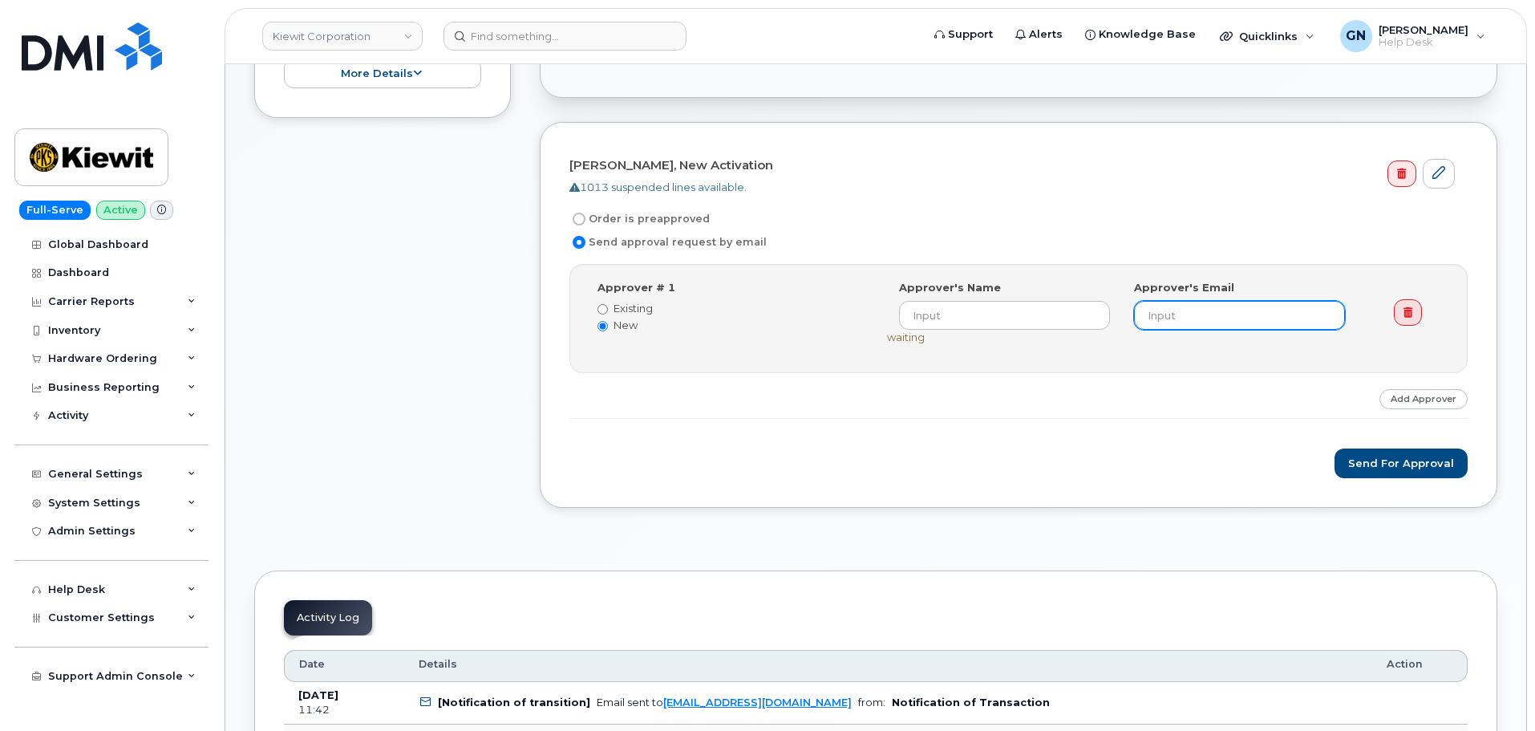
click at [1224, 313] on input "email" at bounding box center [1239, 315] width 211 height 29
paste input "larry.delong @kiewit.com"
type input "larry.delong @kiewit.com"
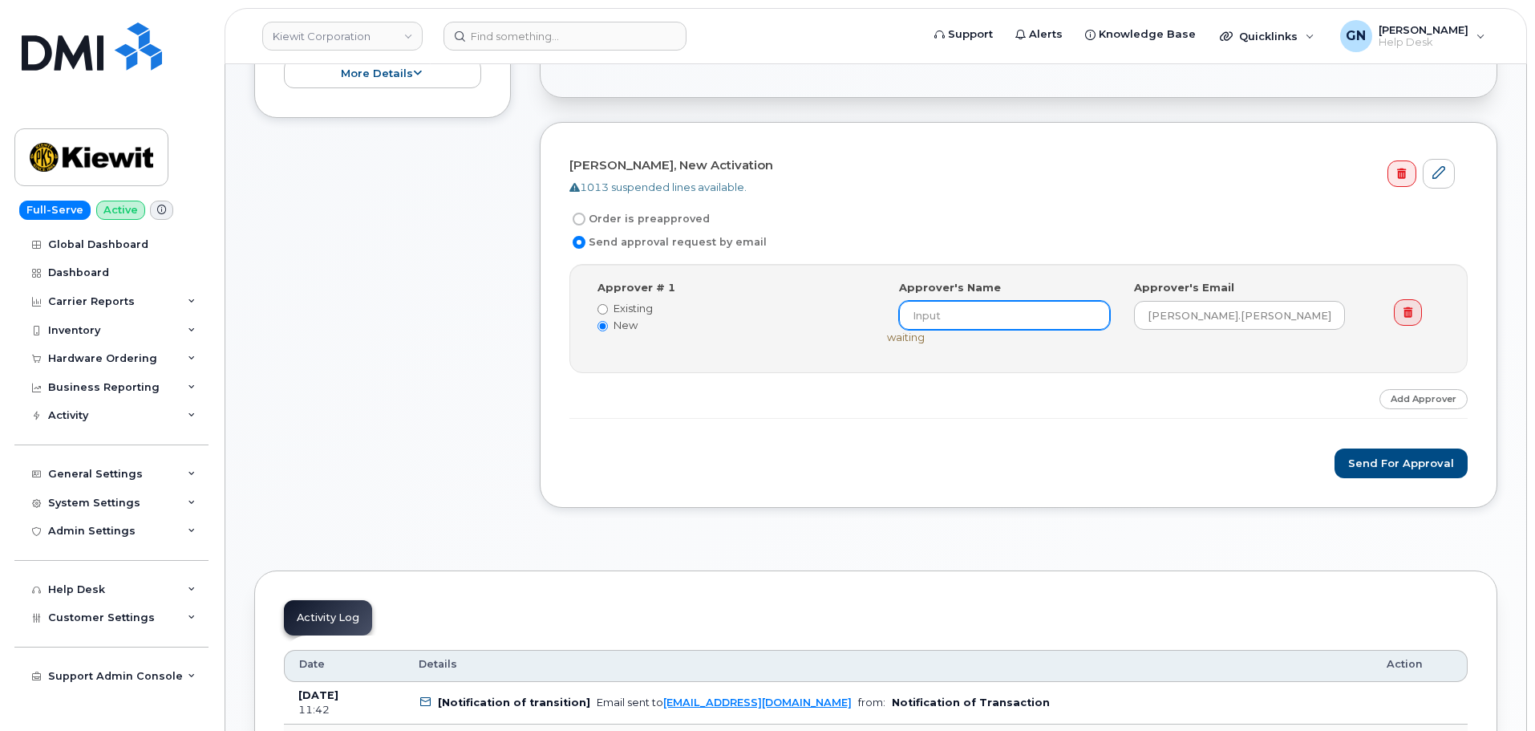
click at [1017, 318] on input at bounding box center [1004, 315] width 211 height 29
paste input "larry delong"
click at [914, 316] on input "larry delong" at bounding box center [1004, 315] width 211 height 29
click at [947, 314] on input "Larry delong" at bounding box center [1004, 315] width 211 height 29
type input "Larry Delong"
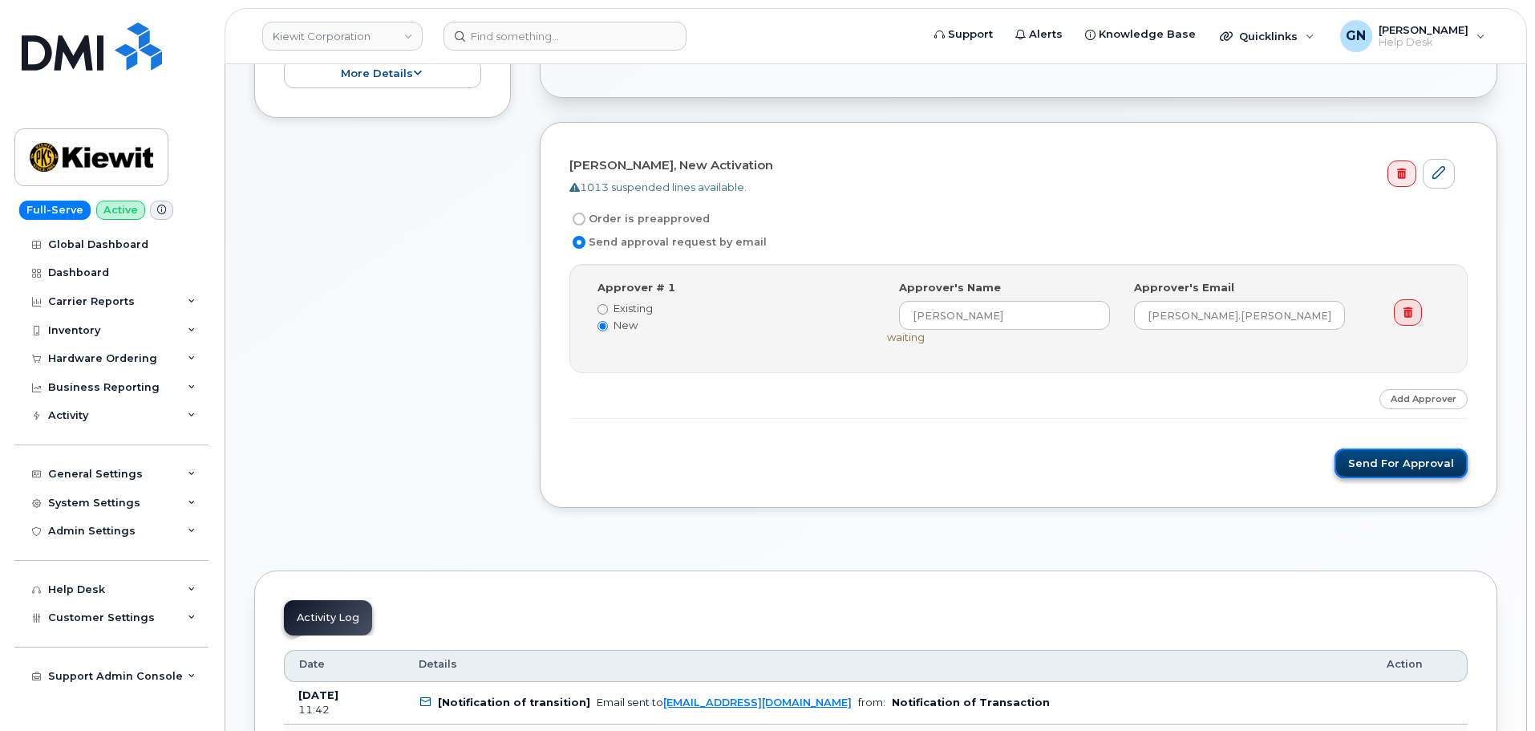
click at [1378, 463] on button "Send for Approval" at bounding box center [1401, 463] width 133 height 30
click at [1212, 321] on input "larry.delong @kiewit.com" at bounding box center [1239, 315] width 211 height 29
type input "larry.delong@kiewit.com"
click at [1223, 414] on div "Step-by-step approvals: Larry Delong » Approved Approver # 1 Existing New Selec…" at bounding box center [1019, 342] width 898 height 156
click at [1393, 459] on button "Send for Approval" at bounding box center [1401, 463] width 133 height 30
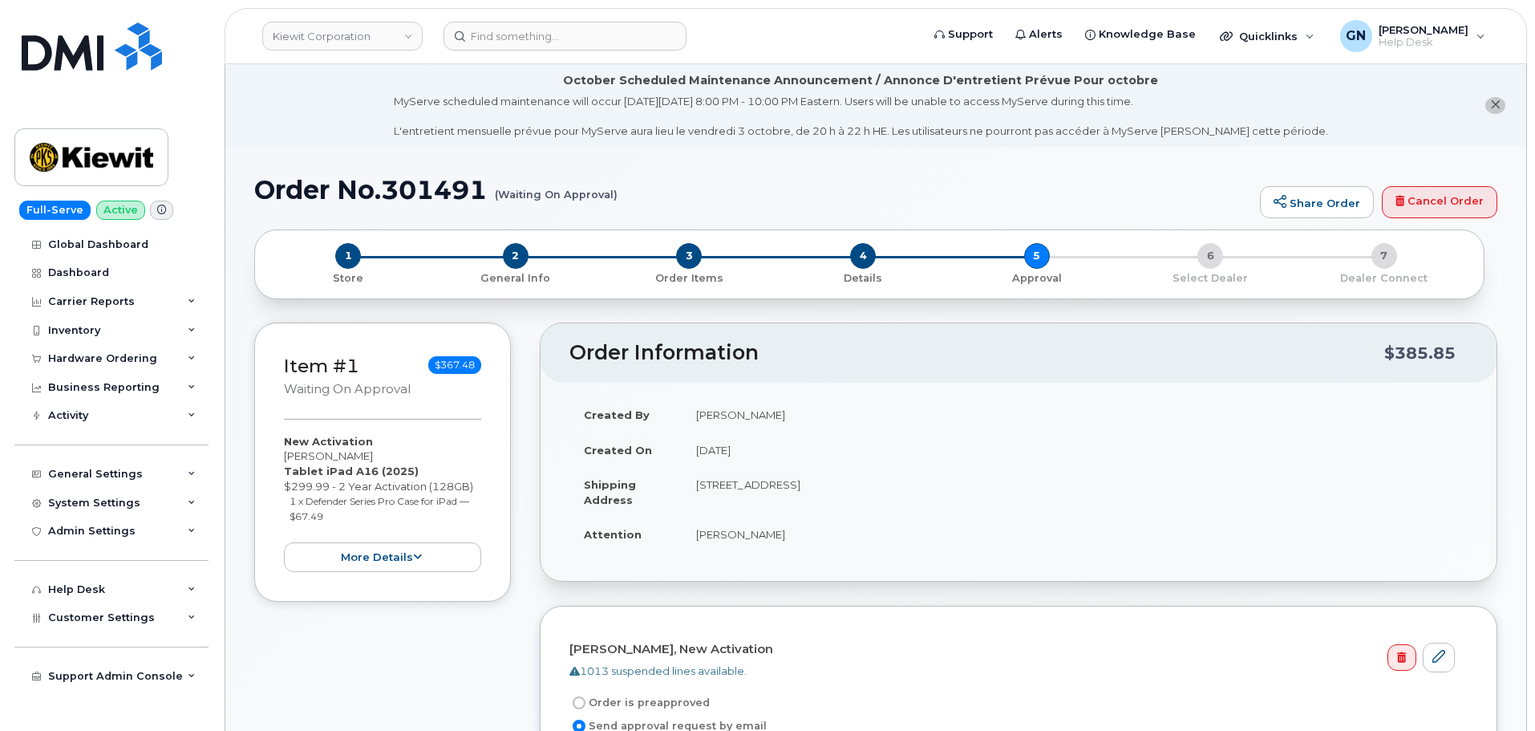
click at [1498, 107] on icon "close notification" at bounding box center [1495, 104] width 10 height 10
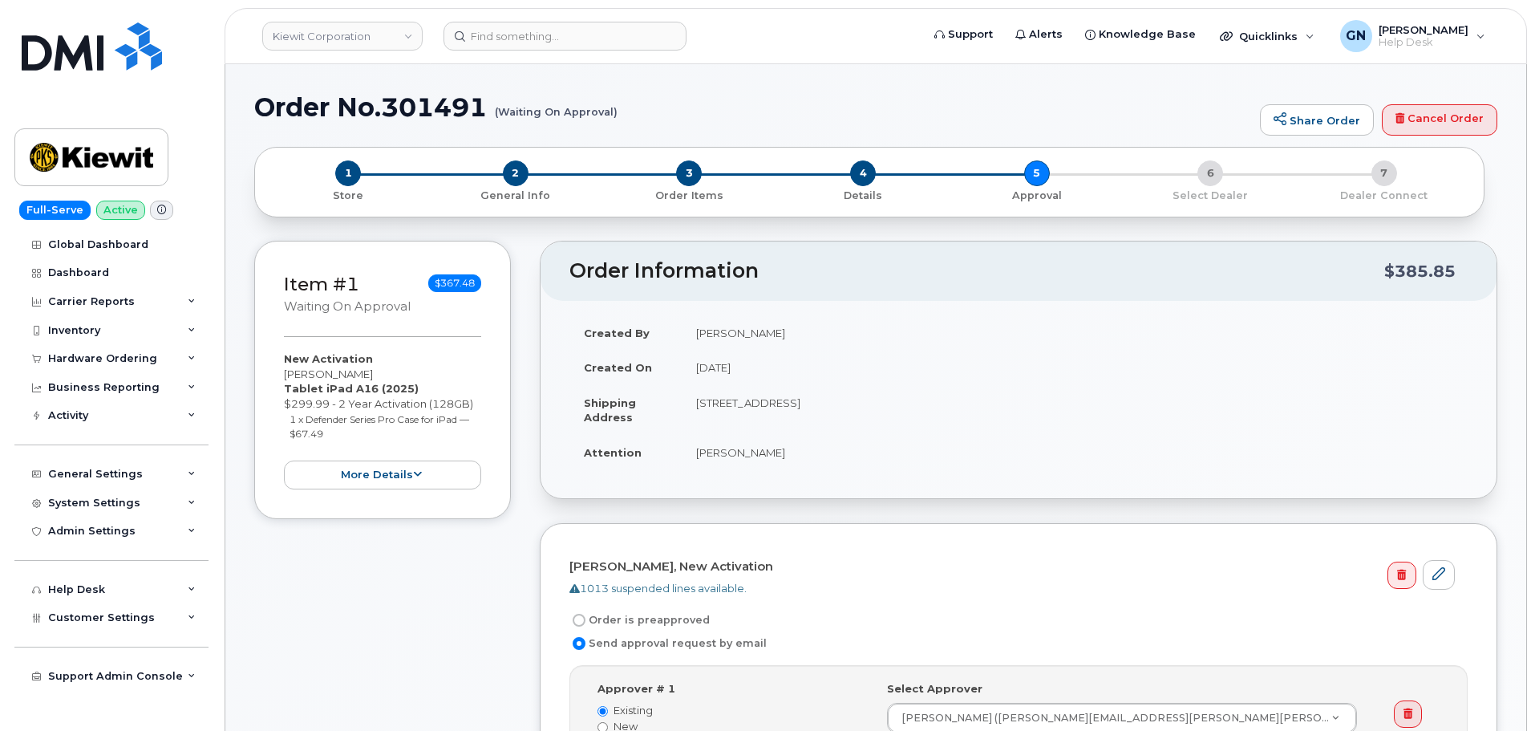
click at [299, 107] on h1 "Order No.301491 (Waiting On Approval)" at bounding box center [753, 107] width 998 height 28
drag, startPoint x: 299, startPoint y: 107, endPoint x: 447, endPoint y: 107, distance: 147.6
click at [447, 107] on h1 "Order No.301491 (Waiting On Approval)" at bounding box center [753, 107] width 998 height 28
copy h1 "Order No.301491"
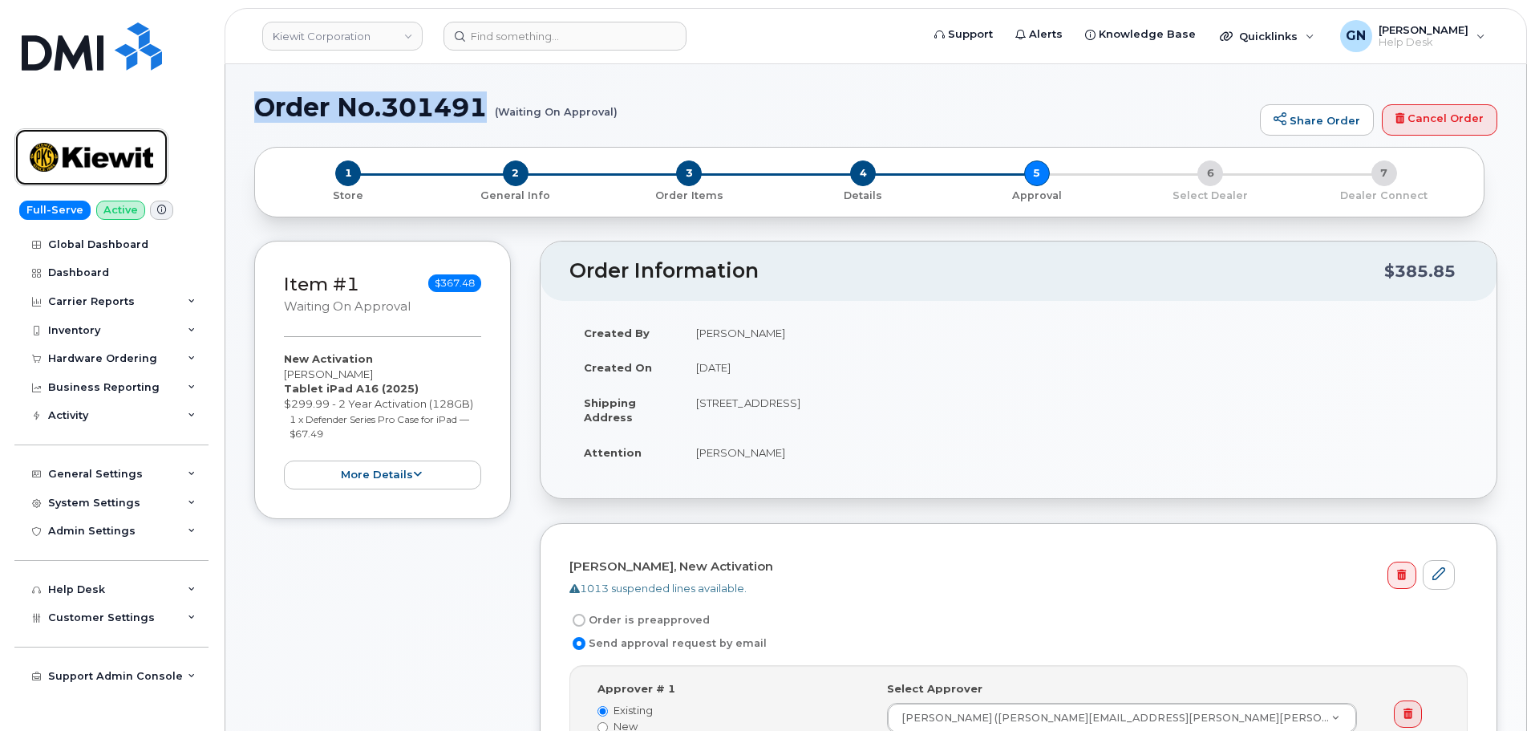
click at [83, 160] on img at bounding box center [92, 157] width 124 height 47
